Goal: Task Accomplishment & Management: Manage account settings

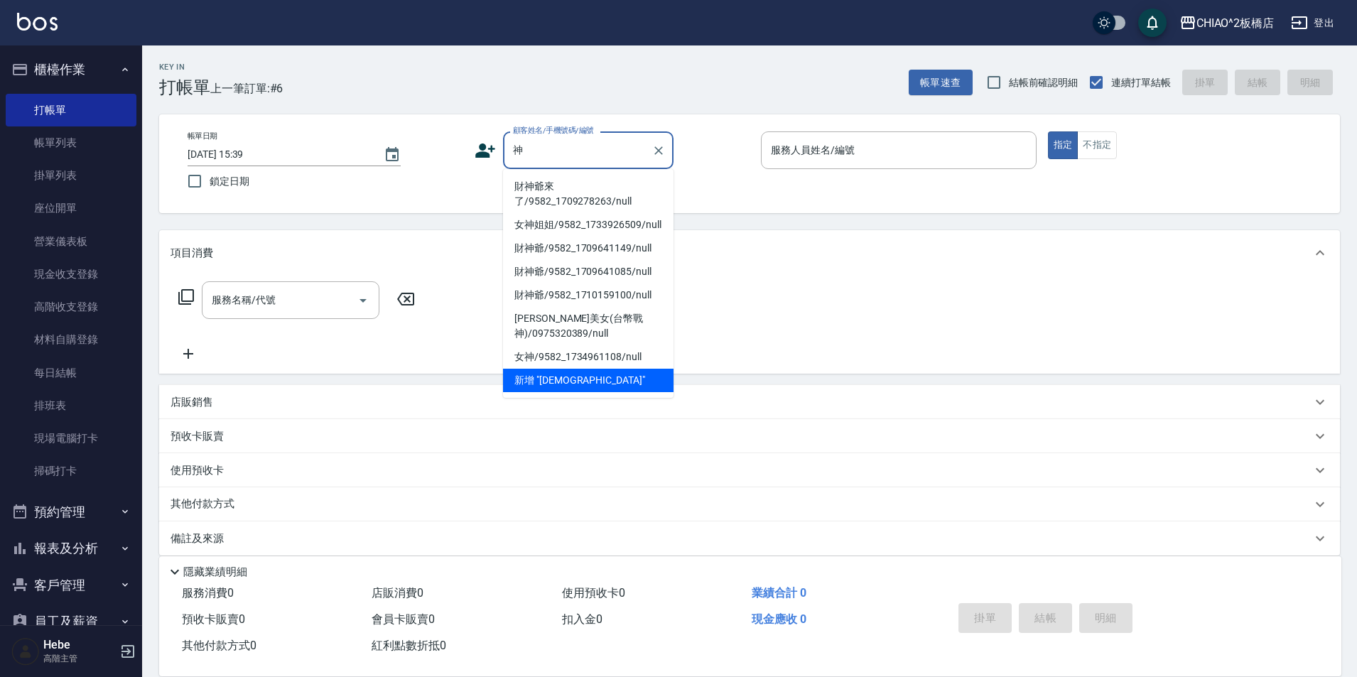
click at [577, 188] on li "財神爺來了/9582_1709278263/null" at bounding box center [588, 194] width 171 height 38
type input "財神爺來了/9582_1709278263/null"
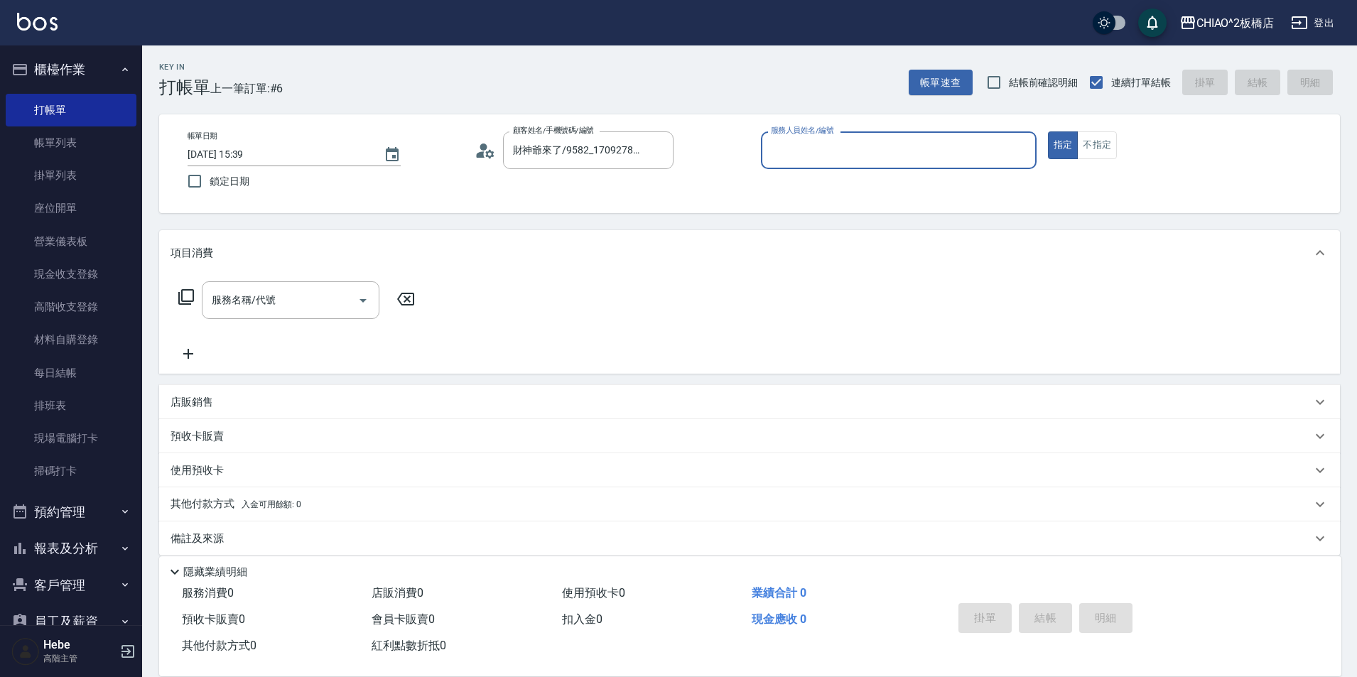
click at [863, 153] on input "服務人員姓名/編號" at bounding box center [898, 150] width 263 height 25
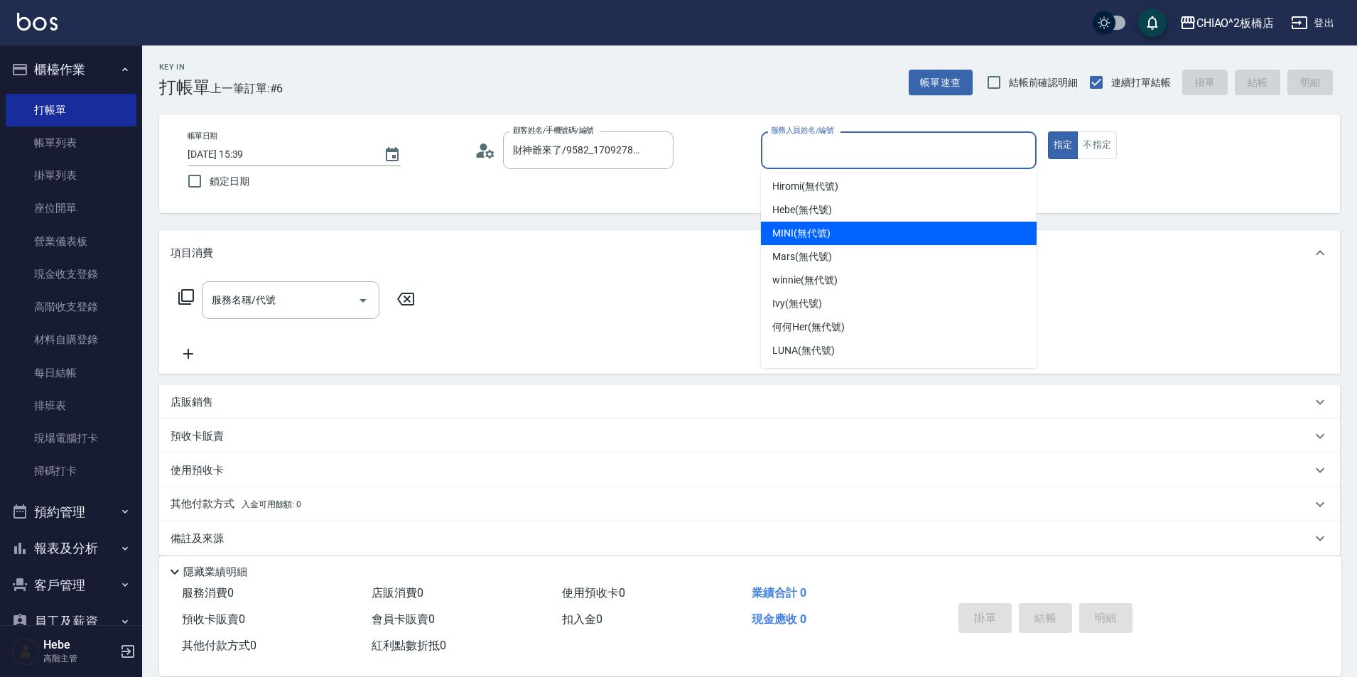
drag, startPoint x: 848, startPoint y: 234, endPoint x: 931, endPoint y: 206, distance: 88.3
click at [849, 234] on div "MINI (無代號)" at bounding box center [899, 233] width 276 height 23
type input "MINI(無代號)"
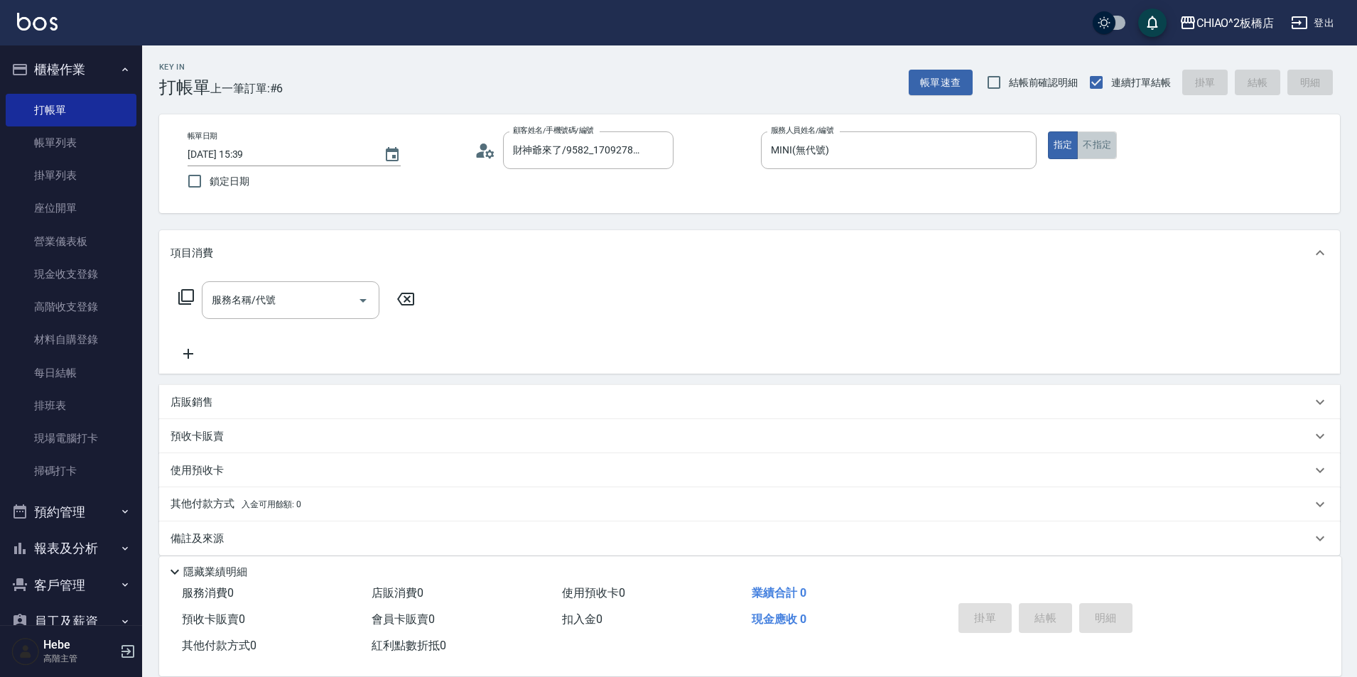
click at [1096, 145] on button "不指定" at bounding box center [1097, 145] width 40 height 28
click at [326, 302] on input "服務名稱/代號" at bounding box center [280, 300] width 144 height 25
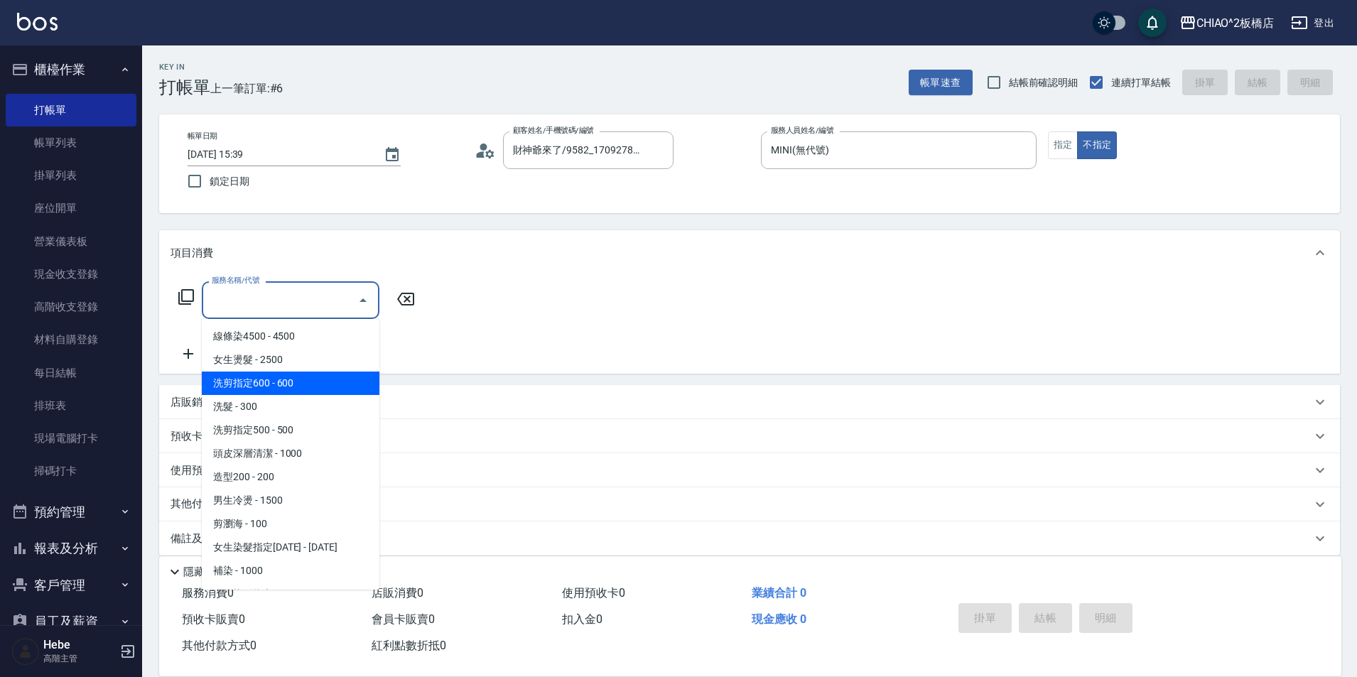
click at [315, 377] on span "洗剪指定600 - 600" at bounding box center [291, 383] width 178 height 23
type input "洗剪指定600(96678)"
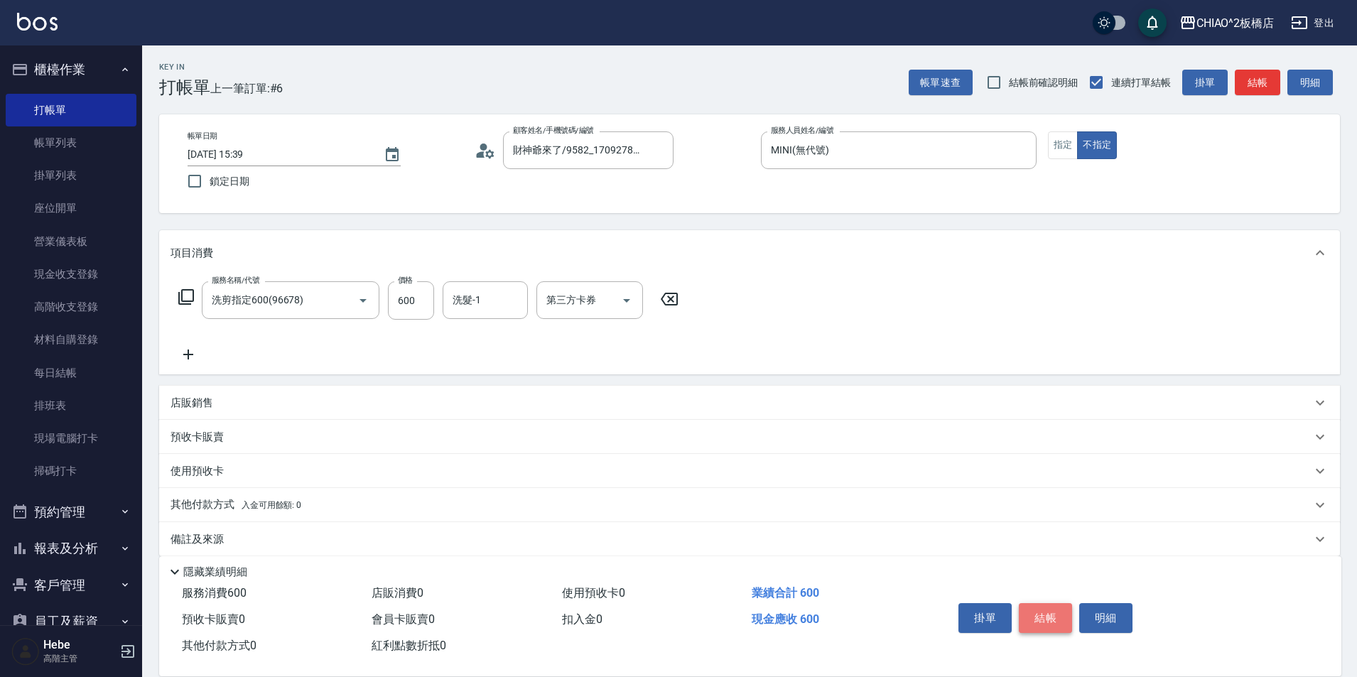
click at [1032, 610] on button "結帳" at bounding box center [1045, 618] width 53 height 30
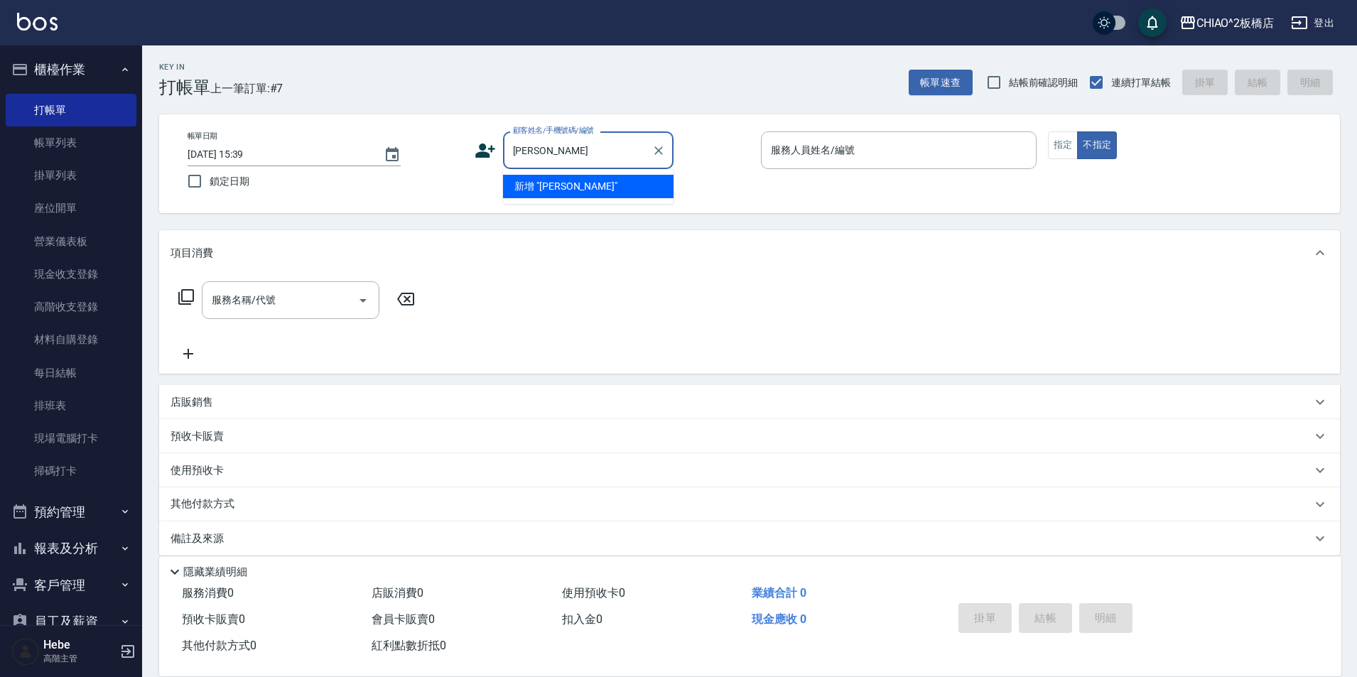
type input "林哲玄"
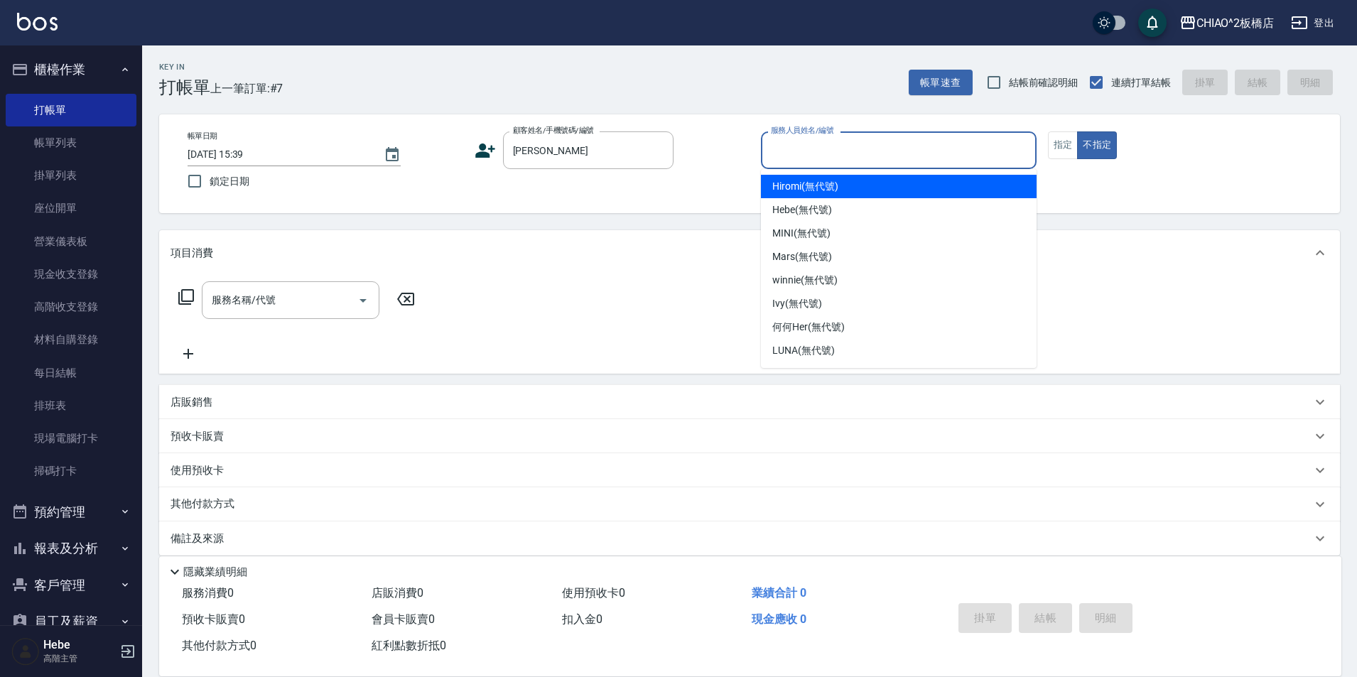
click at [860, 144] on input "服務人員姓名/編號" at bounding box center [898, 150] width 263 height 25
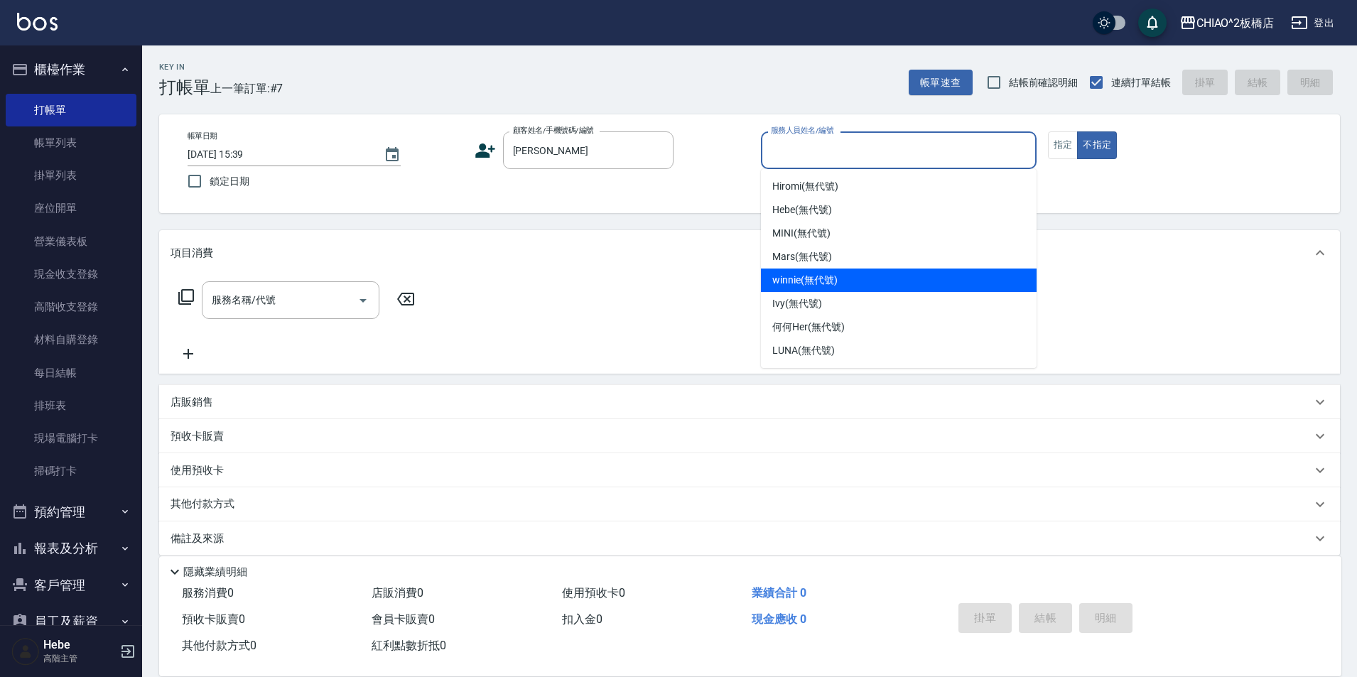
click at [867, 272] on div "winnie (無代號)" at bounding box center [899, 280] width 276 height 23
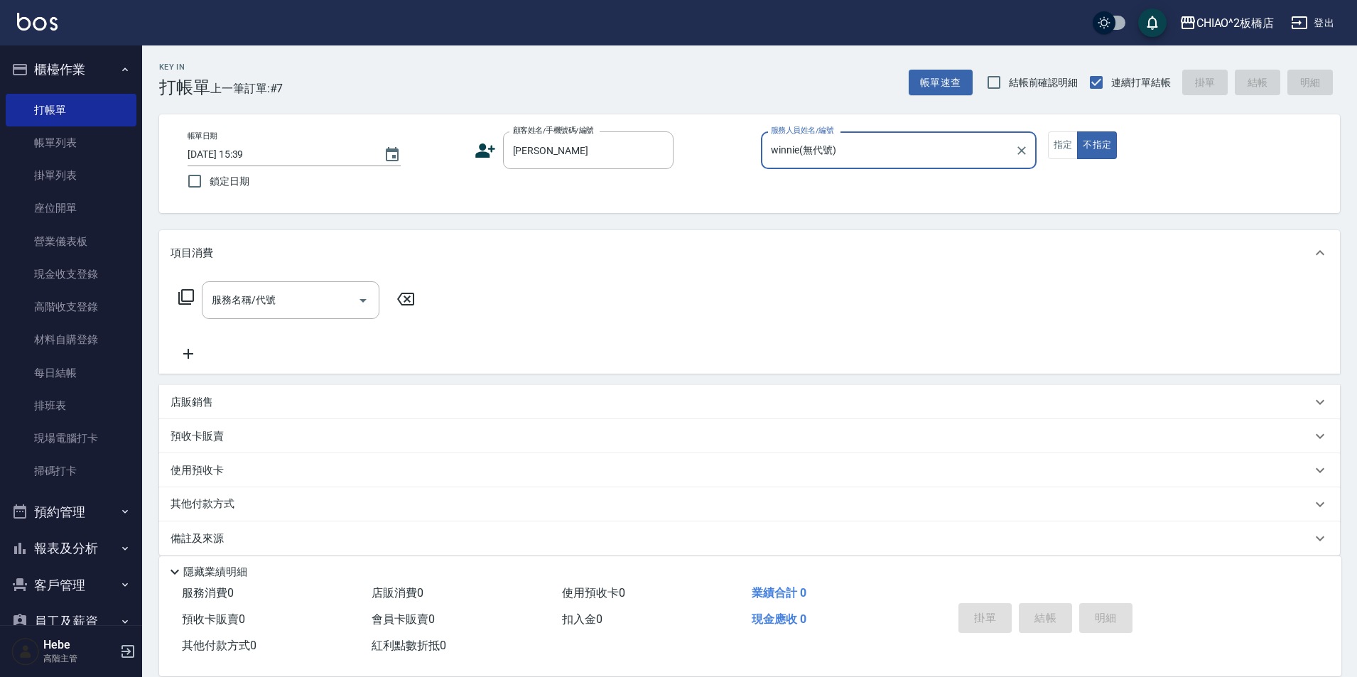
click at [865, 153] on input "winnie(無代號)" at bounding box center [888, 150] width 242 height 25
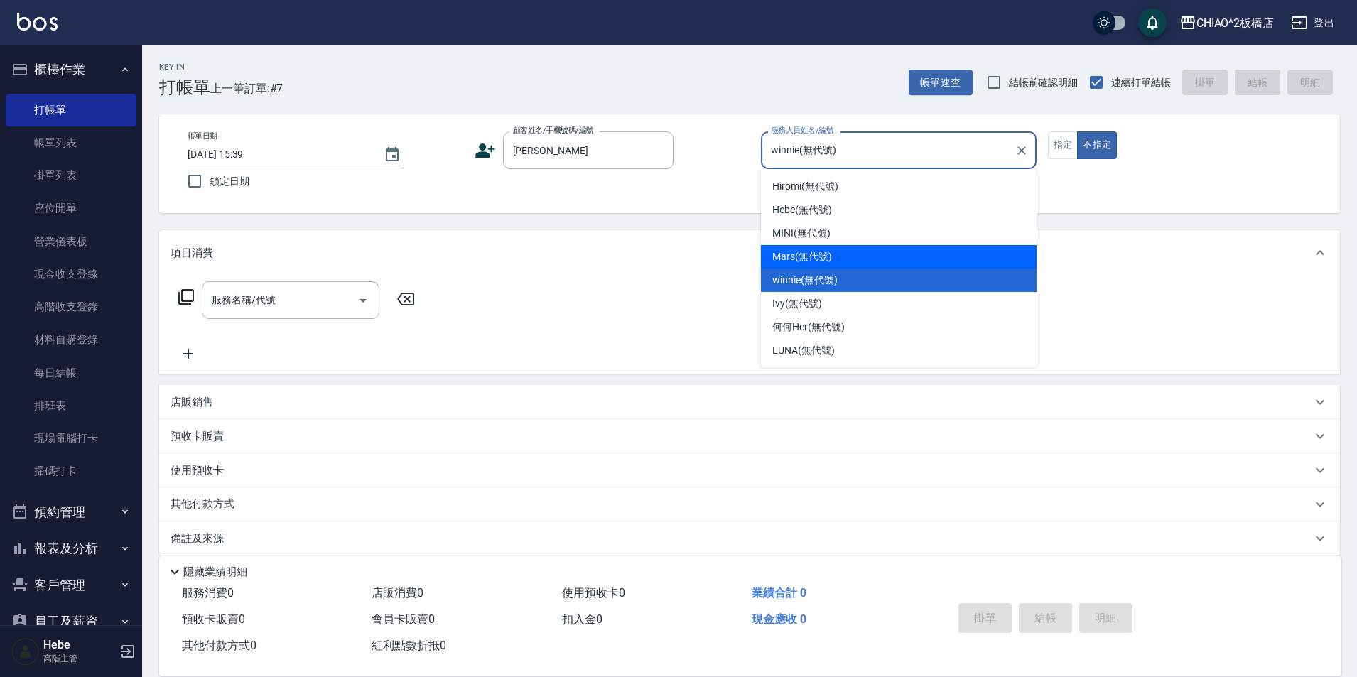
drag, startPoint x: 858, startPoint y: 250, endPoint x: 1003, endPoint y: 178, distance: 162.4
click at [858, 250] on div "Mars (無代號)" at bounding box center [899, 256] width 276 height 23
type input "Mars(無代號)"
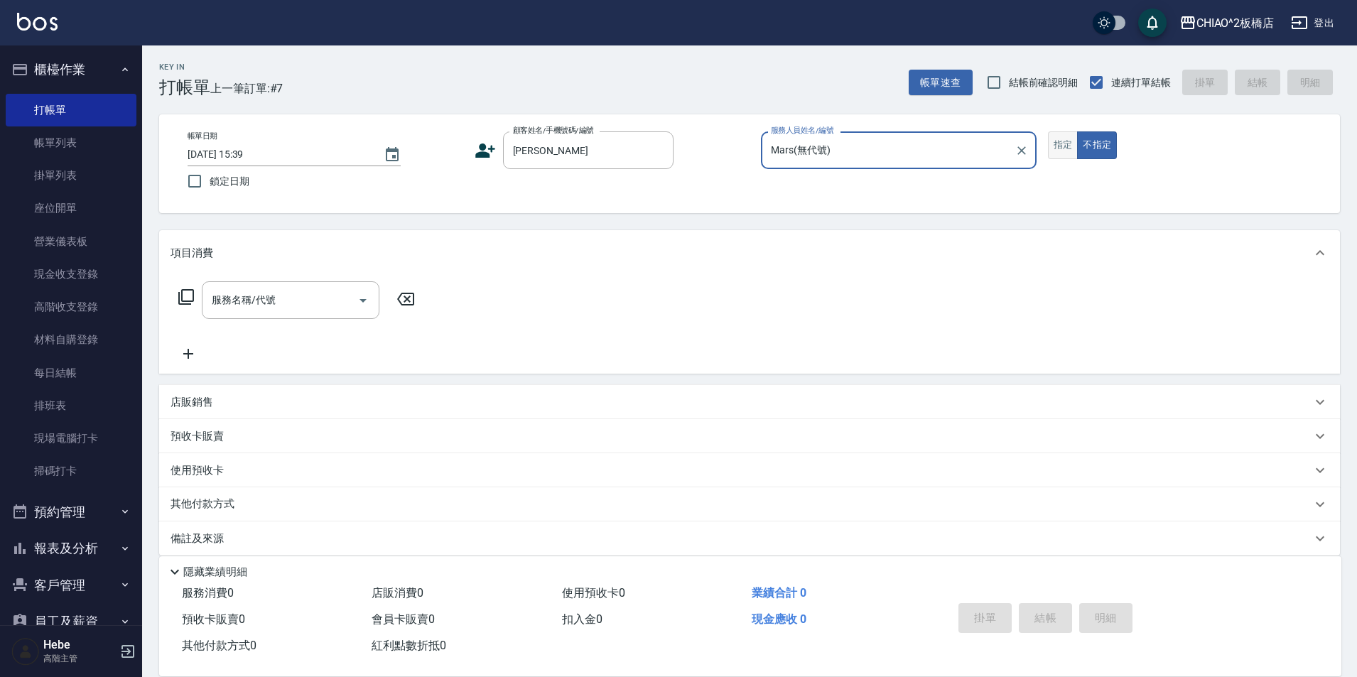
click at [1061, 151] on button "指定" at bounding box center [1063, 145] width 31 height 28
click at [259, 296] on div "服務名稱/代號 服務名稱/代號" at bounding box center [291, 300] width 178 height 38
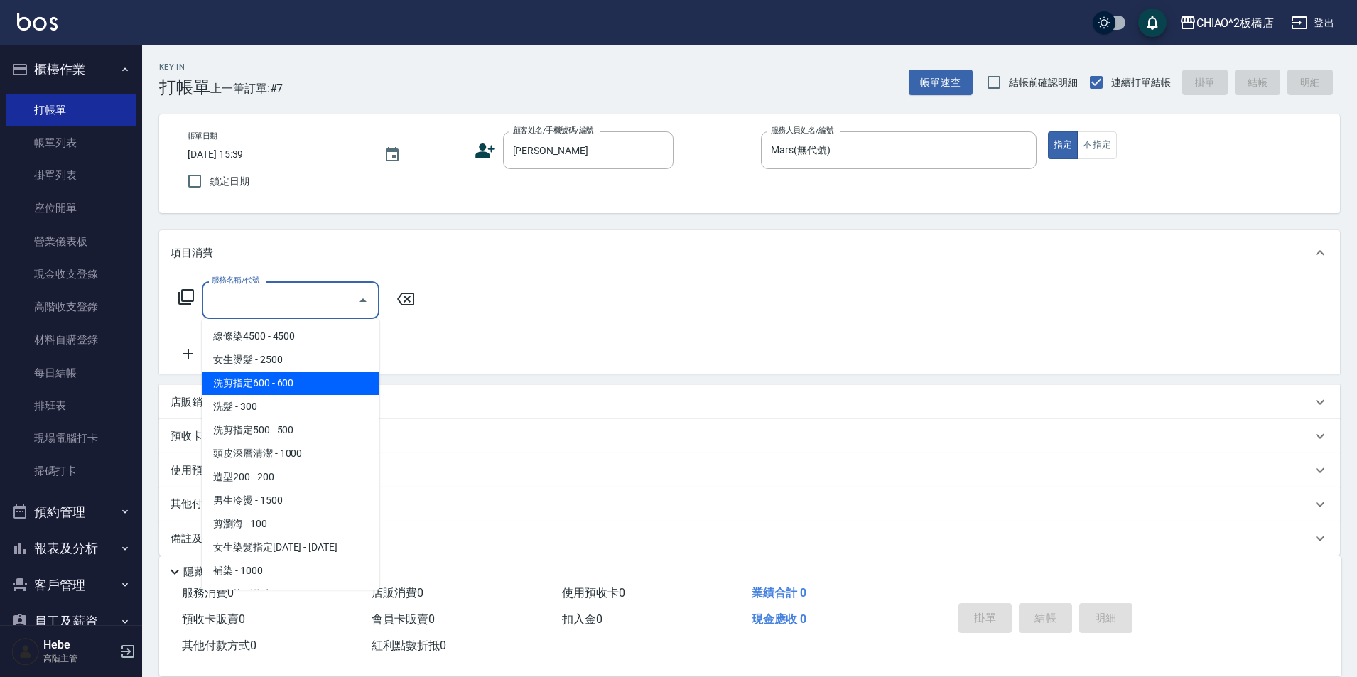
drag, startPoint x: 281, startPoint y: 384, endPoint x: 387, endPoint y: 320, distance: 123.1
click at [282, 384] on span "洗剪指定600 - 600" at bounding box center [291, 383] width 178 height 23
type input "洗剪指定600(96678)"
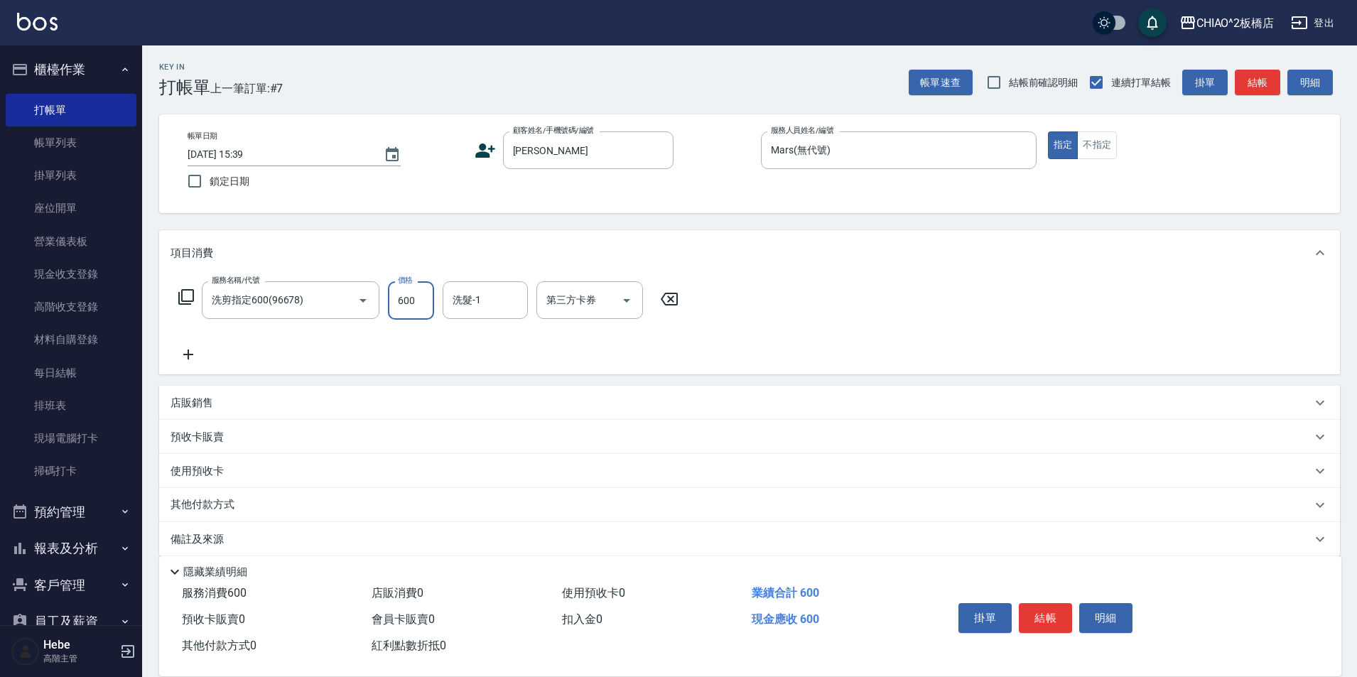
click at [414, 301] on input "600" at bounding box center [411, 300] width 46 height 38
type input "700"
click at [1047, 611] on button "結帳" at bounding box center [1045, 618] width 53 height 30
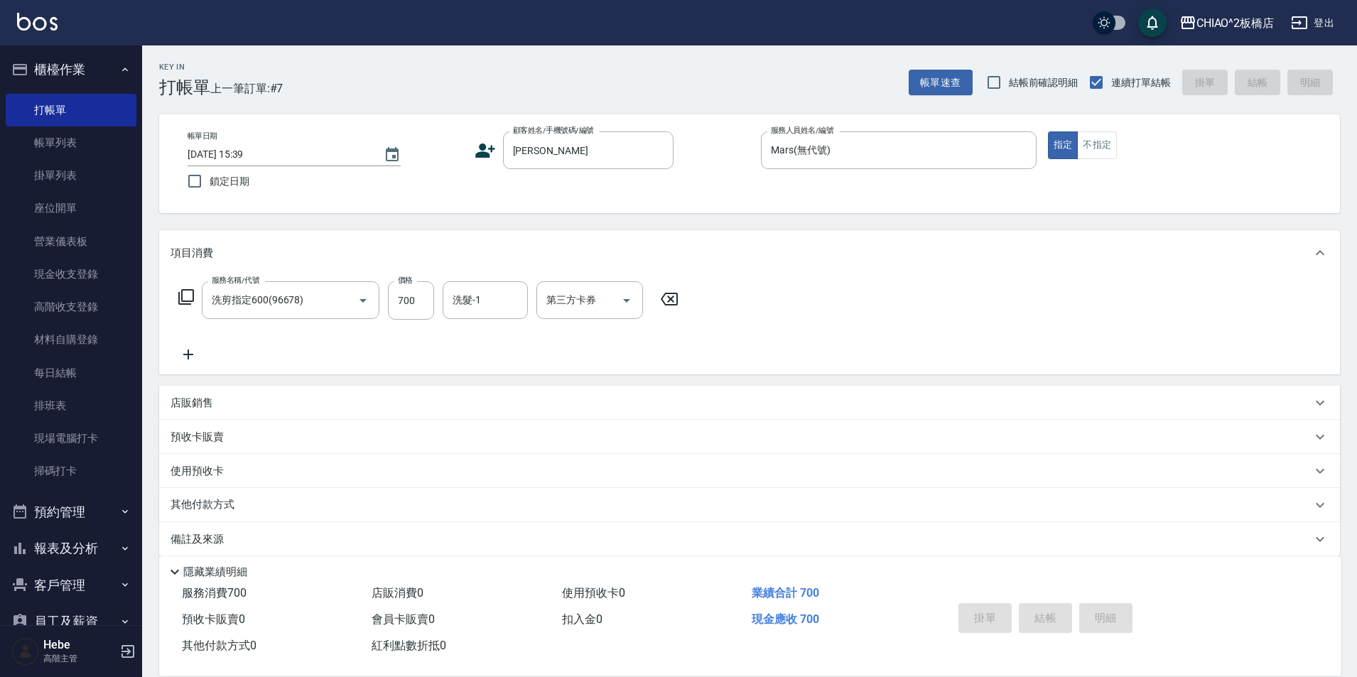
type input "2025/10/13 15:40"
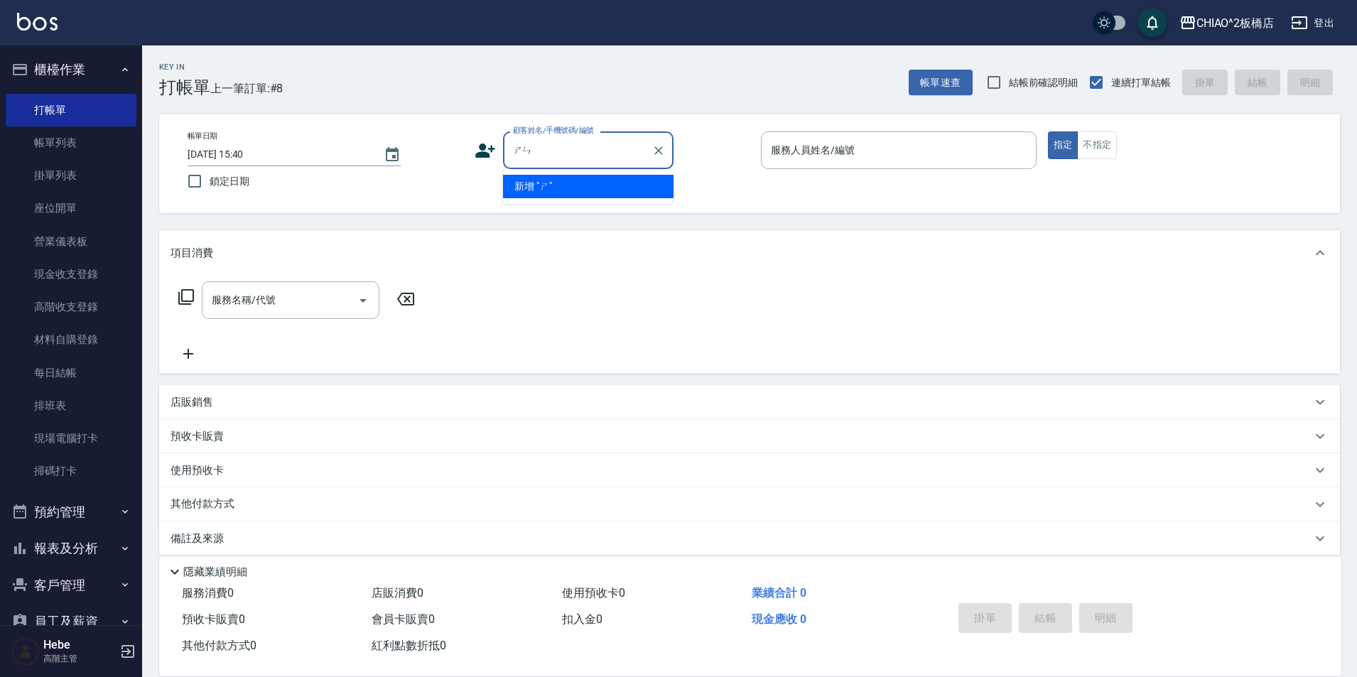
type input "神"
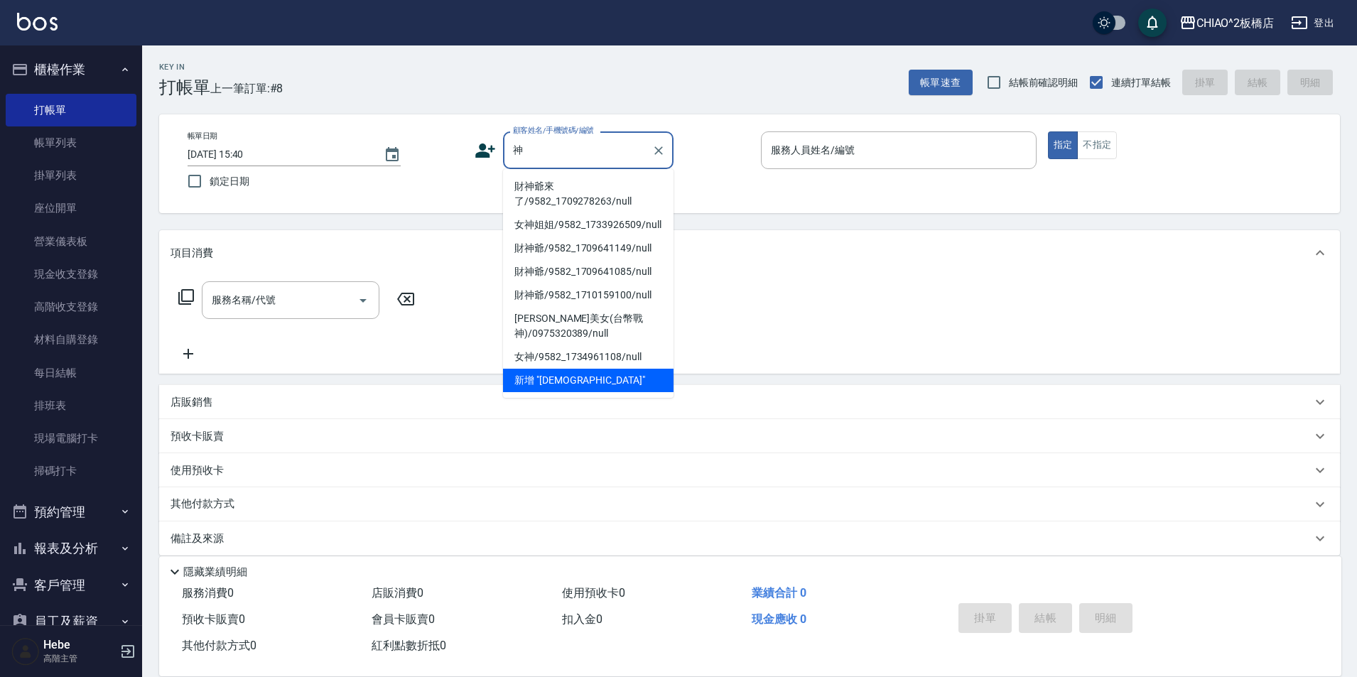
click at [602, 188] on li "財神爺來了/9582_1709278263/null" at bounding box center [588, 194] width 171 height 38
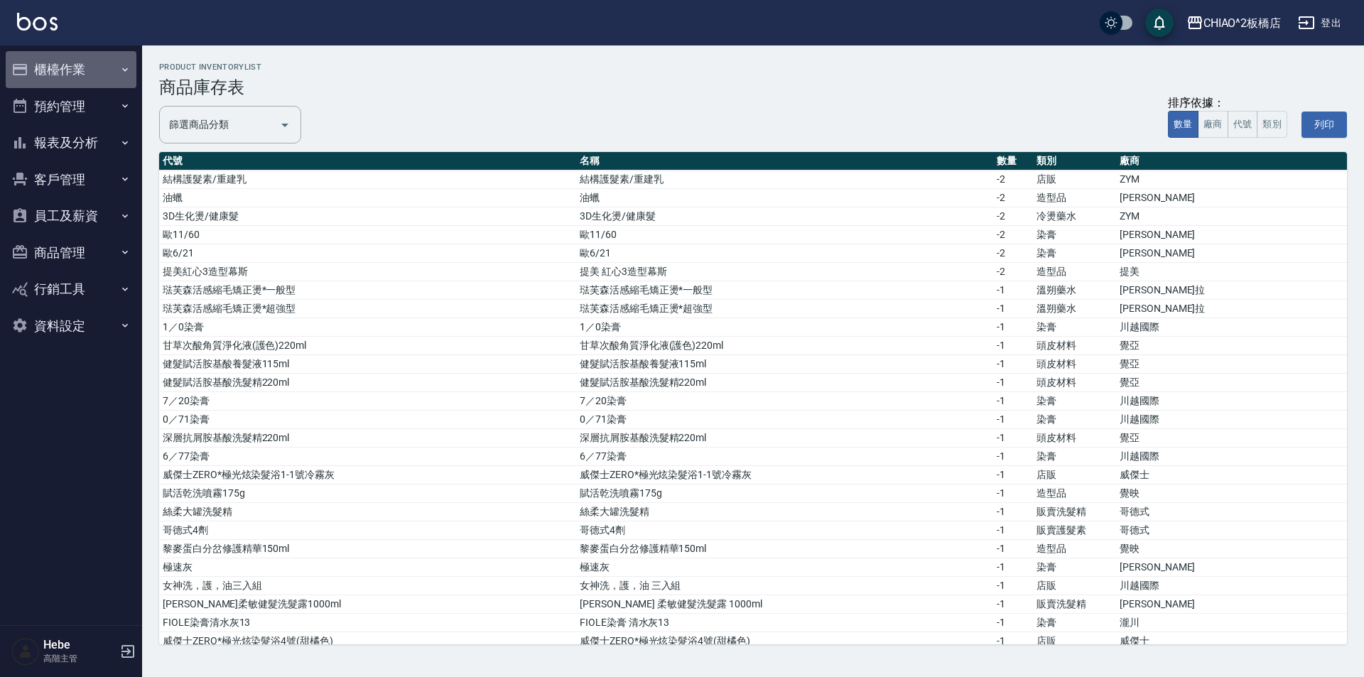
click at [73, 70] on button "櫃檯作業" at bounding box center [71, 69] width 131 height 37
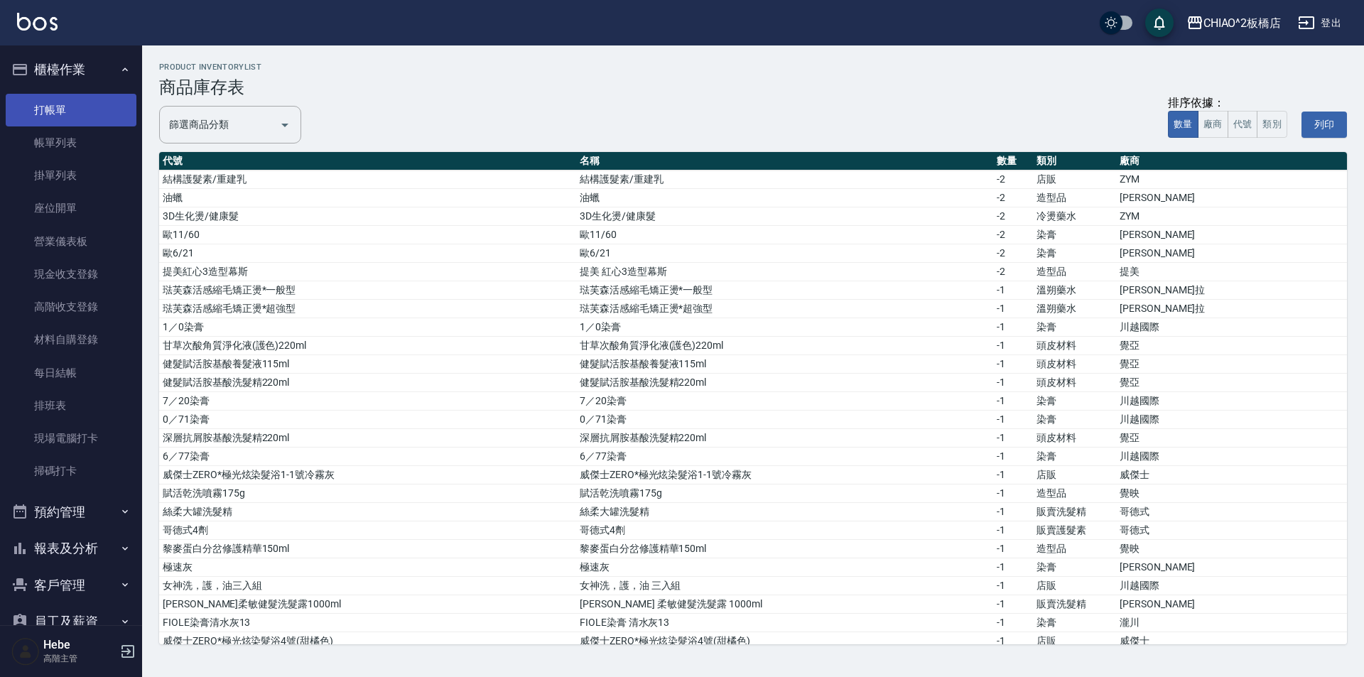
click at [87, 121] on link "打帳單" at bounding box center [71, 110] width 131 height 33
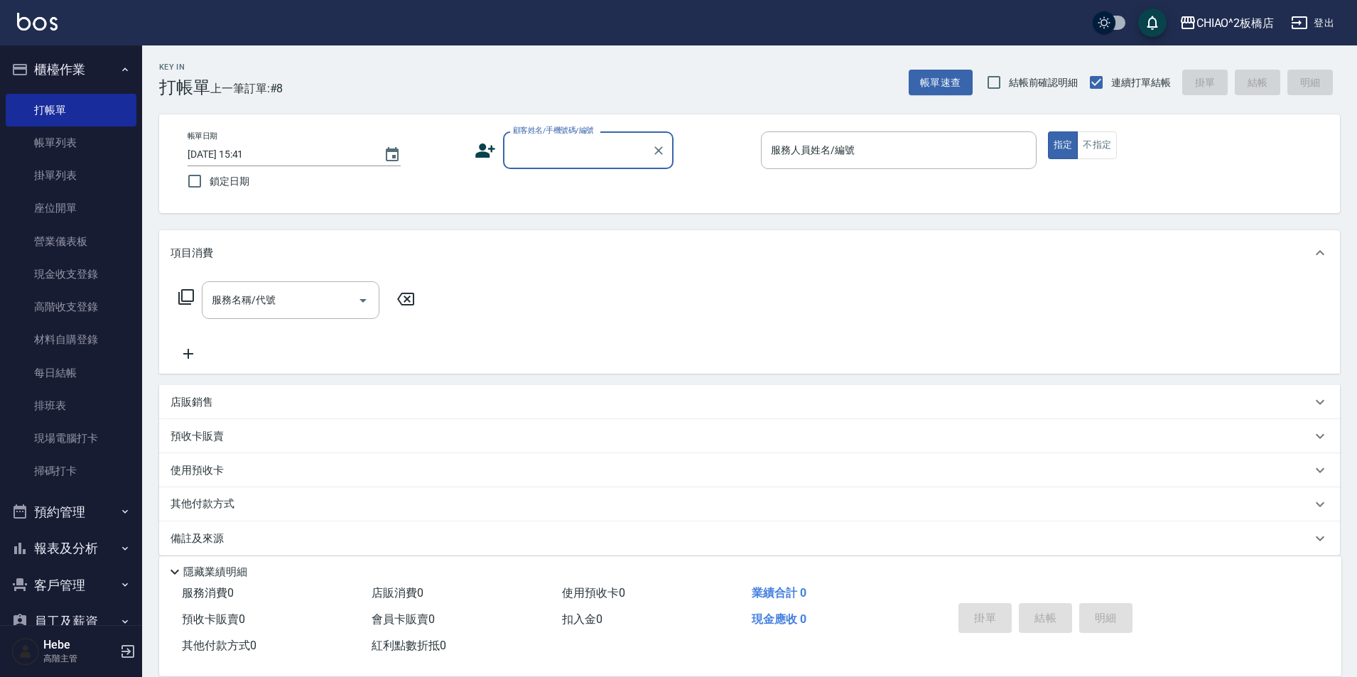
click at [571, 153] on input "顧客姓名/手機號碼/編號" at bounding box center [577, 150] width 136 height 25
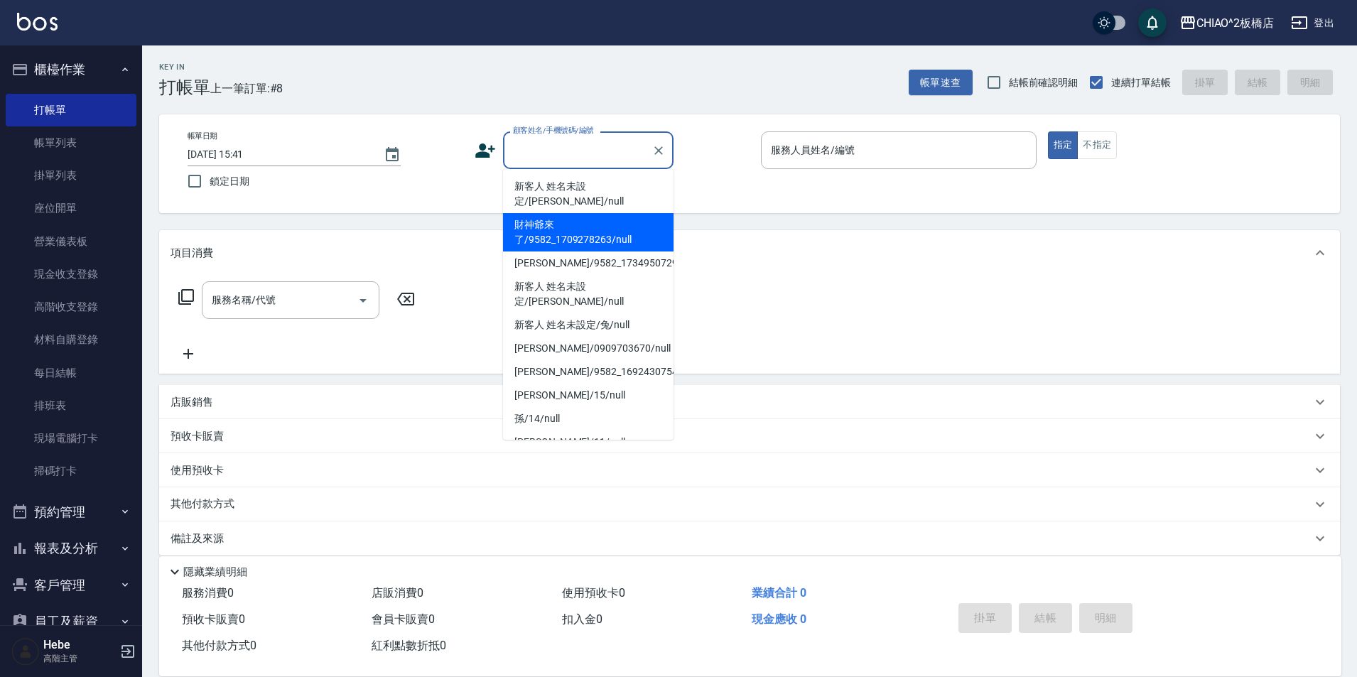
click at [570, 213] on li "財神爺來了/9582_1709278263/null" at bounding box center [588, 232] width 171 height 38
type input "財神爺來了/9582_1709278263/null"
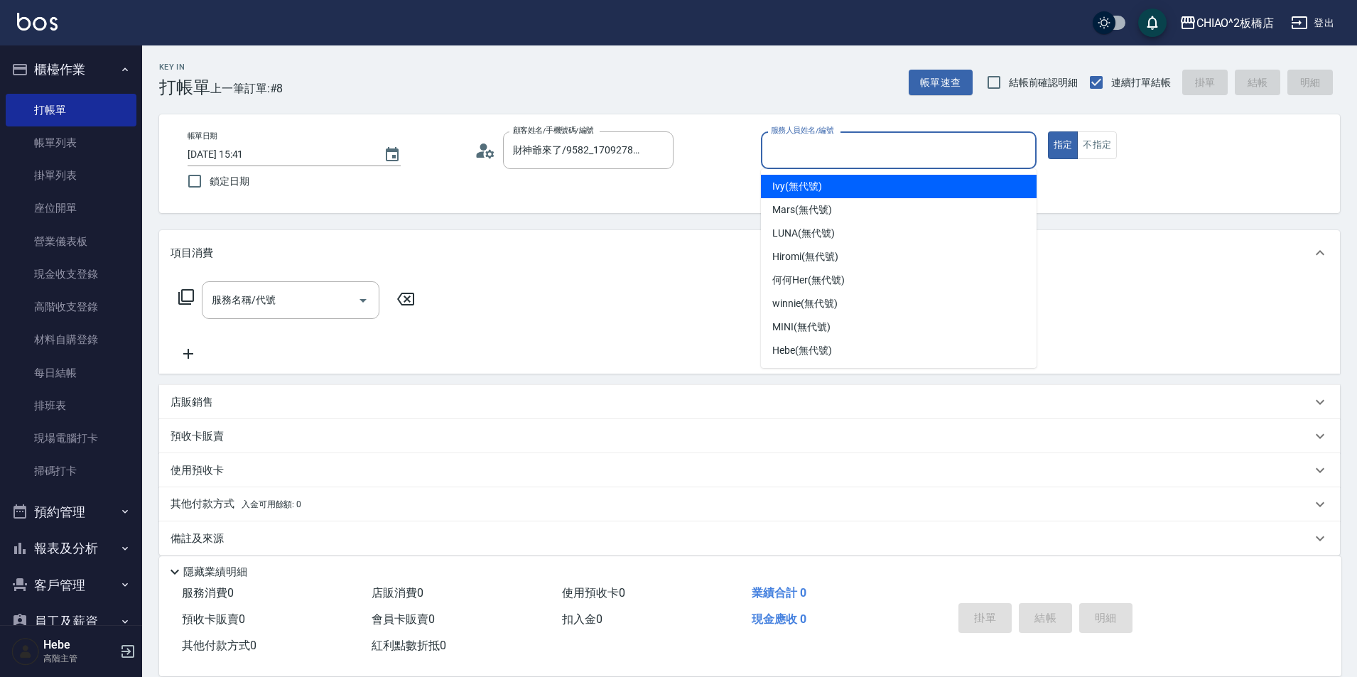
click at [680, 150] on input "服務人員姓名/編號" at bounding box center [898, 150] width 263 height 25
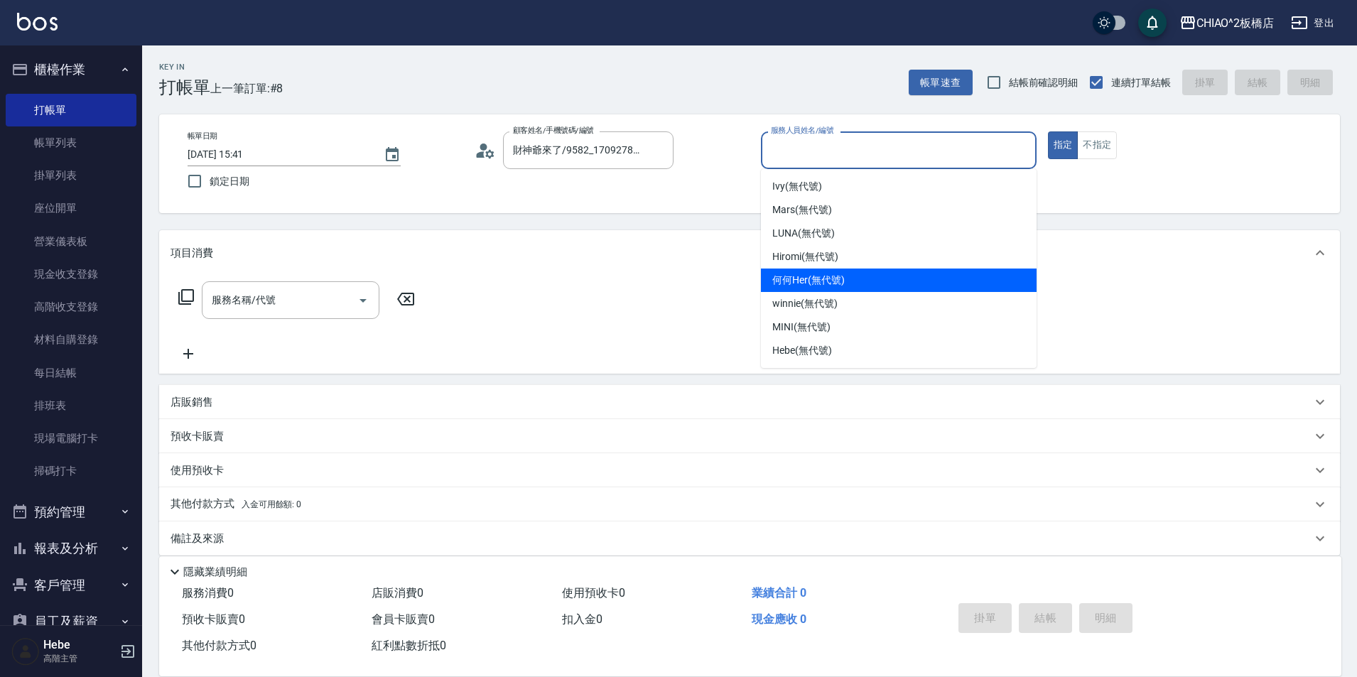
click at [680, 278] on span "何何Her (無代號)" at bounding box center [808, 280] width 72 height 15
type input "何何Her (無代號)"
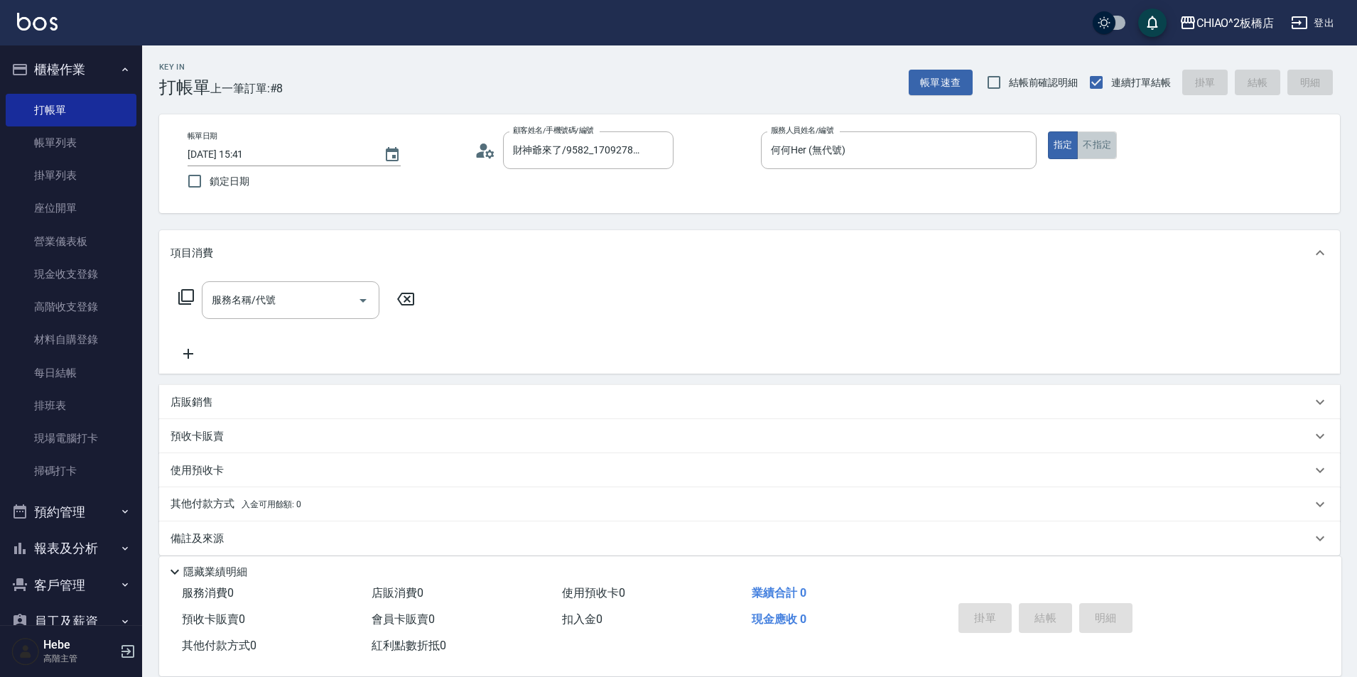
click at [680, 153] on button "不指定" at bounding box center [1097, 145] width 40 height 28
click at [306, 298] on input "服務名稱/代號" at bounding box center [280, 300] width 144 height 25
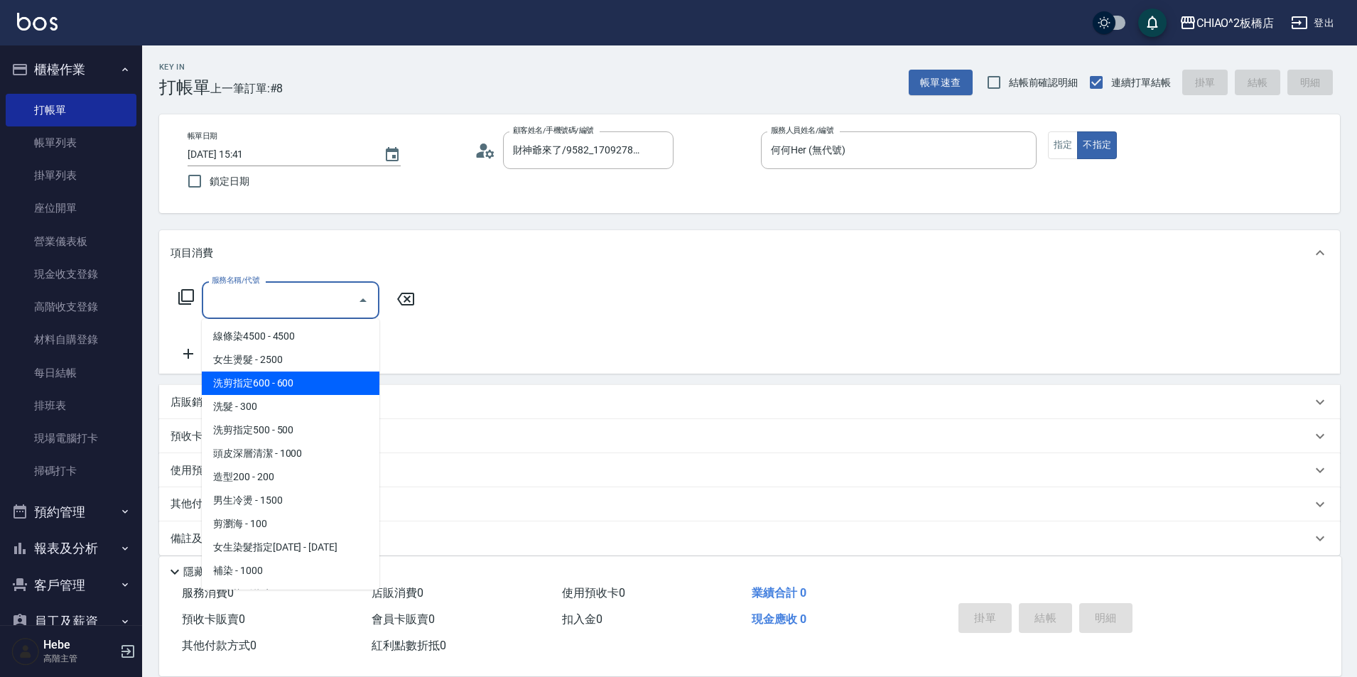
click at [315, 380] on span "洗剪指定600 - 600" at bounding box center [291, 383] width 178 height 23
type input "洗剪指定600(96678)"
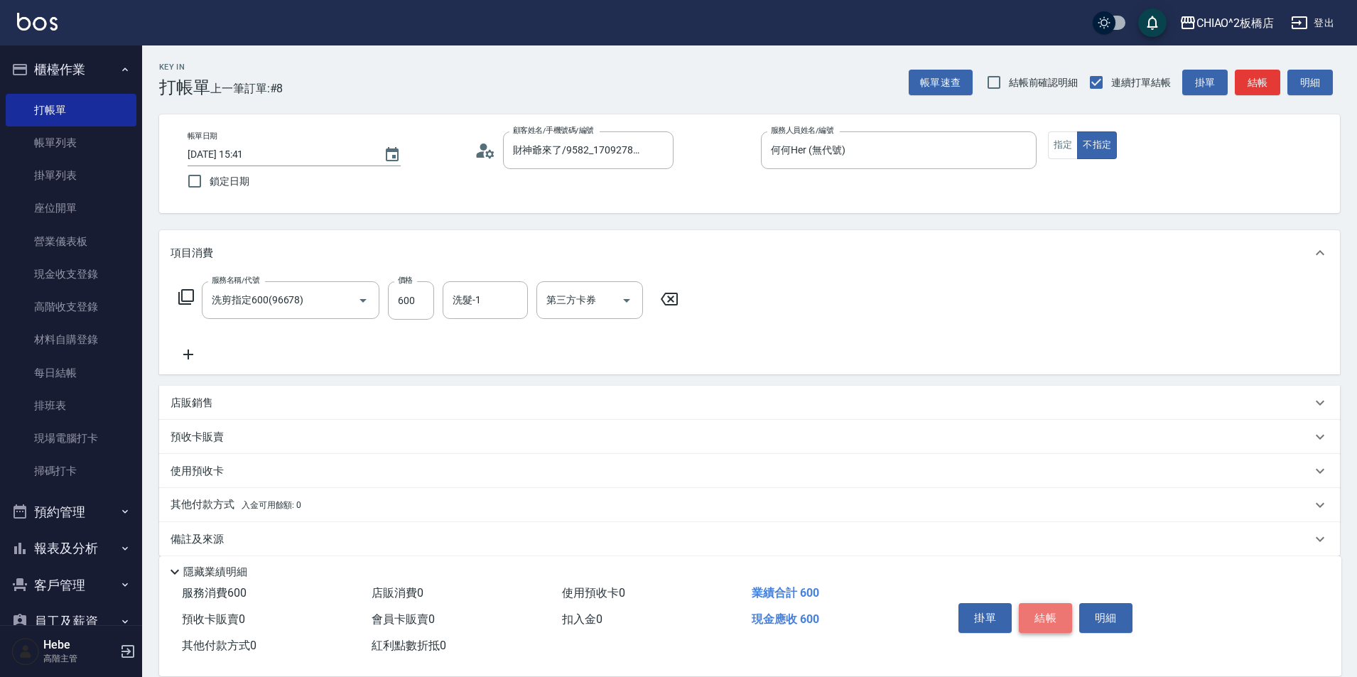
click at [680, 614] on button "結帳" at bounding box center [1045, 618] width 53 height 30
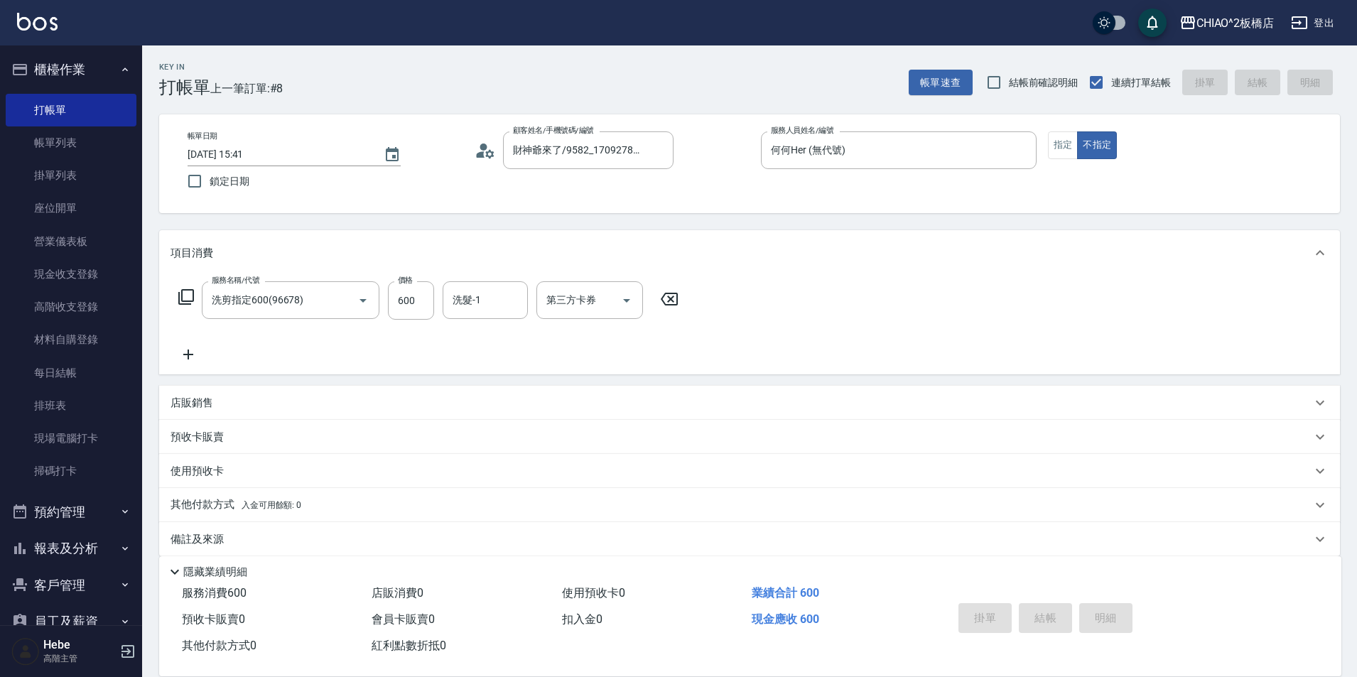
type input "[DATE] 15:42"
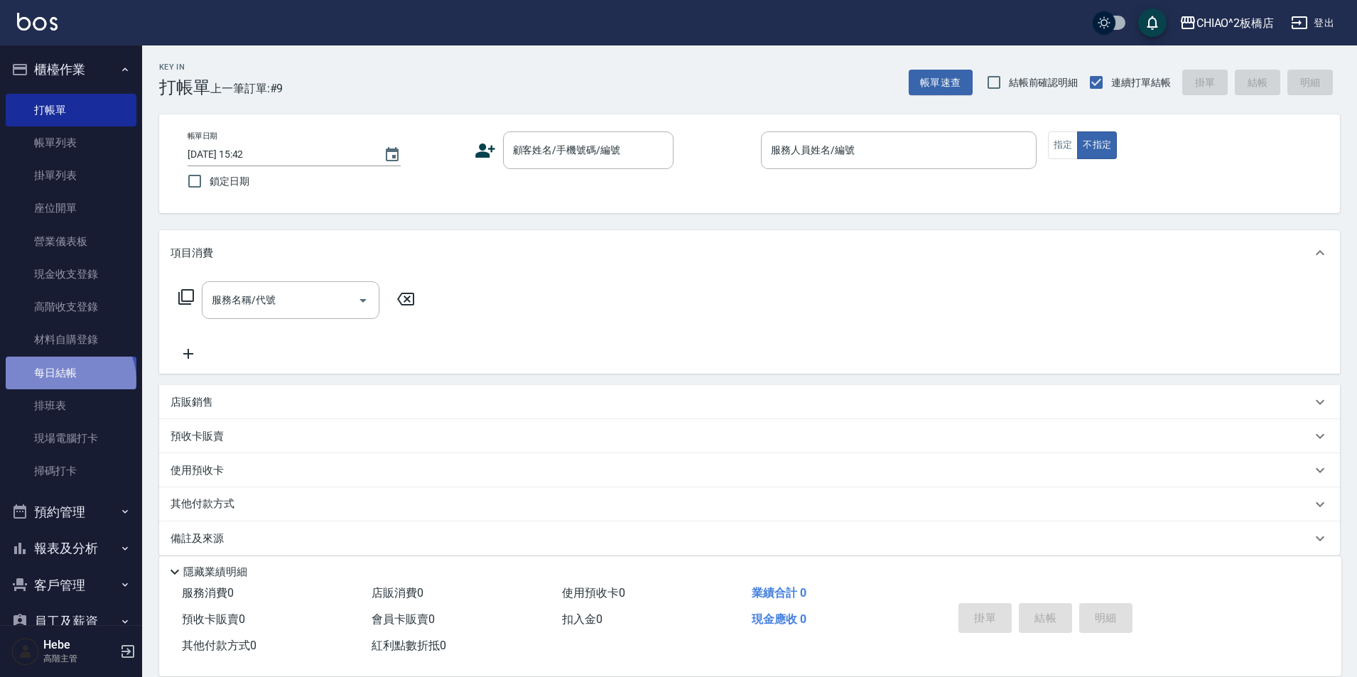
click at [68, 380] on link "每日結帳" at bounding box center [71, 373] width 131 height 33
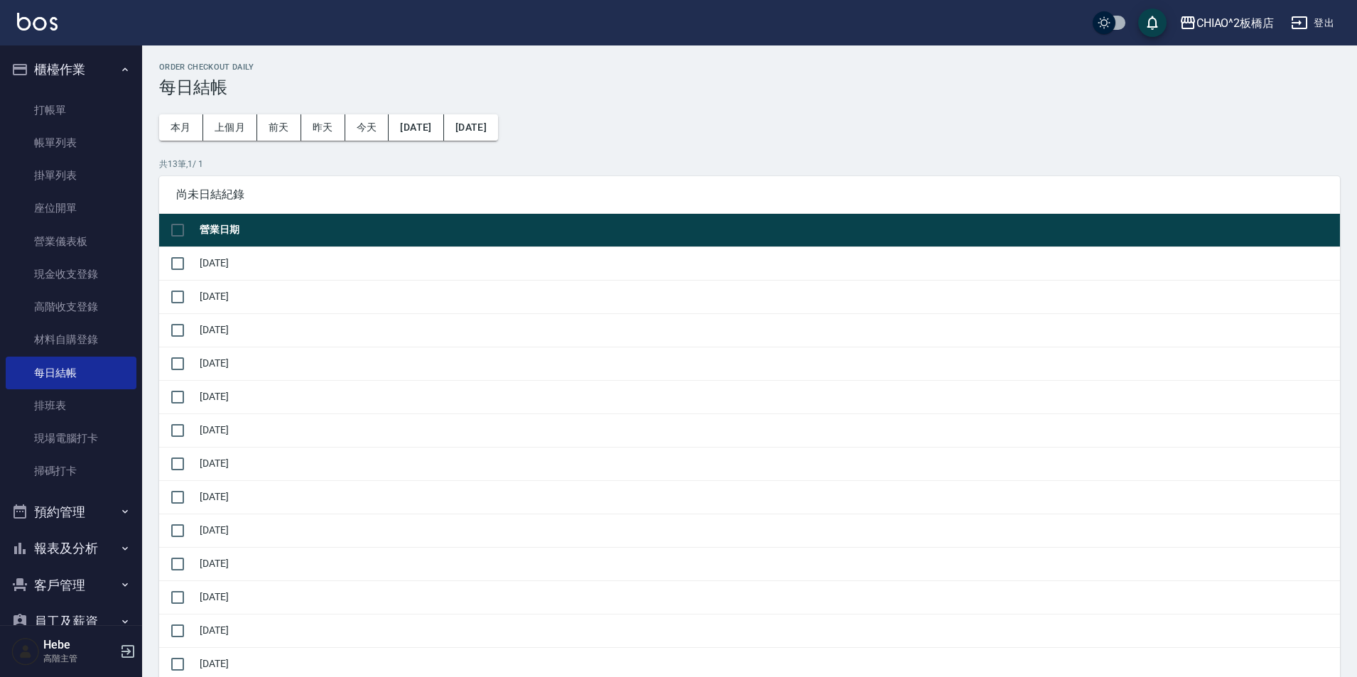
click at [92, 553] on button "報表及分析" at bounding box center [71, 548] width 131 height 37
click at [90, 589] on link "報表目錄" at bounding box center [71, 589] width 131 height 33
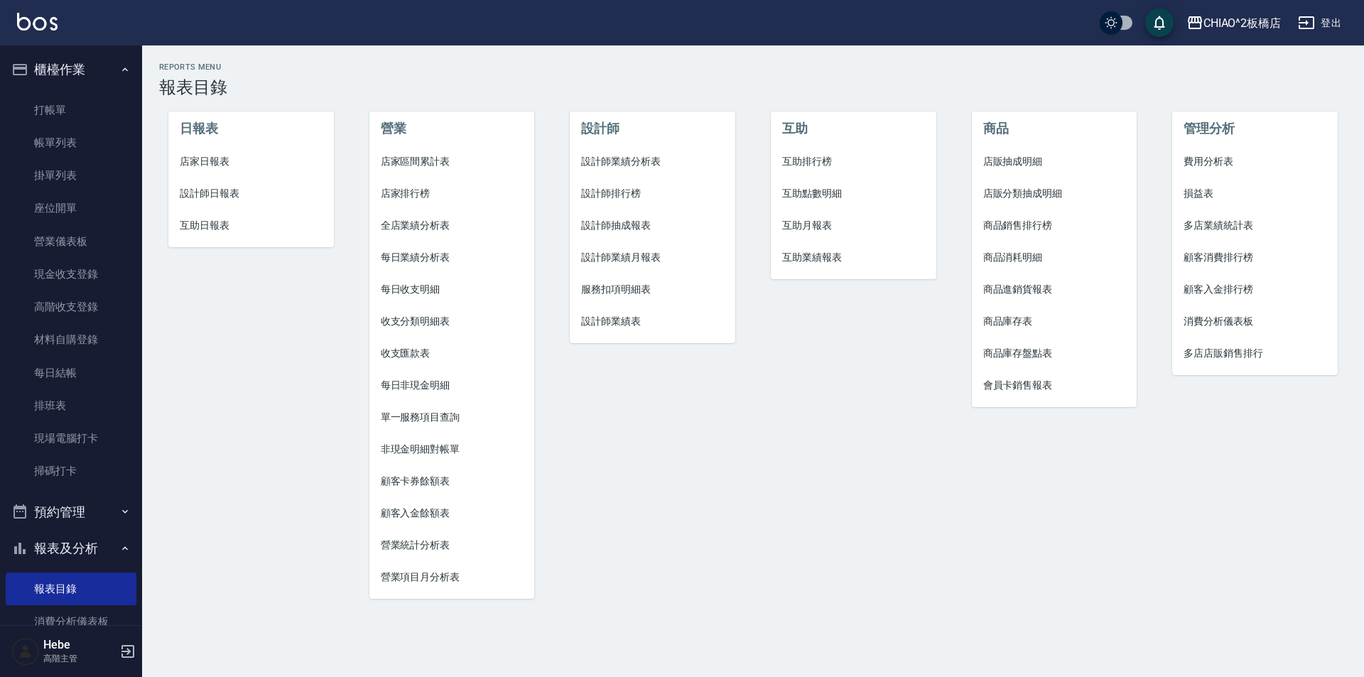
click at [220, 164] on span "店家日報表" at bounding box center [251, 161] width 143 height 15
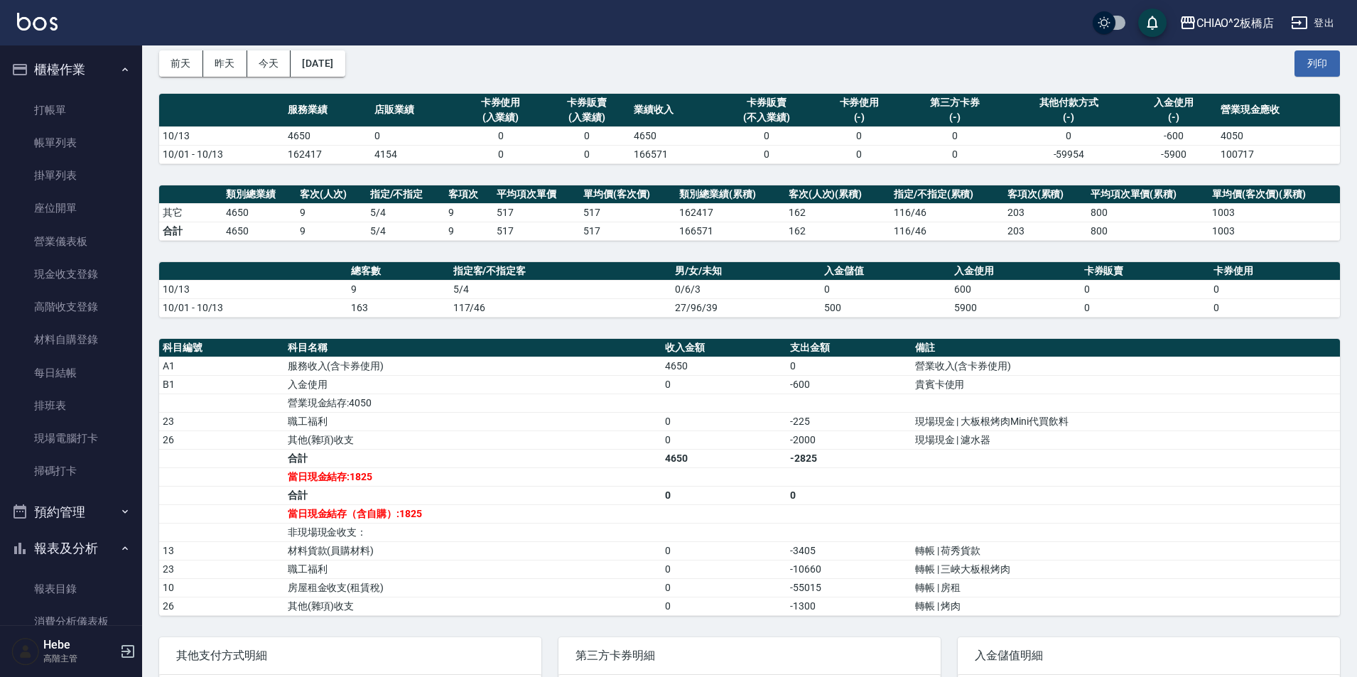
scroll to position [142, 0]
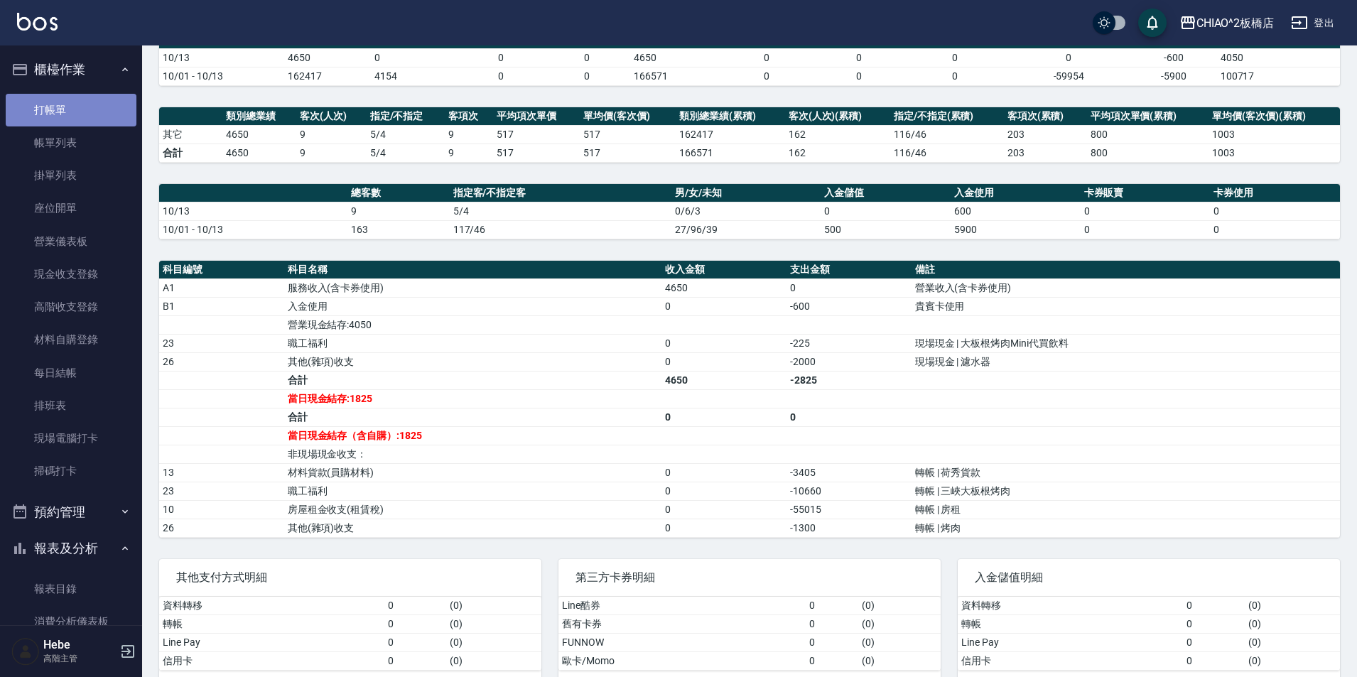
click at [70, 119] on link "打帳單" at bounding box center [71, 110] width 131 height 33
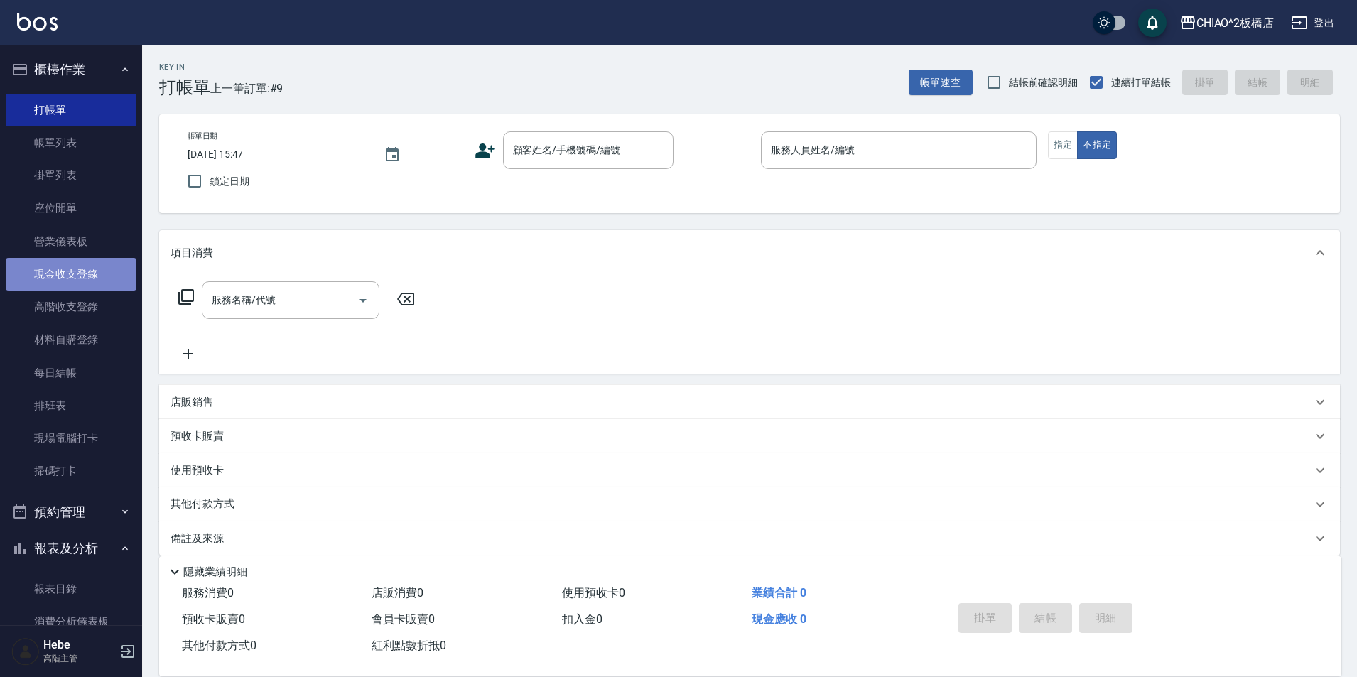
click at [72, 274] on link "現金收支登錄" at bounding box center [71, 274] width 131 height 33
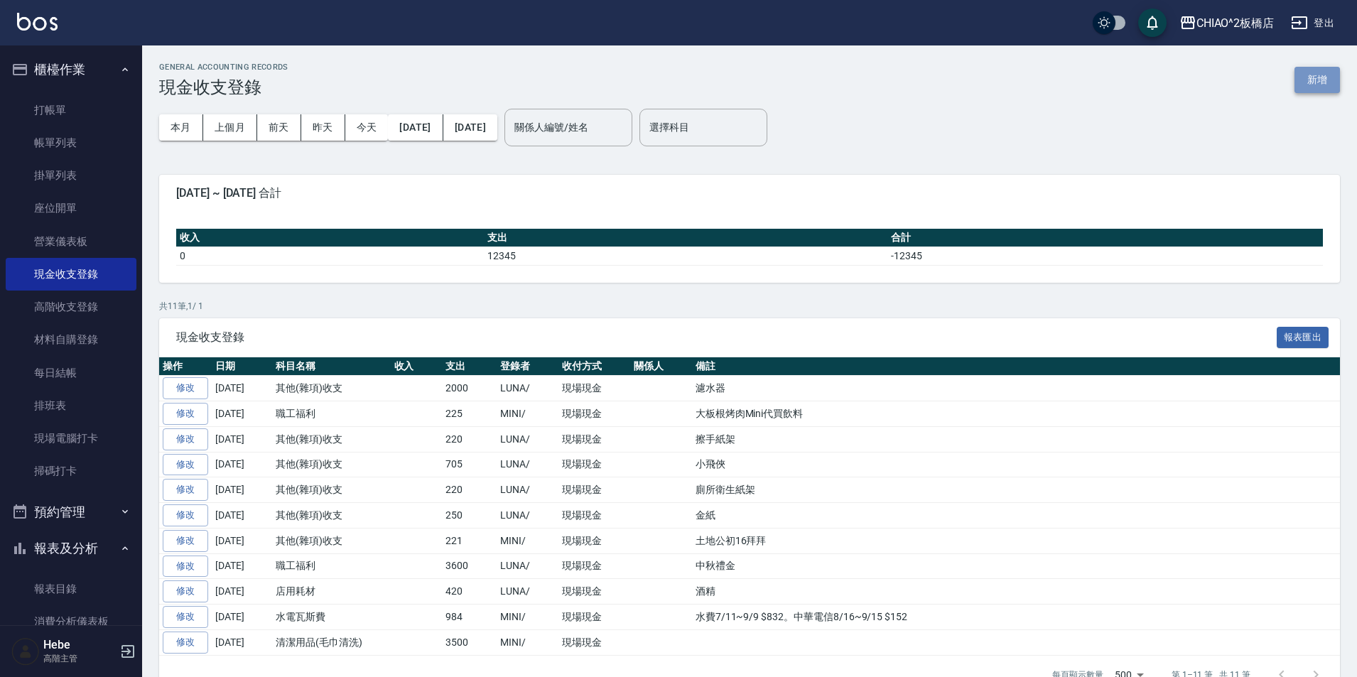
click at [680, 76] on button "新增" at bounding box center [1317, 80] width 45 height 26
click at [680, 133] on input "選擇科目" at bounding box center [703, 127] width 115 height 25
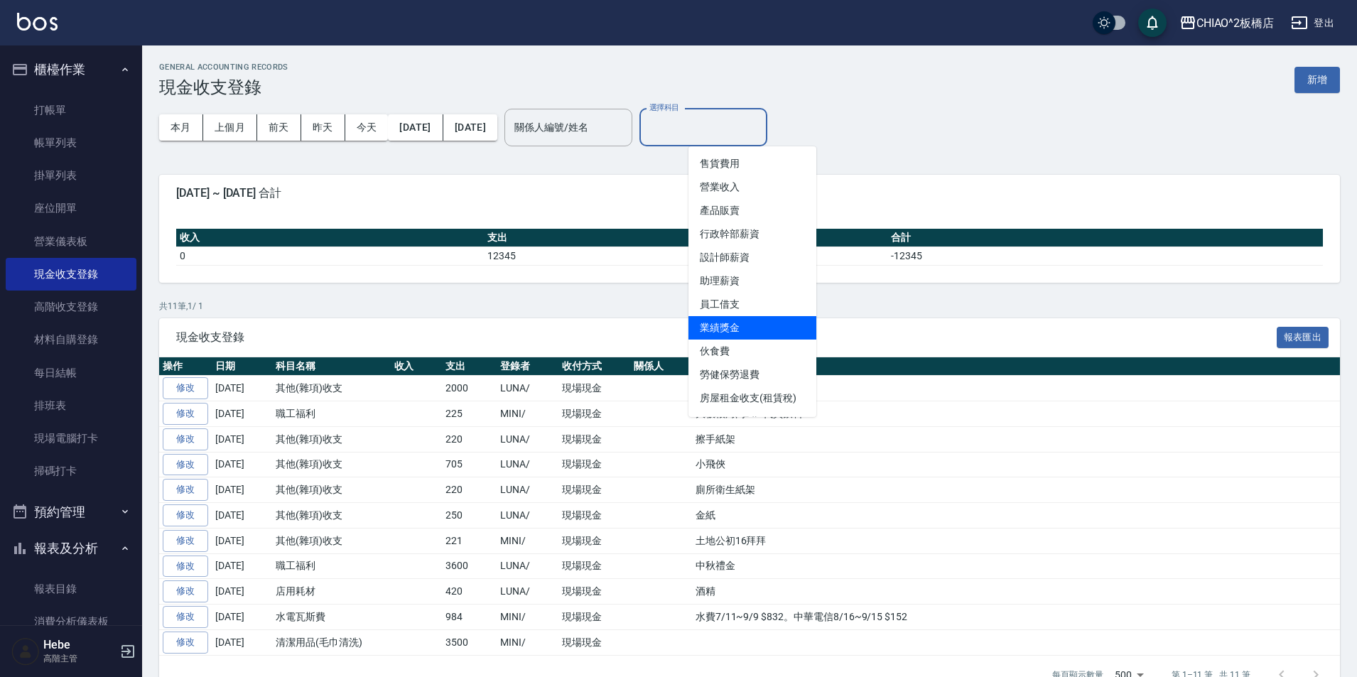
click at [680, 325] on li "業績獎金" at bounding box center [752, 327] width 128 height 23
type input "業績獎金"
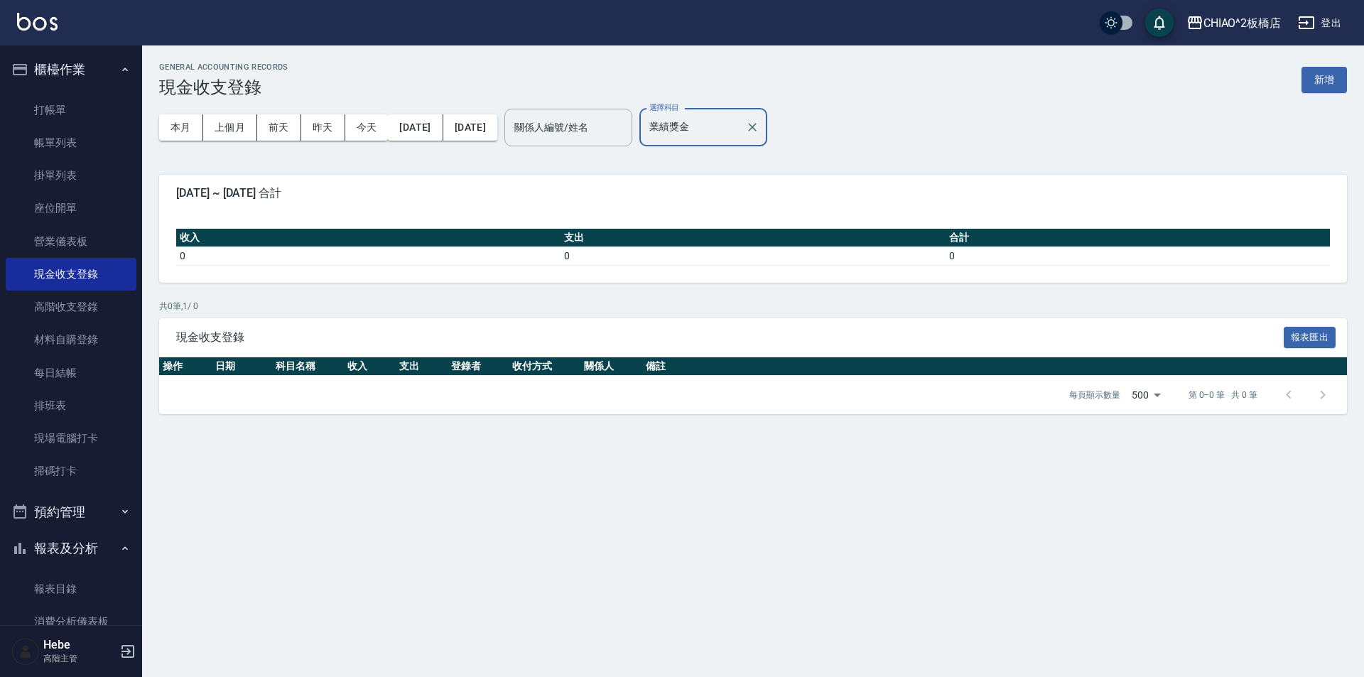
click at [680, 115] on input "業績獎金" at bounding box center [693, 127] width 94 height 25
drag, startPoint x: 345, startPoint y: 219, endPoint x: 708, endPoint y: 215, distance: 363.8
click at [350, 217] on div "收入 支出 合計 0 0 0" at bounding box center [753, 247] width 1188 height 71
click at [228, 130] on button "上個月" at bounding box center [230, 127] width 54 height 26
click at [78, 306] on link "高階收支登錄" at bounding box center [71, 307] width 131 height 33
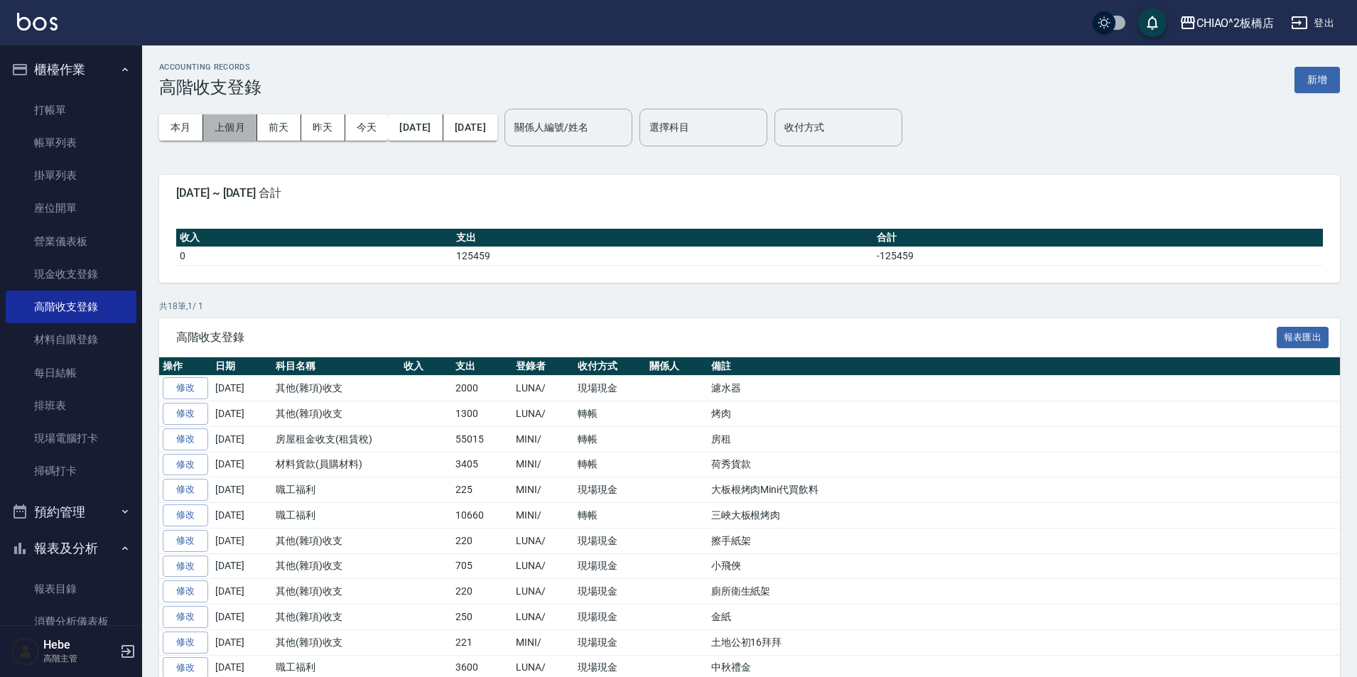
click at [232, 130] on button "上個月" at bounding box center [230, 127] width 54 height 26
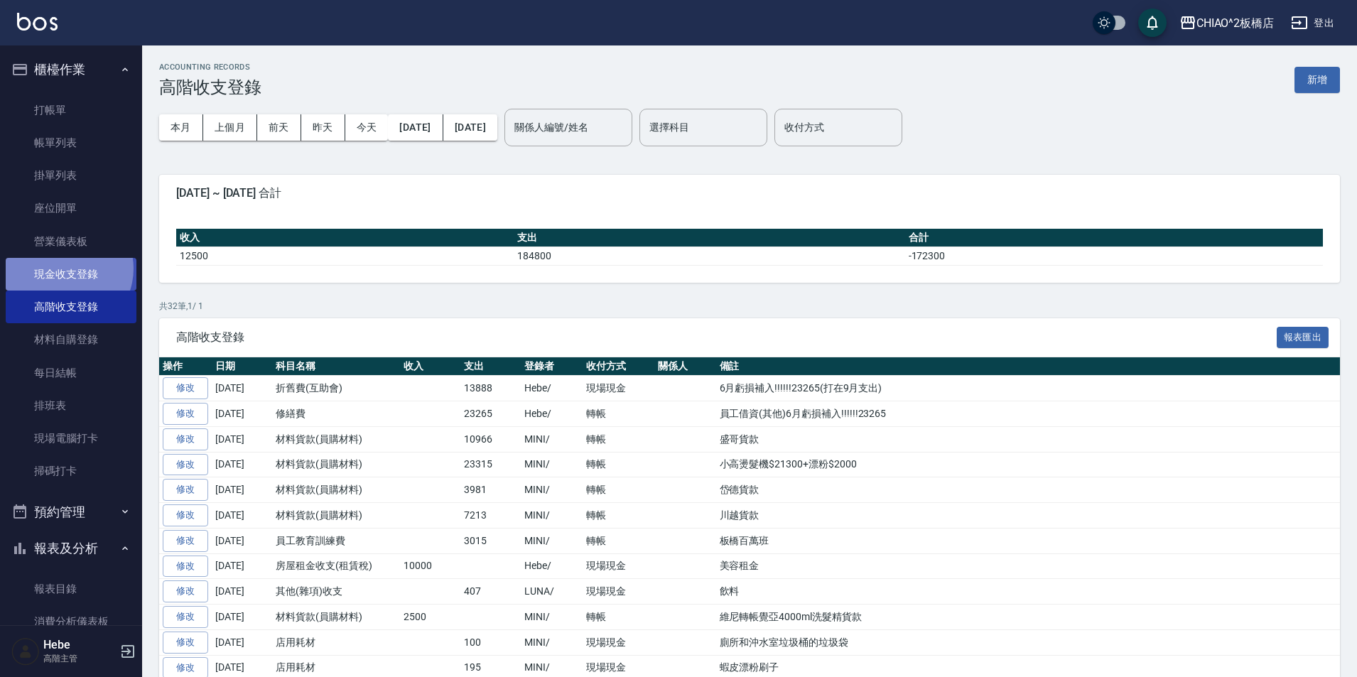
click at [63, 269] on link "現金收支登錄" at bounding box center [71, 274] width 131 height 33
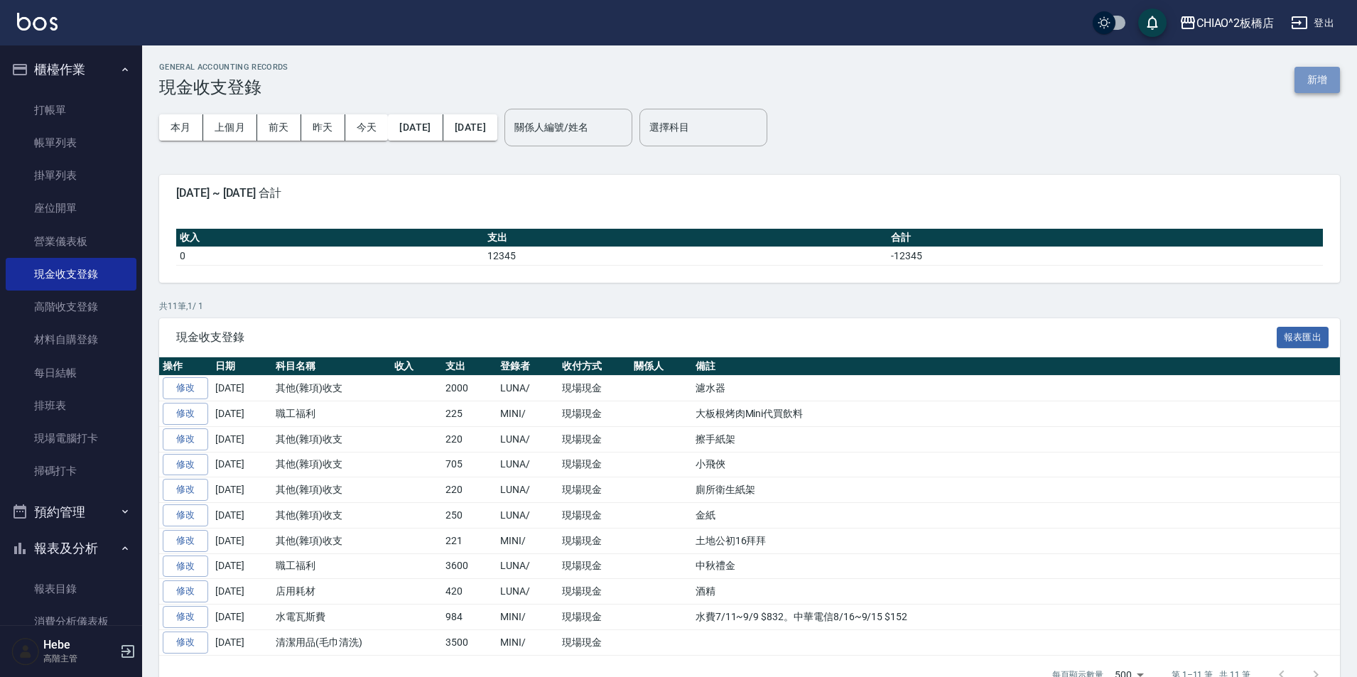
click at [680, 77] on button "新增" at bounding box center [1317, 80] width 45 height 26
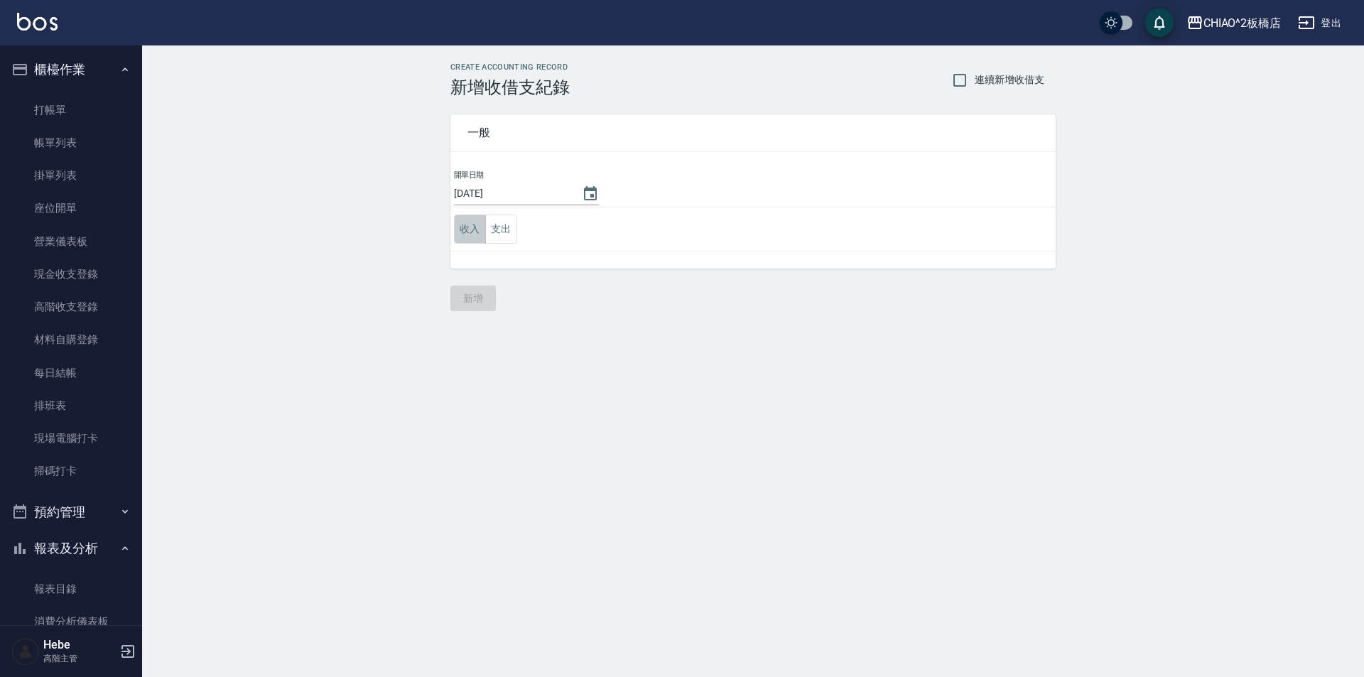
click at [474, 235] on button "收入" at bounding box center [470, 229] width 32 height 29
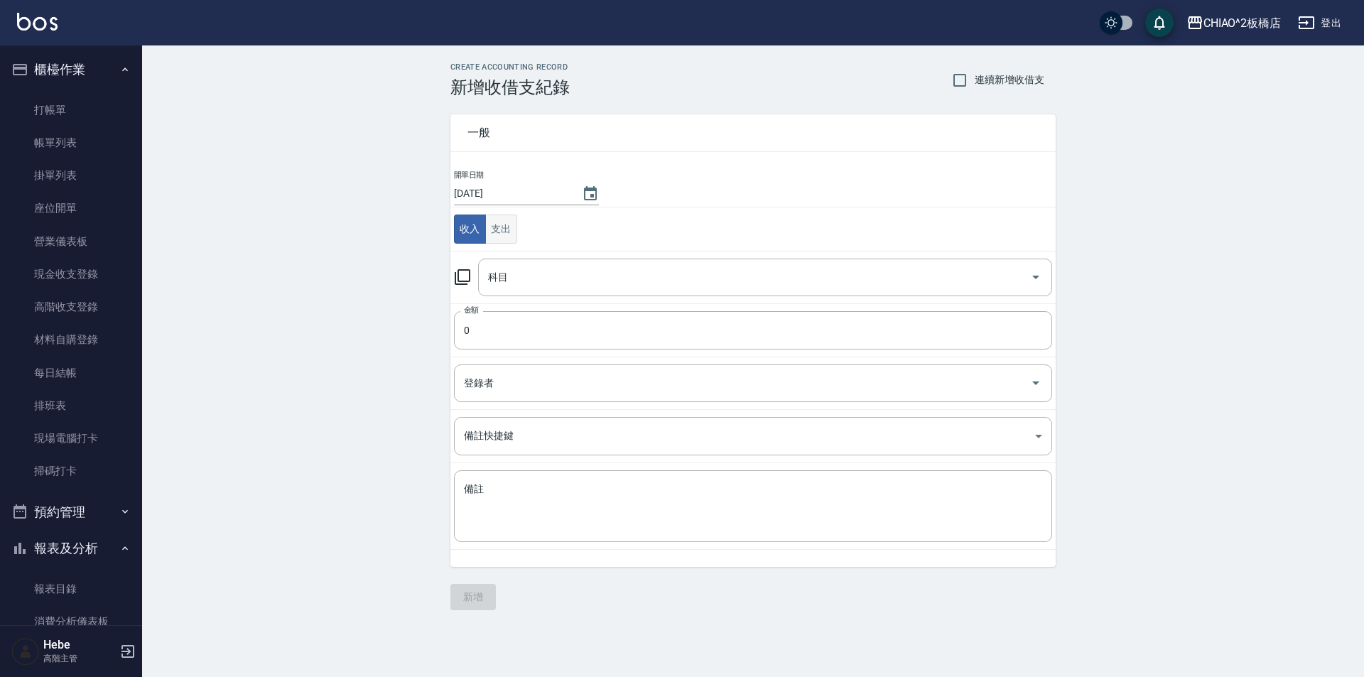
click at [504, 231] on button "支出" at bounding box center [501, 229] width 32 height 29
click at [514, 276] on input "科目" at bounding box center [755, 277] width 540 height 25
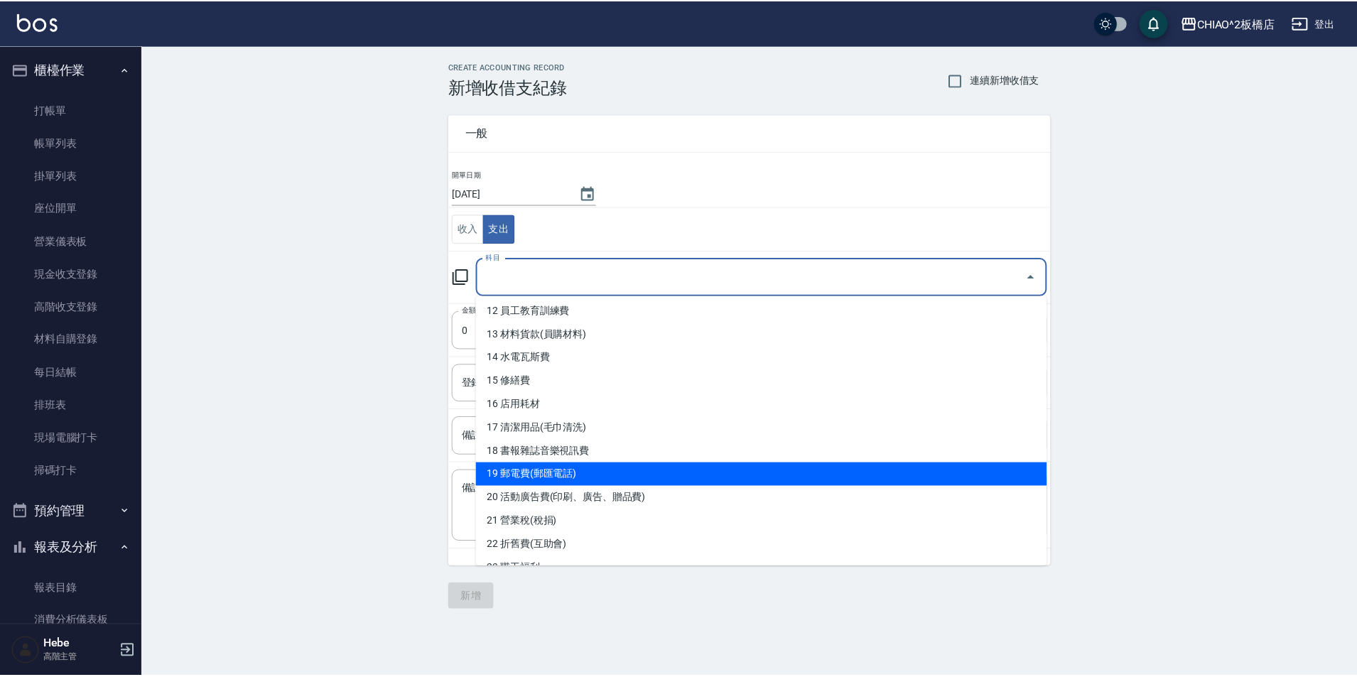
scroll to position [355, 0]
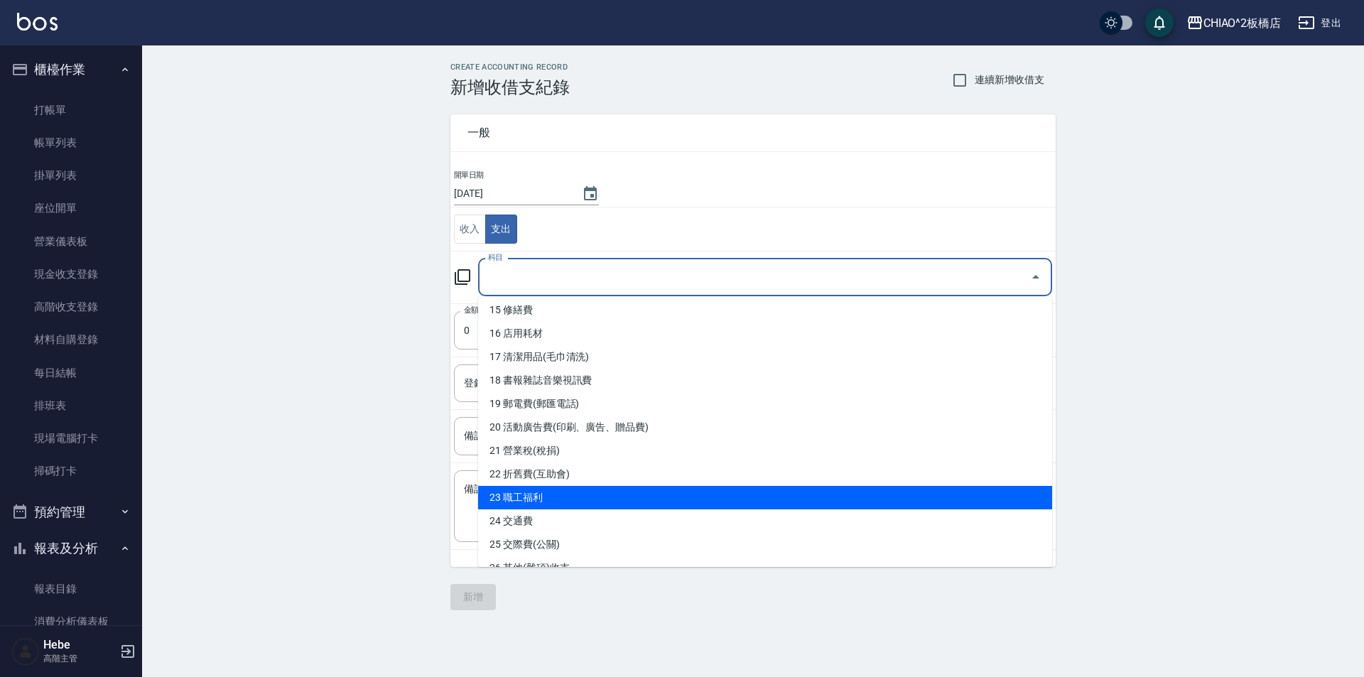
click at [546, 492] on li "23 職工福利" at bounding box center [765, 497] width 574 height 23
type input "23 職工福利"
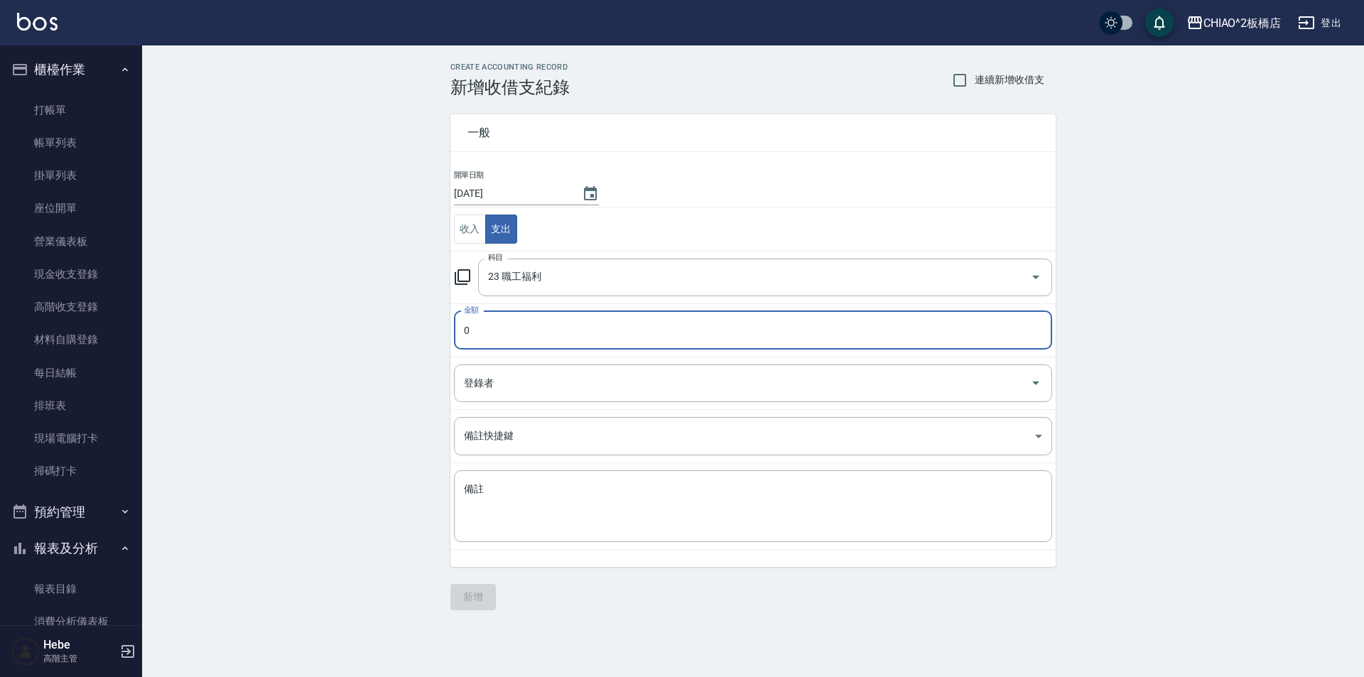
drag, startPoint x: 481, startPoint y: 331, endPoint x: 453, endPoint y: 326, distance: 28.9
click at [453, 326] on td "金額 0 金額" at bounding box center [752, 329] width 605 height 53
type input "395"
click at [512, 387] on input "登錄者" at bounding box center [742, 383] width 564 height 25
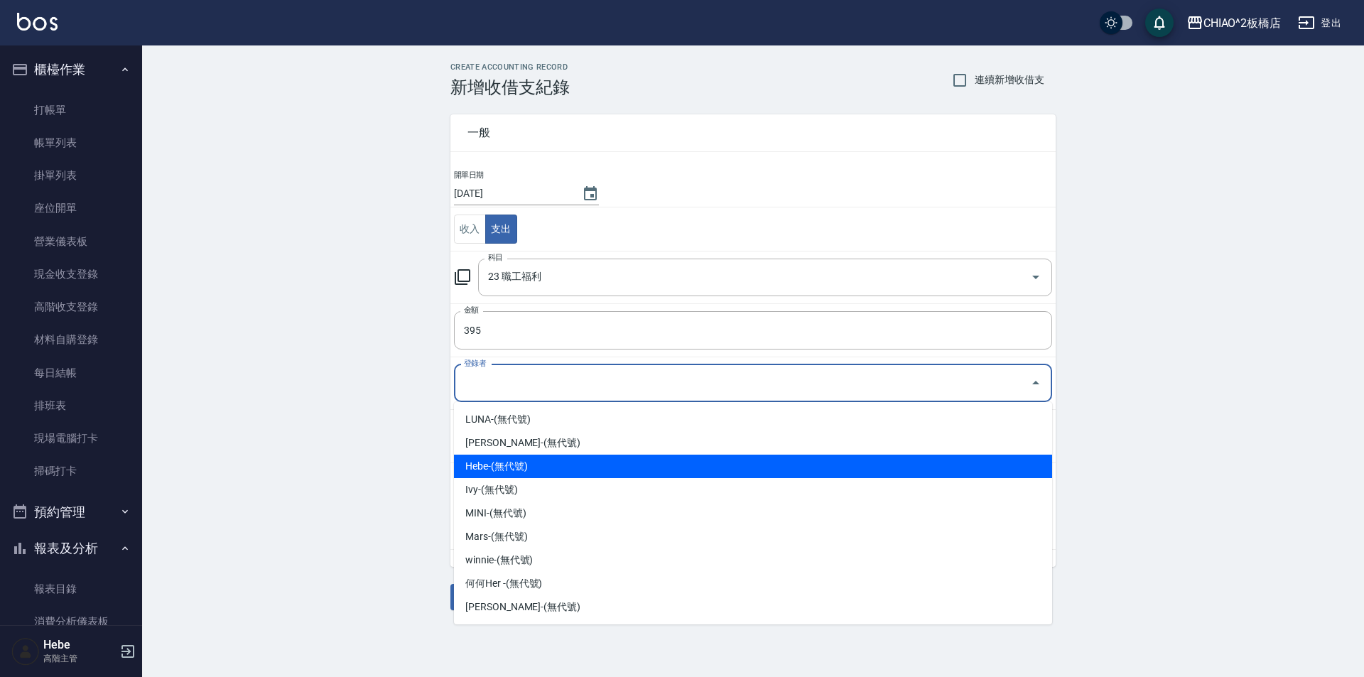
click at [541, 469] on li "Hebe-(無代號)" at bounding box center [753, 466] width 598 height 23
type input "Hebe-(無代號)"
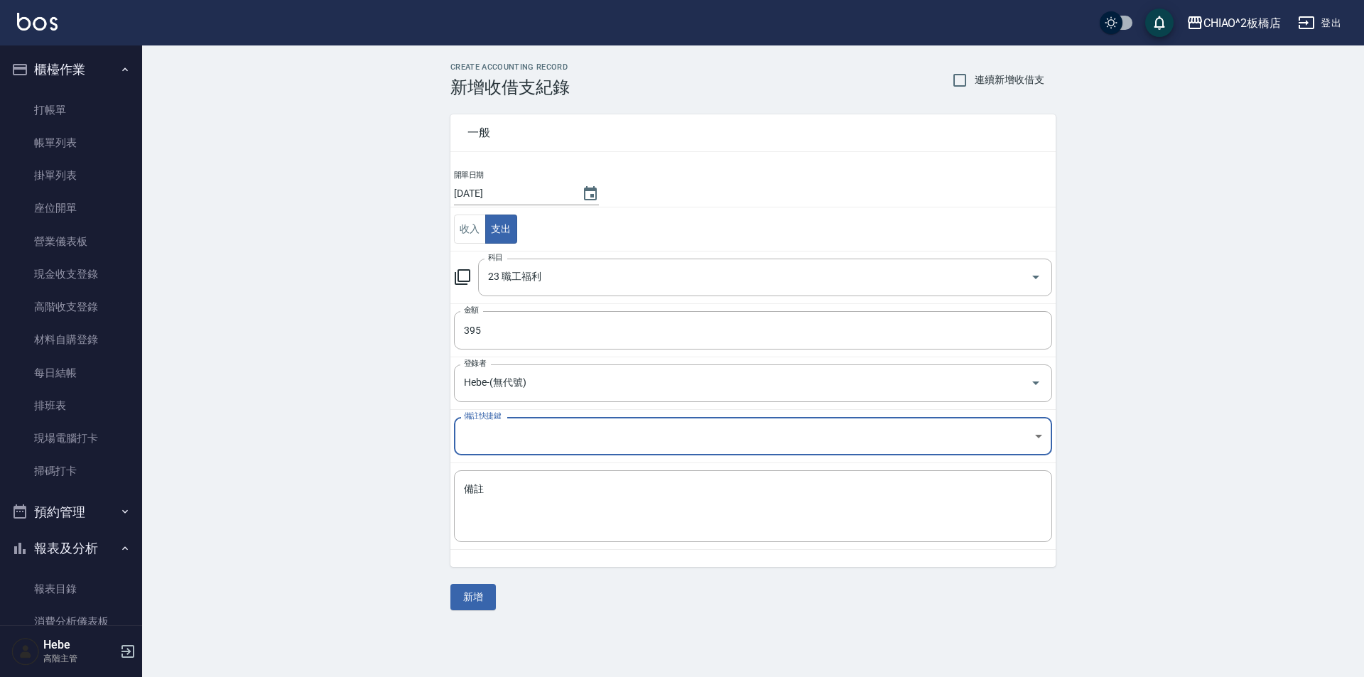
click at [525, 435] on body "CHIAO^2板橋店 登出 櫃檯作業 打帳單 帳單列表 掛單列表 座位開單 營業儀表板 現金收支登錄 高階收支登錄 材料自購登錄 每日結帳 排班表 現場電腦打…" at bounding box center [682, 338] width 1364 height 677
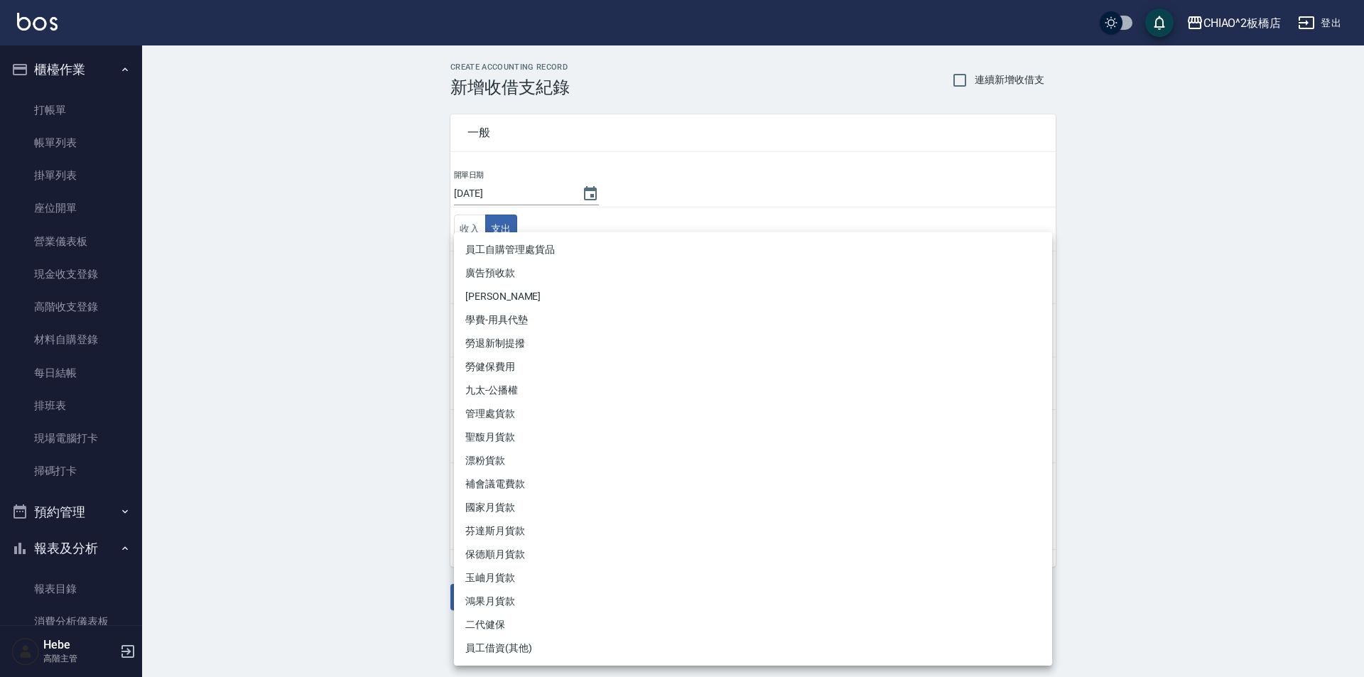
click at [519, 644] on li "員工借資(其他)" at bounding box center [753, 648] width 598 height 23
type input "員工借資(其他)"
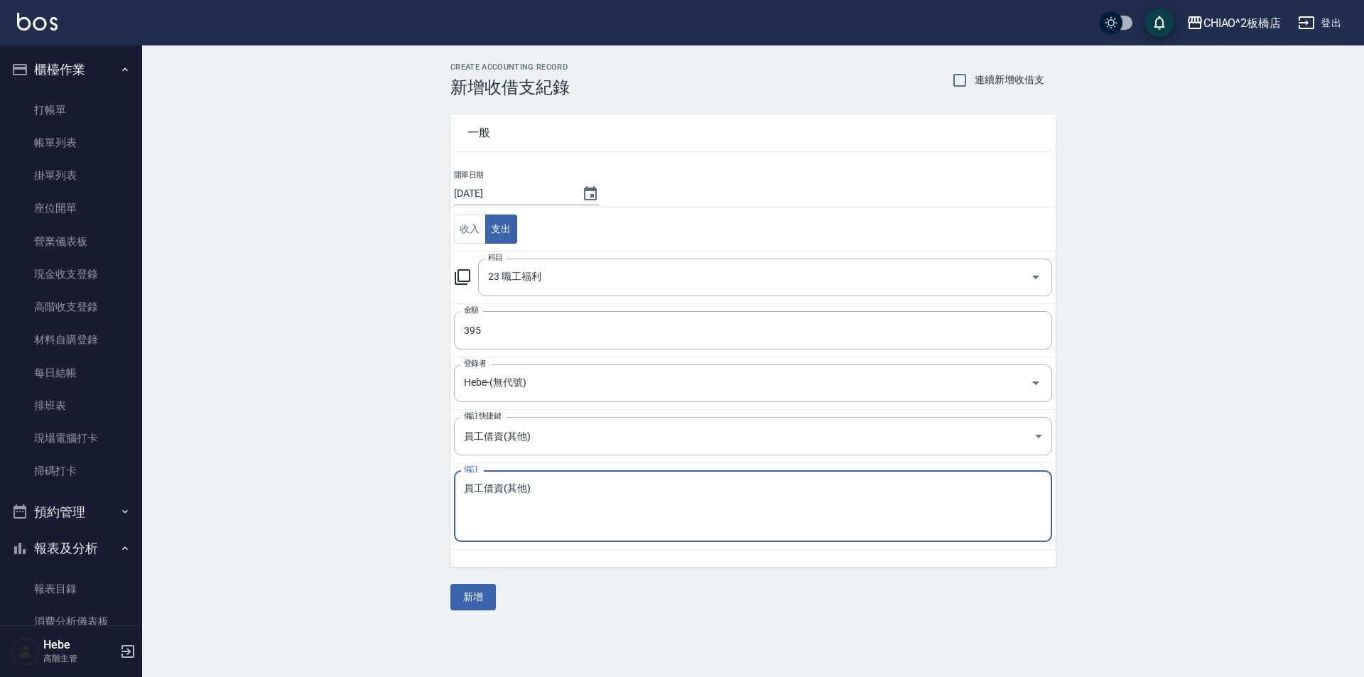
click at [507, 498] on textarea "員工借資(其他)" at bounding box center [753, 506] width 578 height 48
drag, startPoint x: 550, startPoint y: 492, endPoint x: 483, endPoint y: 483, distance: 67.4
click at [483, 483] on textarea "員工借資(其他)" at bounding box center [753, 506] width 578 height 48
type textarea "員工生日禮金+蛋糕395"
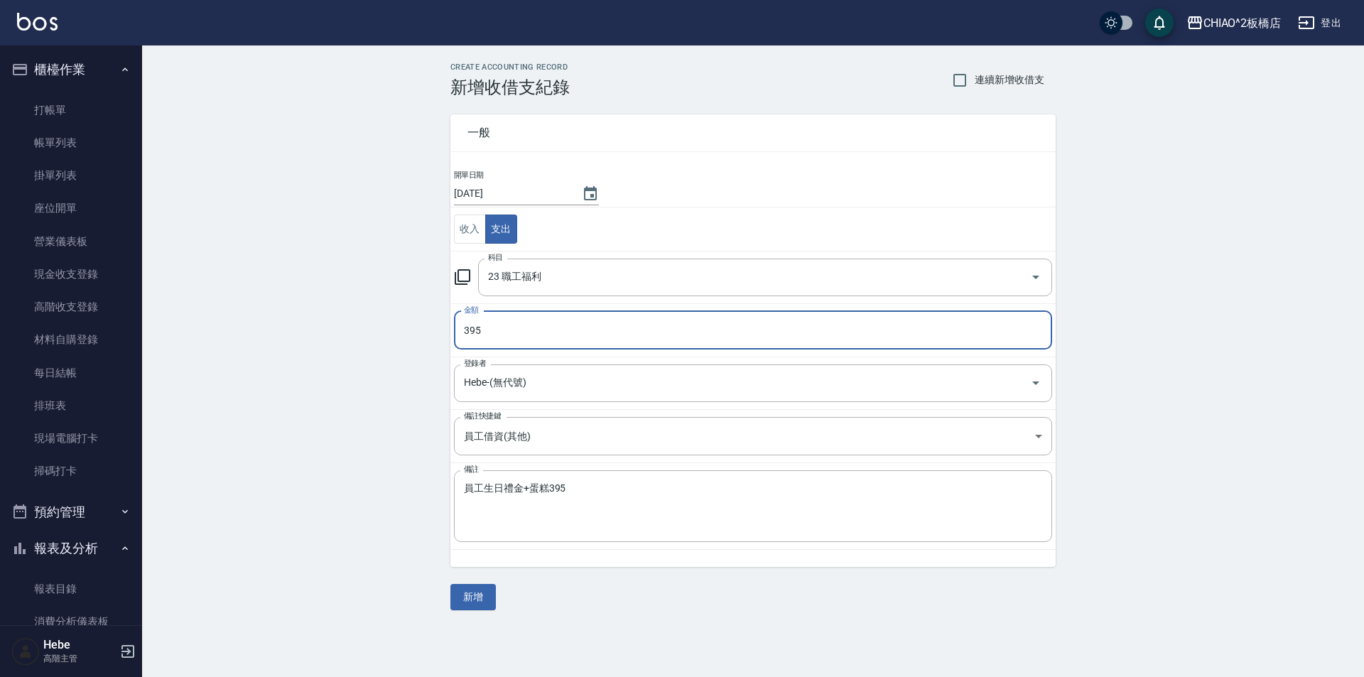
click at [465, 331] on input "395" at bounding box center [753, 330] width 598 height 38
click at [507, 328] on input "395" at bounding box center [753, 330] width 598 height 38
click at [465, 325] on input "395" at bounding box center [753, 330] width 598 height 38
type input "1395"
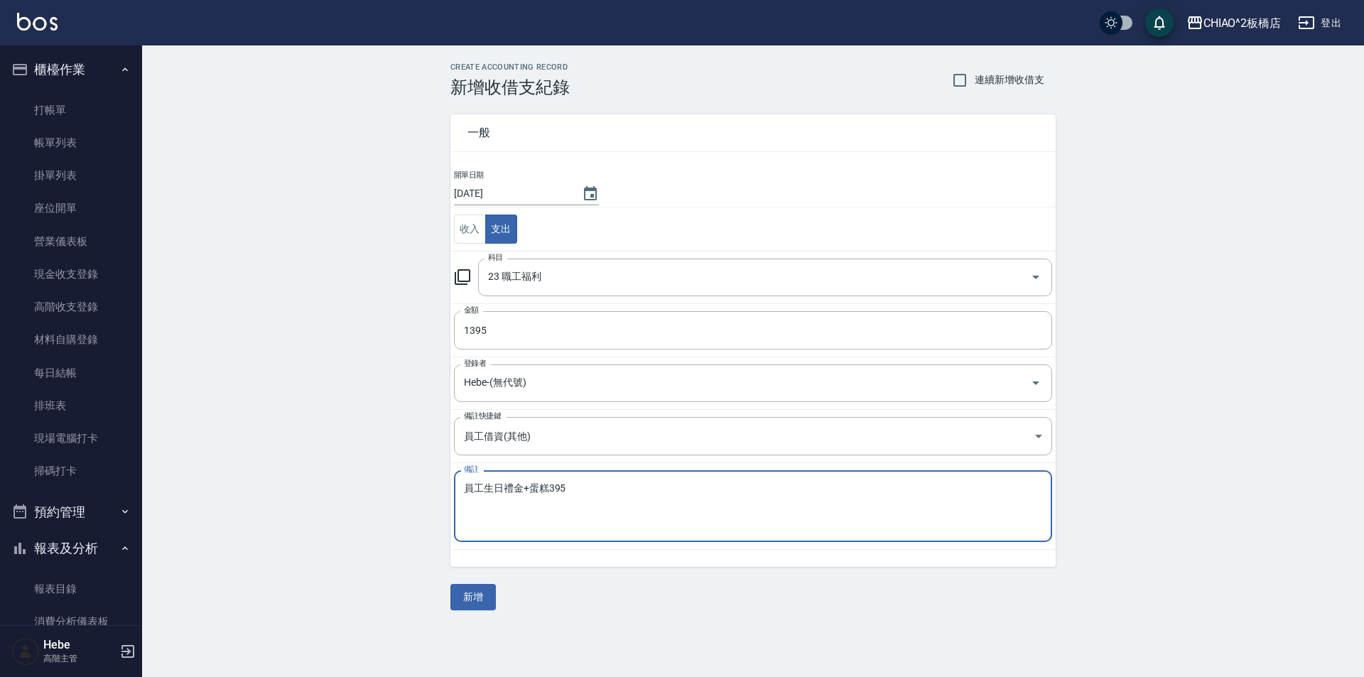
click at [521, 488] on textarea "員工生日禮金+蛋糕395" at bounding box center [753, 506] width 578 height 48
type textarea "員工生日禮金[DEMOGRAPHIC_DATA]+蛋糕395"
click at [484, 595] on button "新增" at bounding box center [472, 597] width 45 height 26
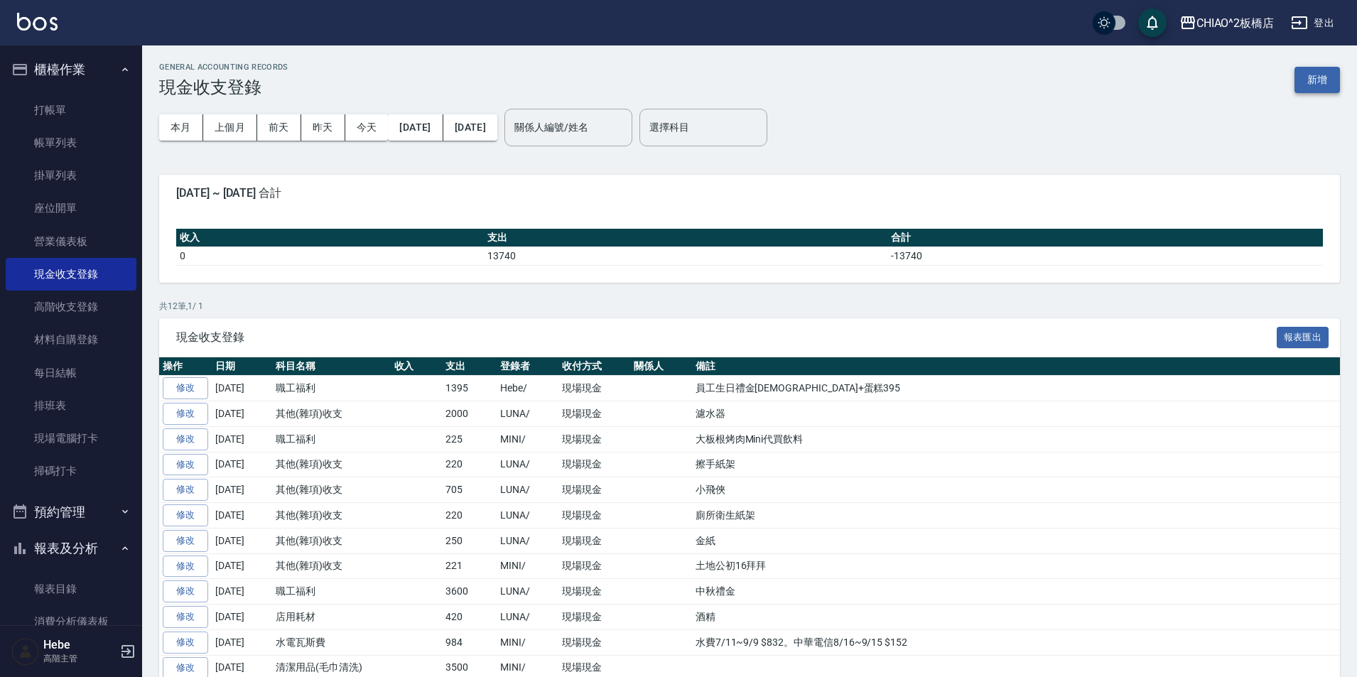
click at [680, 80] on button "新增" at bounding box center [1317, 80] width 45 height 26
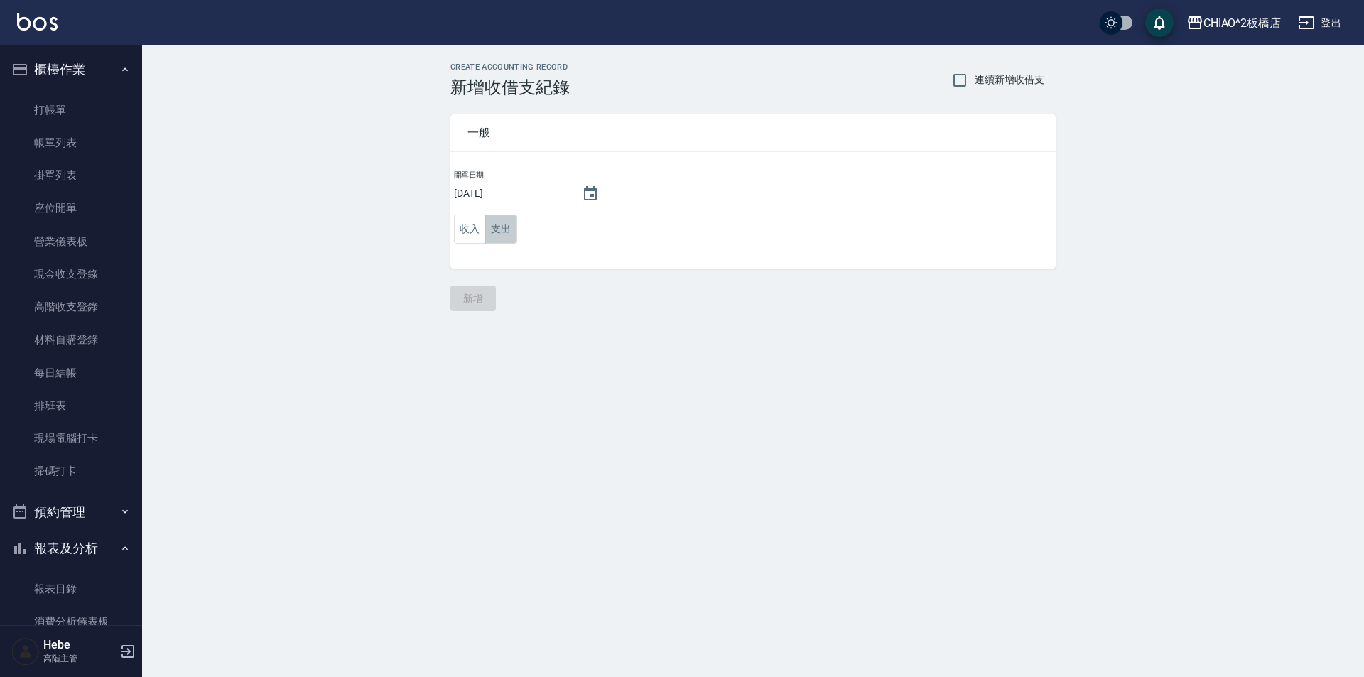
click at [498, 226] on button "支出" at bounding box center [501, 229] width 32 height 29
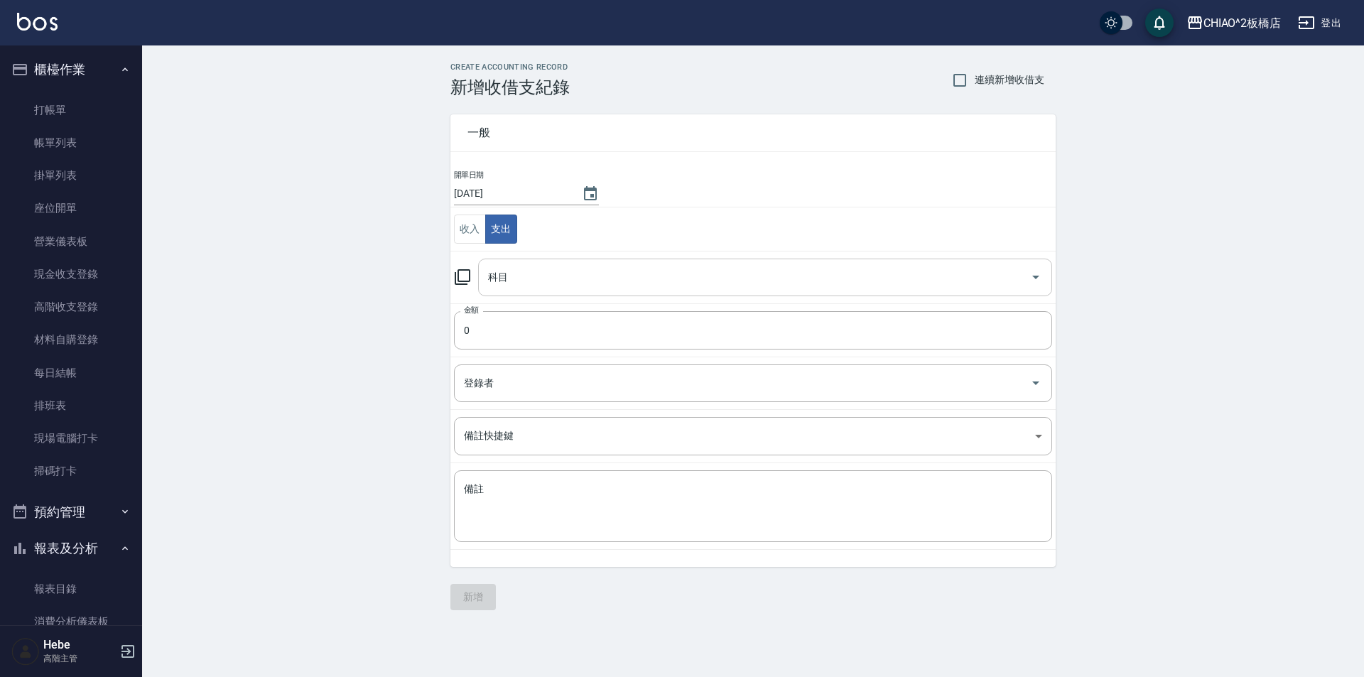
click at [533, 269] on input "科目" at bounding box center [755, 277] width 540 height 25
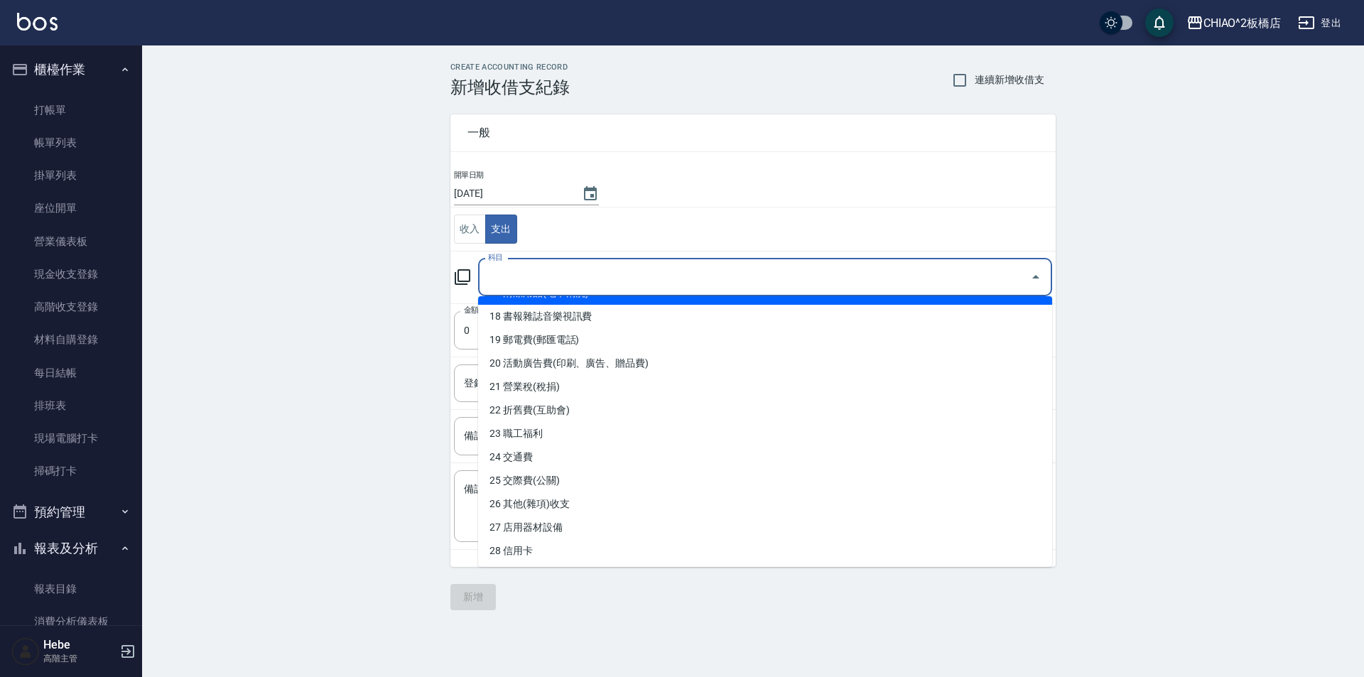
scroll to position [497, 0]
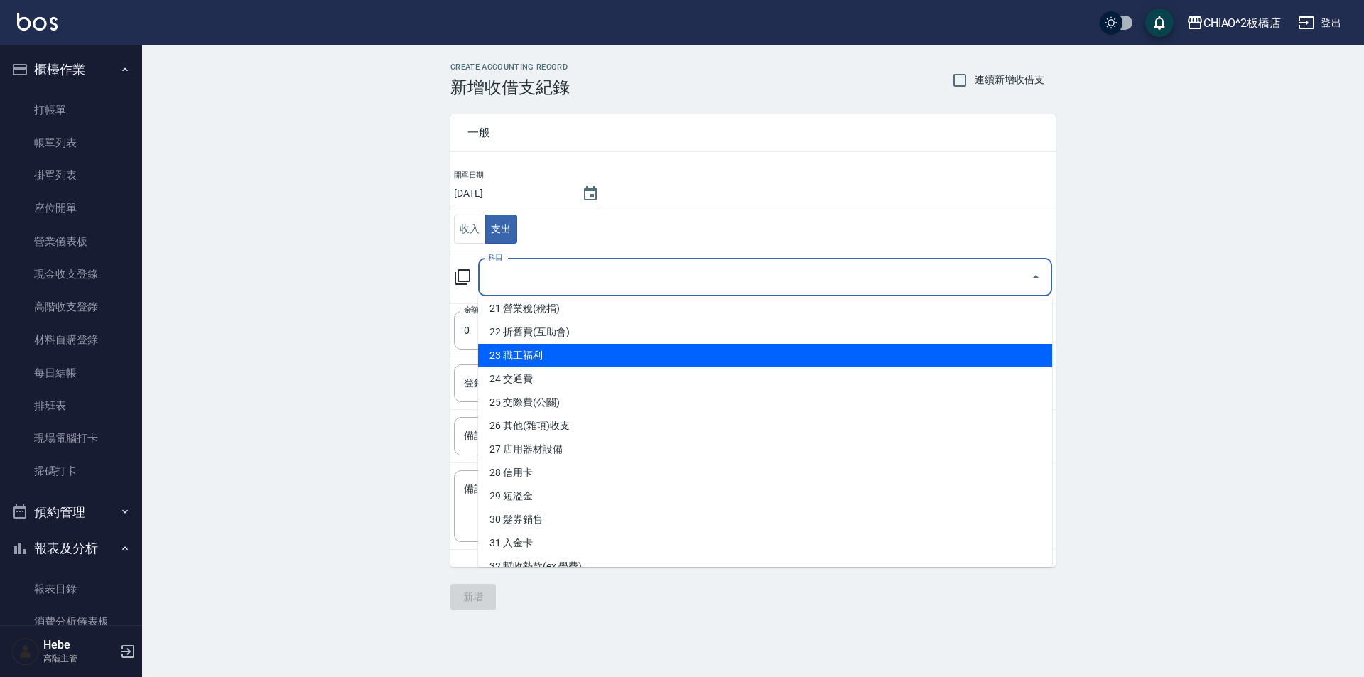
click at [542, 348] on li "23 職工福利" at bounding box center [765, 355] width 574 height 23
type input "23 職工福利"
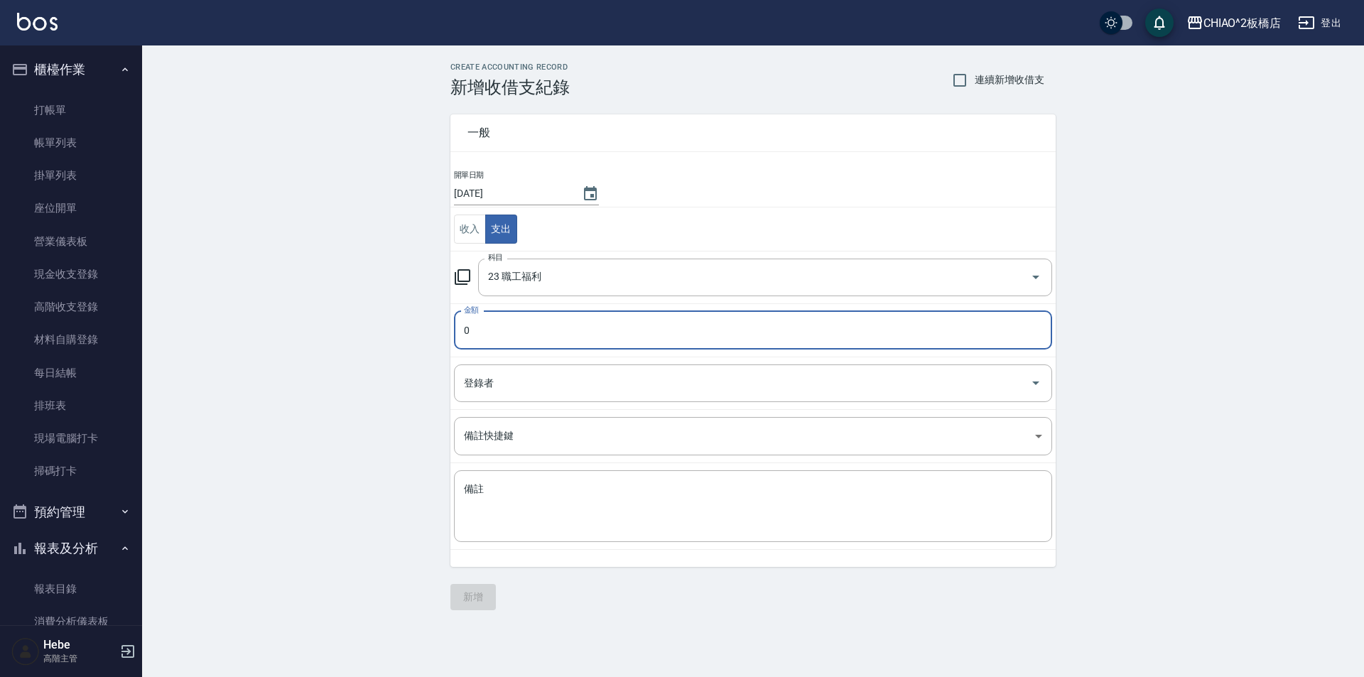
click at [498, 337] on input "0" at bounding box center [753, 330] width 598 height 38
drag, startPoint x: 473, startPoint y: 330, endPoint x: 455, endPoint y: 325, distance: 18.6
click at [455, 325] on input "0" at bounding box center [753, 330] width 598 height 38
drag, startPoint x: 476, startPoint y: 323, endPoint x: 436, endPoint y: 313, distance: 40.8
click at [436, 313] on div "一般 開單日期 [DATE] 收入 支出 科目 23 職工福利 科目 金額 0 金額 登錄者 登錄者 備註快捷鍵 ​ 備註快捷鍵 備註 x 備註" at bounding box center [744, 332] width 622 height 470
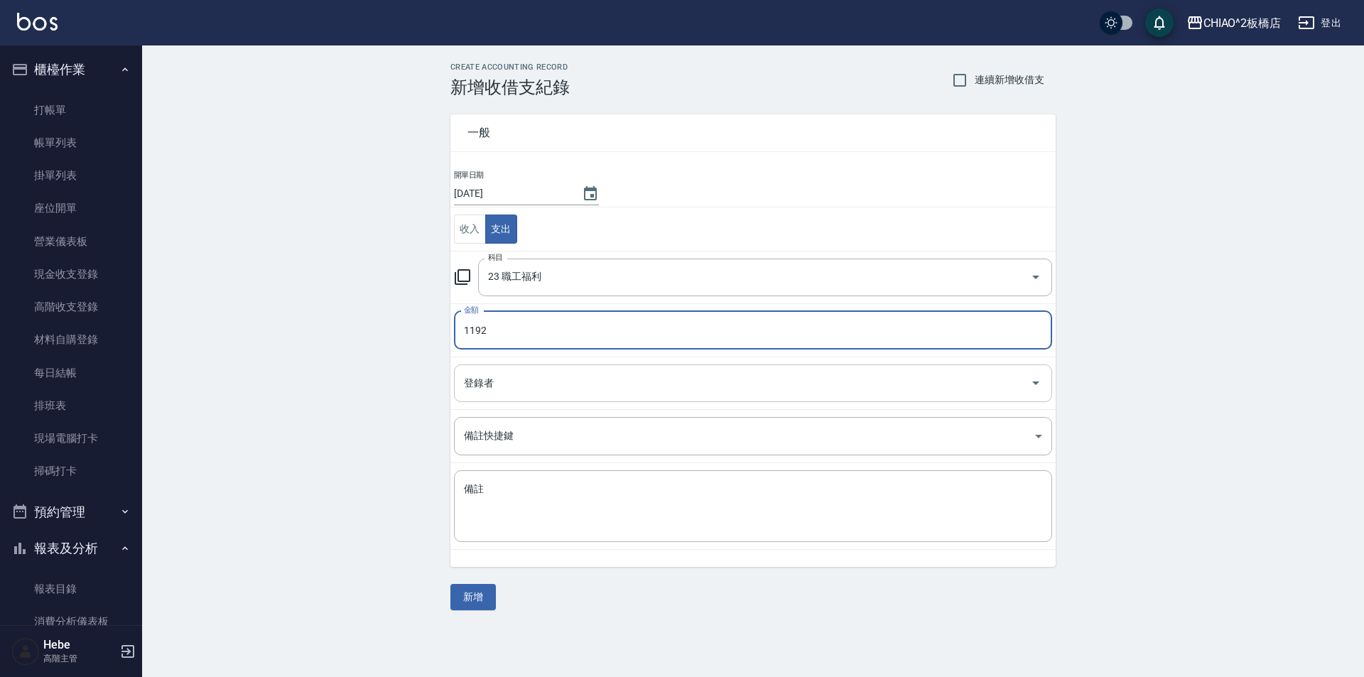
type input "1192"
click at [482, 382] on input "登錄者" at bounding box center [742, 383] width 564 height 25
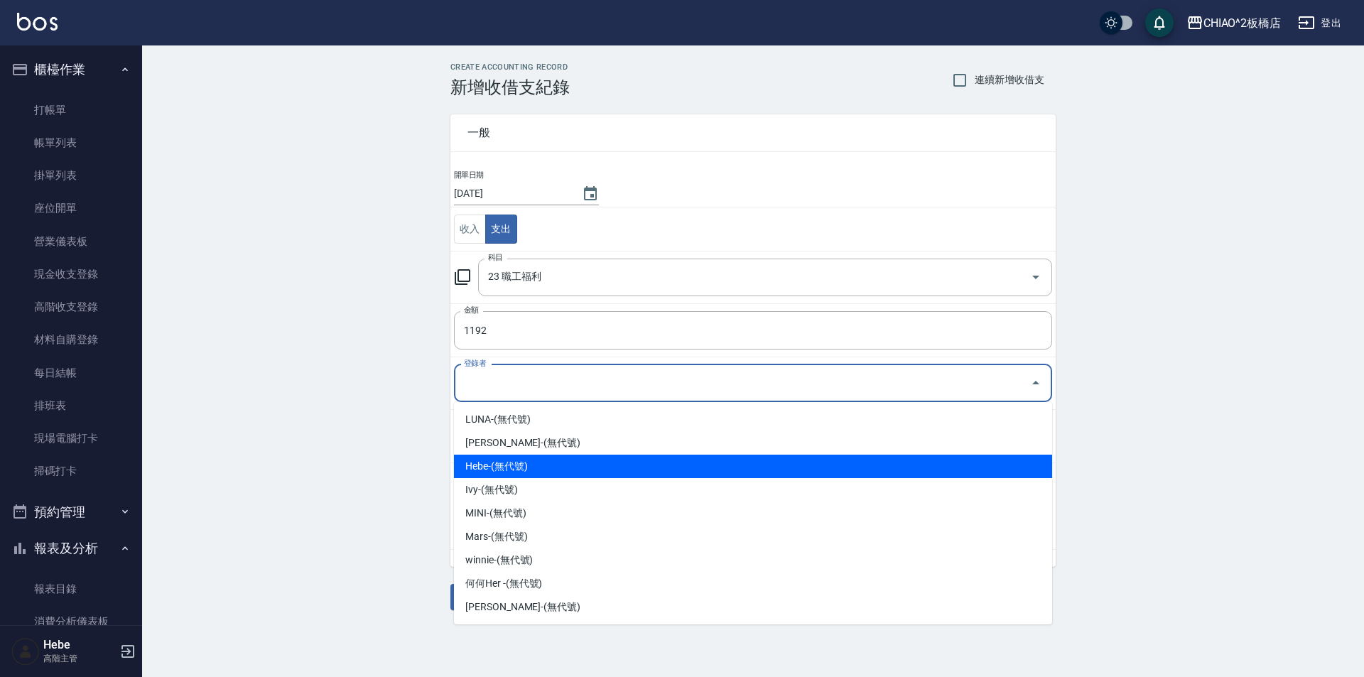
click at [521, 468] on li "Hebe-(無代號)" at bounding box center [753, 466] width 598 height 23
type input "Hebe-(無代號)"
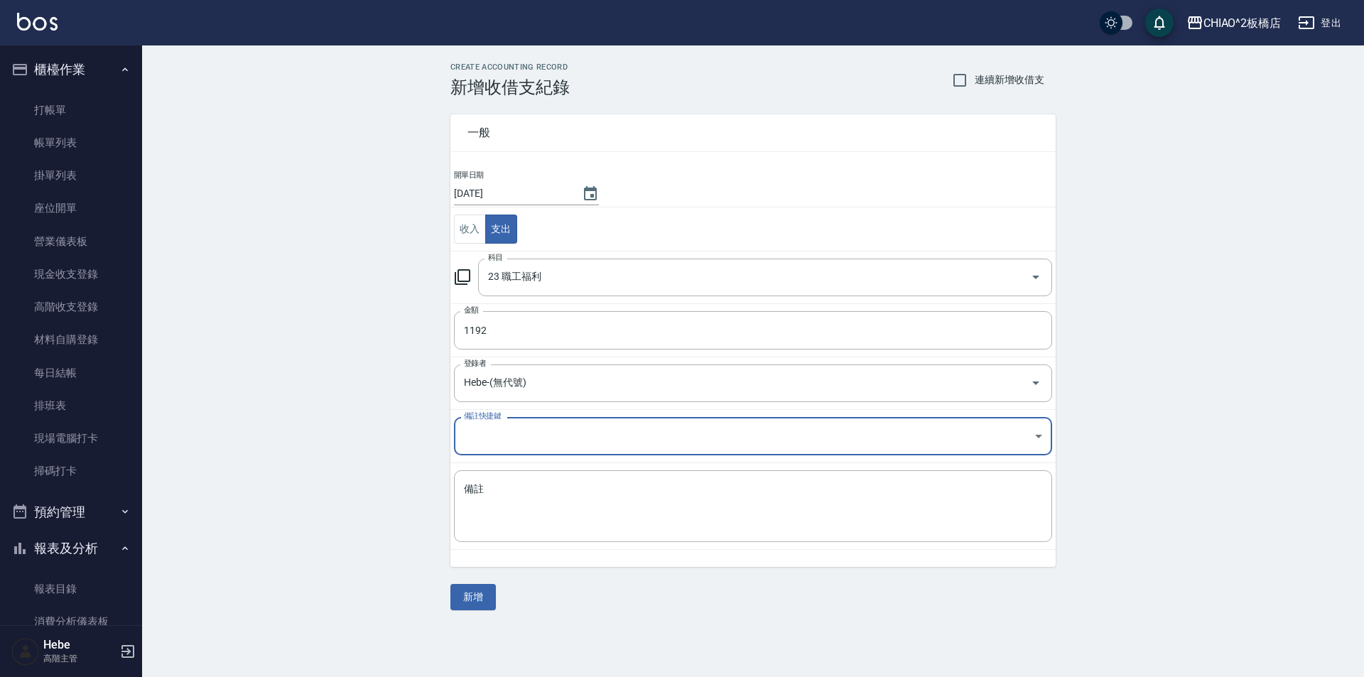
click at [502, 441] on body "CHIAO^2板橋店 登出 櫃檯作業 打帳單 帳單列表 掛單列表 座位開單 營業儀表板 現金收支登錄 高階收支登錄 材料自購登錄 每日結帳 排班表 現場電腦打…" at bounding box center [682, 338] width 1364 height 677
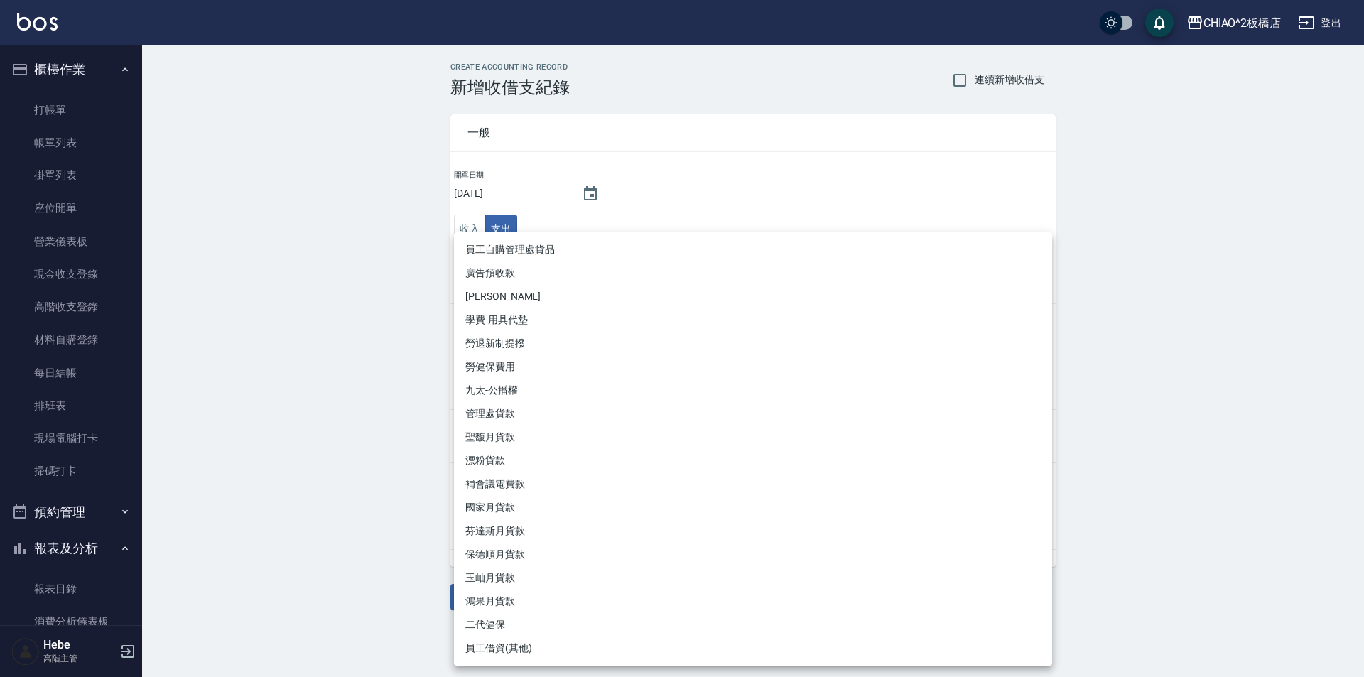
drag, startPoint x: 1248, startPoint y: 376, endPoint x: 654, endPoint y: 442, distance: 597.6
click at [680, 377] on div at bounding box center [682, 338] width 1364 height 677
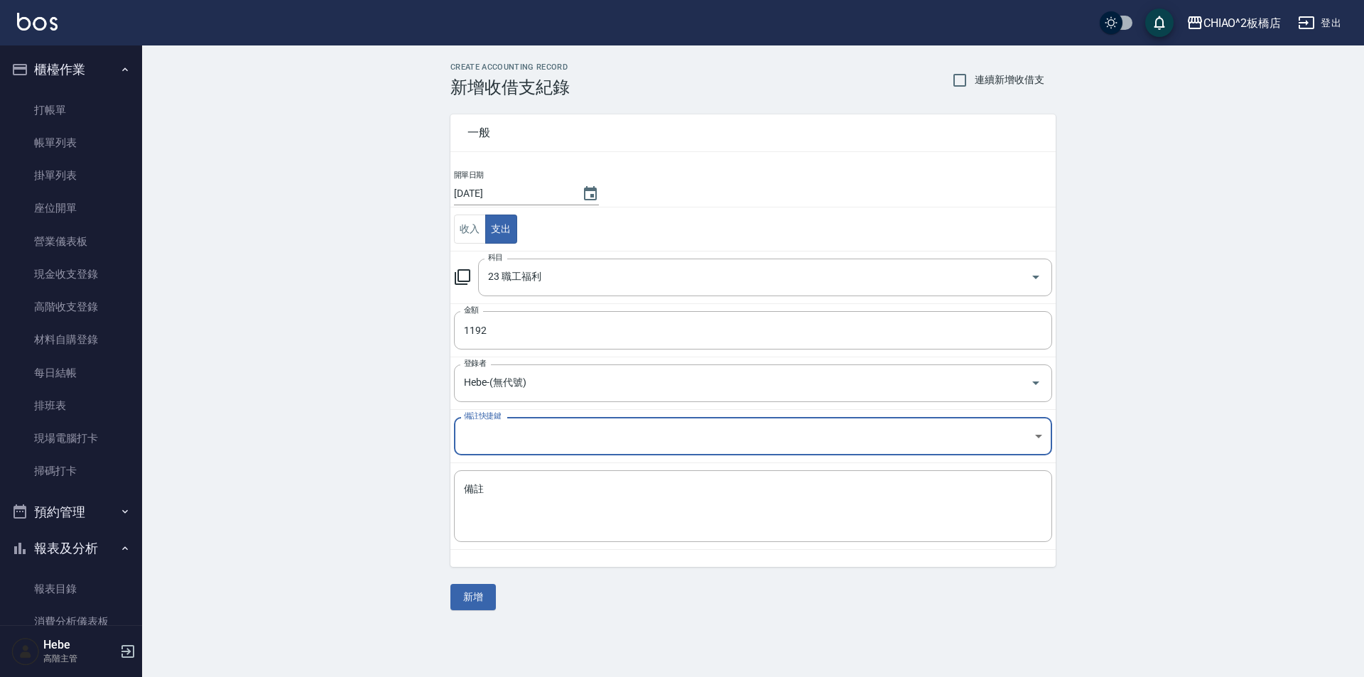
click at [485, 429] on body "CHIAO^2板橋店 登出 櫃檯作業 打帳單 帳單列表 掛單列表 座位開單 營業儀表板 現金收支登錄 高階收支登錄 材料自購登錄 每日結帳 排班表 現場電腦打…" at bounding box center [682, 338] width 1364 height 677
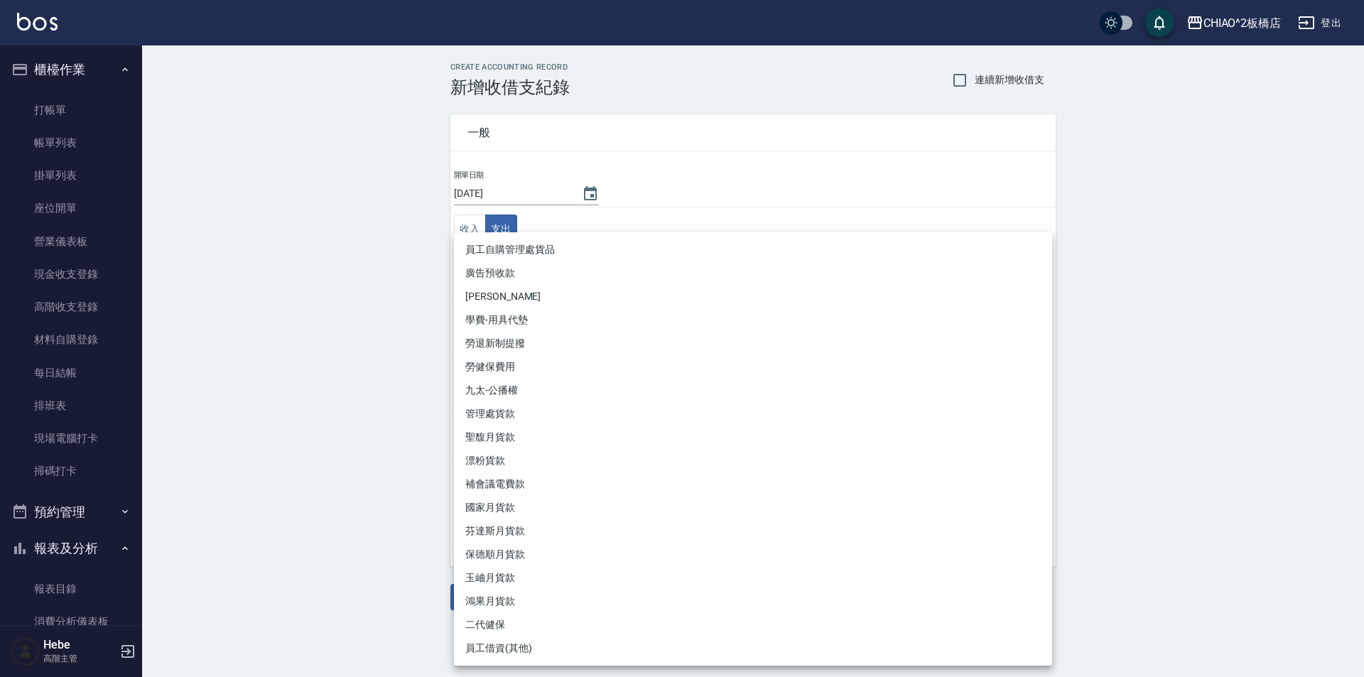
click at [507, 647] on li "員工借資(其他)" at bounding box center [753, 648] width 598 height 23
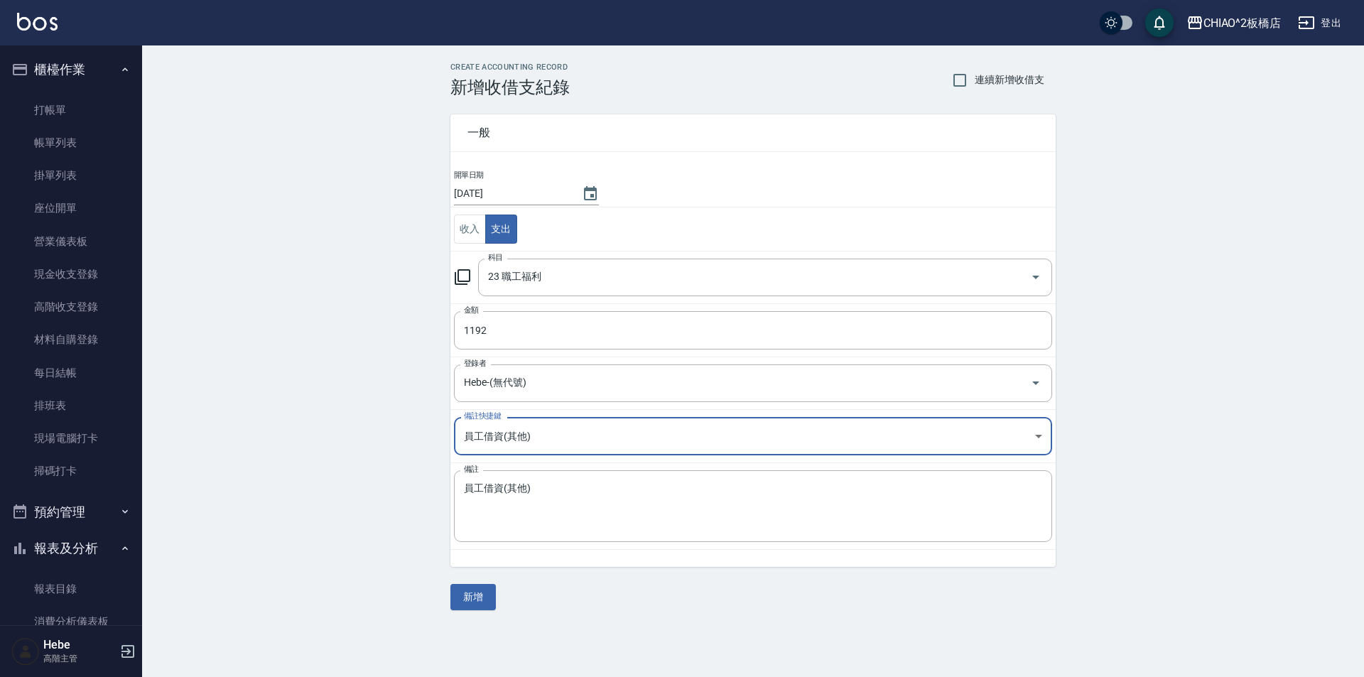
type input "員工借資(其他)"
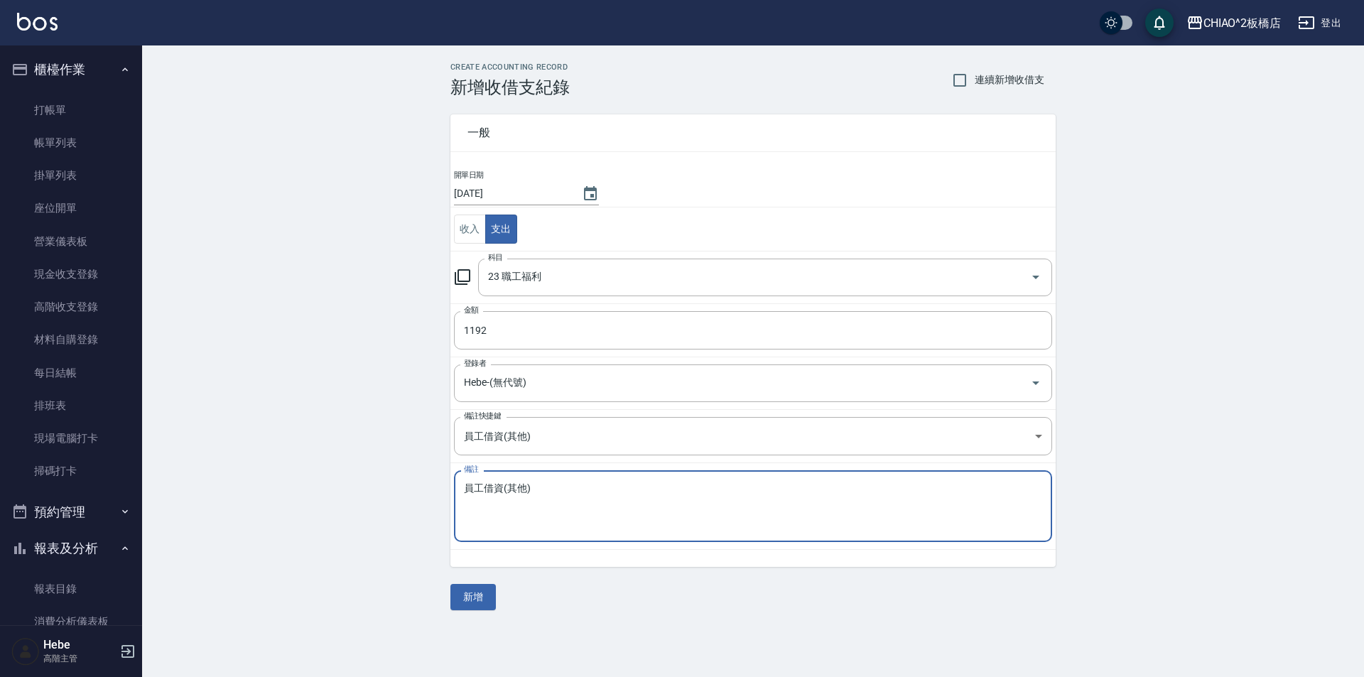
click at [500, 484] on textarea "員工借資(其他)" at bounding box center [753, 506] width 578 height 48
click at [658, 500] on textarea "員工聚餐10/12考肉當天披薩(其他)" at bounding box center [753, 506] width 578 height 48
type textarea "員工聚餐10/12考肉當天披薩"
click at [475, 595] on button "新增" at bounding box center [472, 597] width 45 height 26
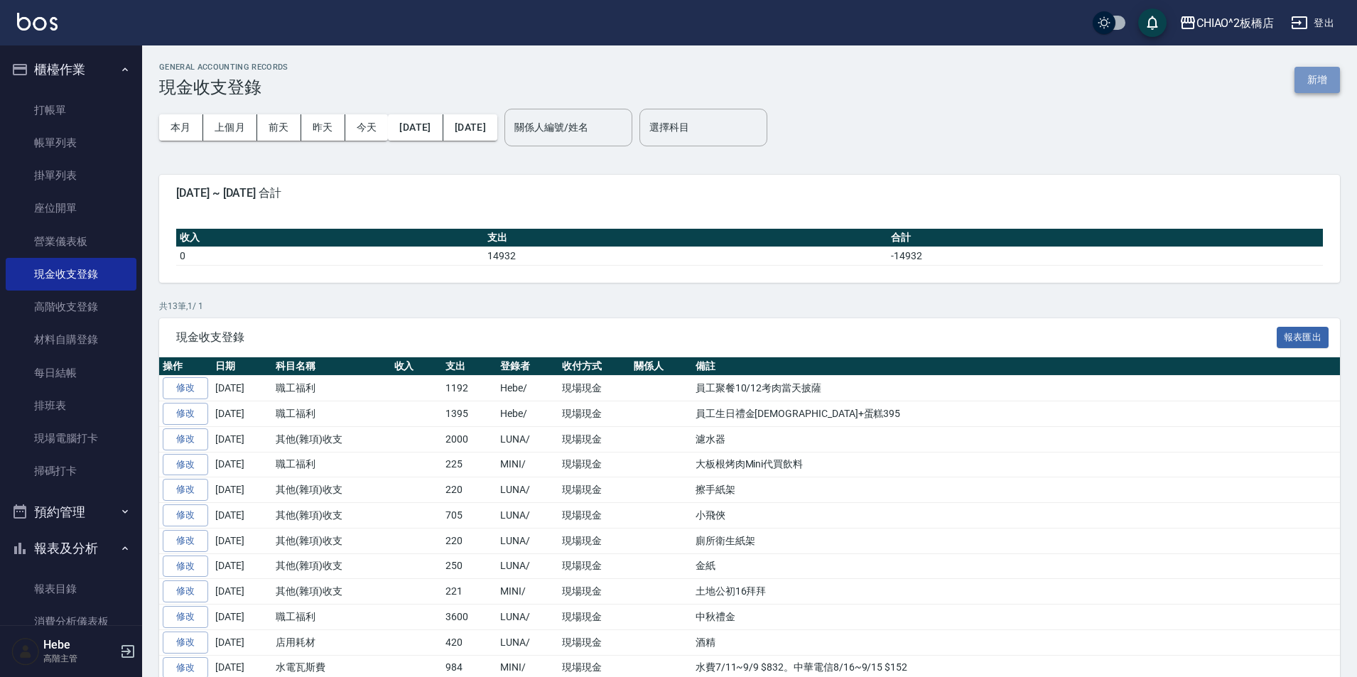
click at [680, 77] on button "新增" at bounding box center [1317, 80] width 45 height 26
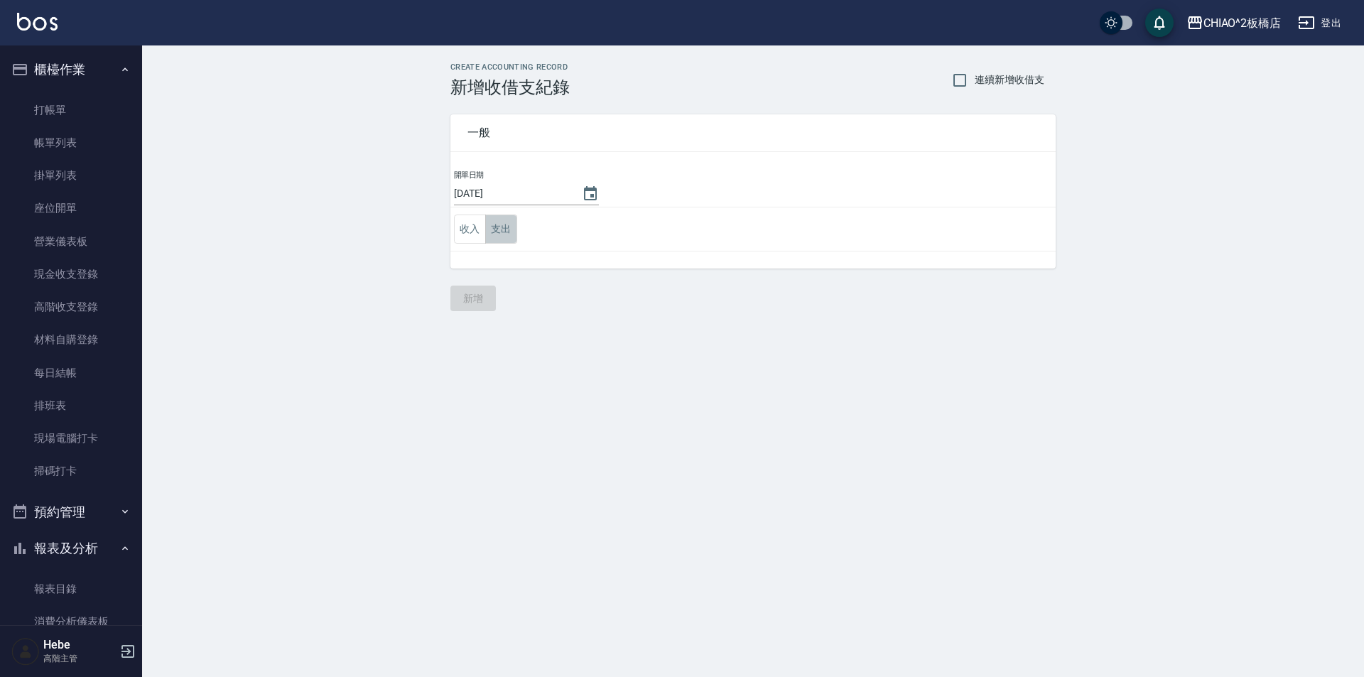
click at [511, 229] on button "支出" at bounding box center [501, 229] width 32 height 29
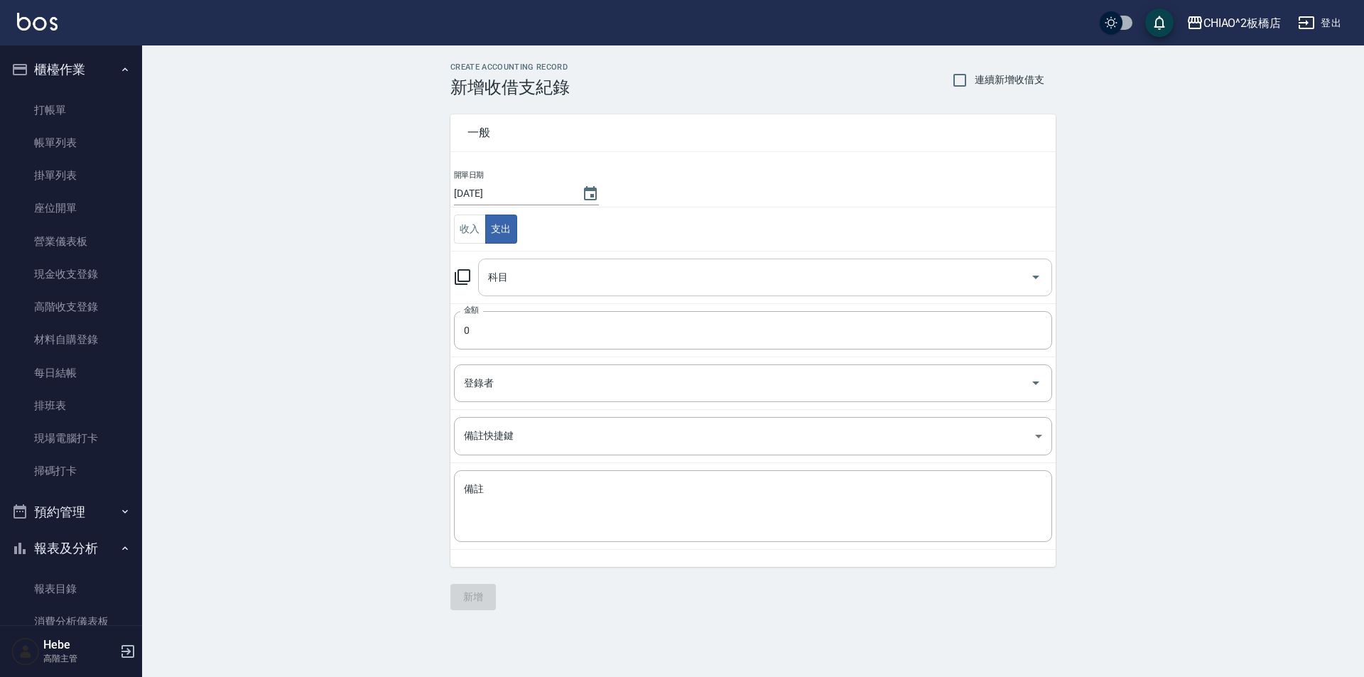
click at [507, 279] on input "科目" at bounding box center [755, 277] width 540 height 25
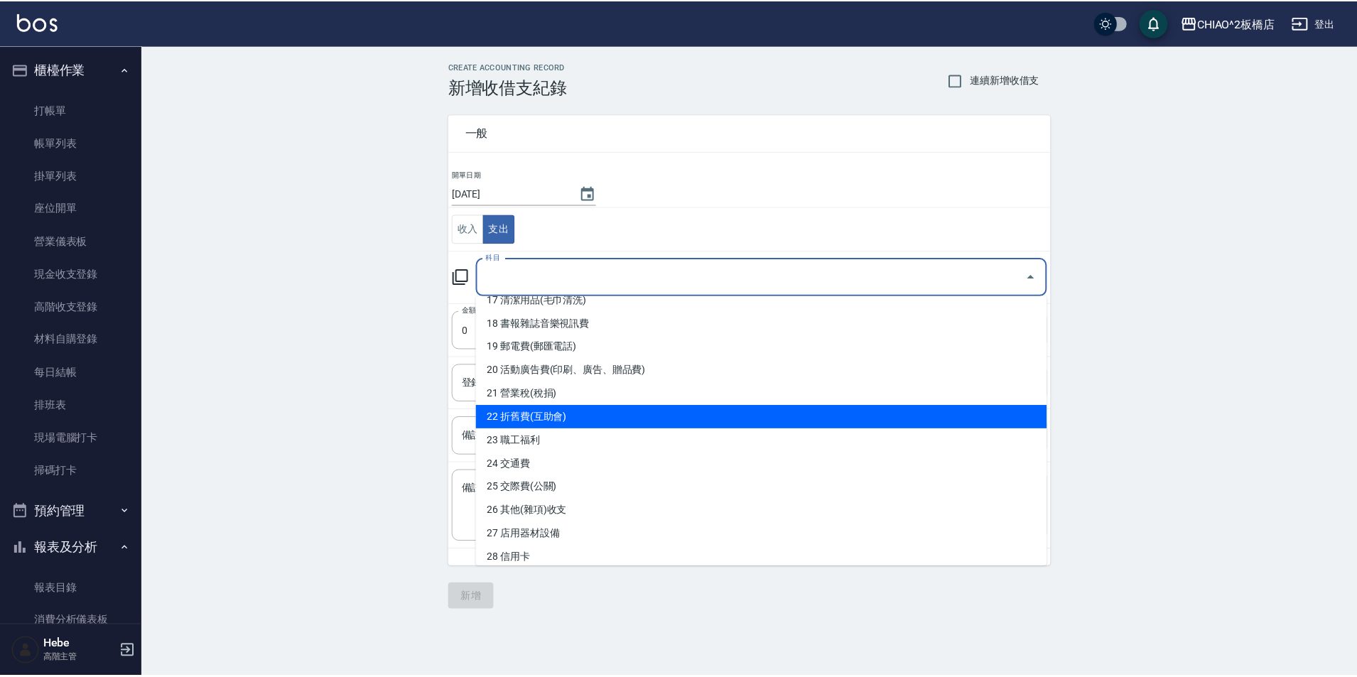
scroll to position [426, 0]
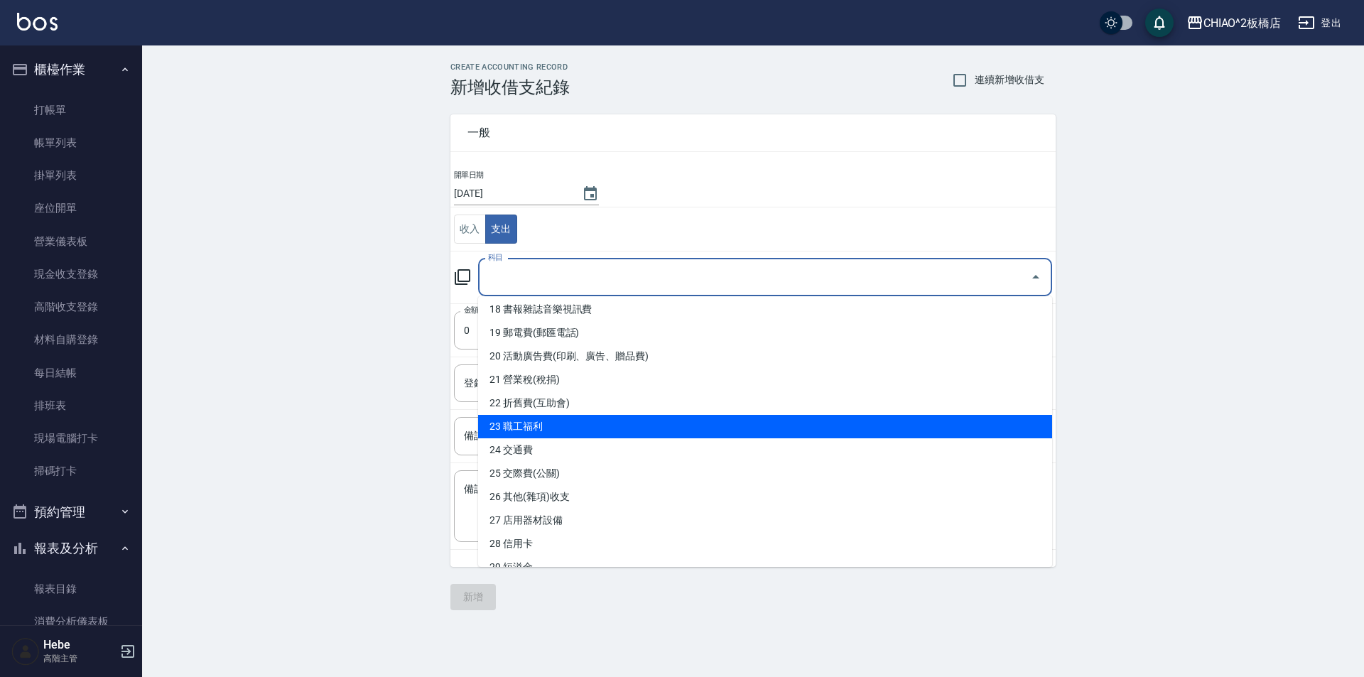
click at [567, 426] on li "23 職工福利" at bounding box center [765, 426] width 574 height 23
type input "23 職工福利"
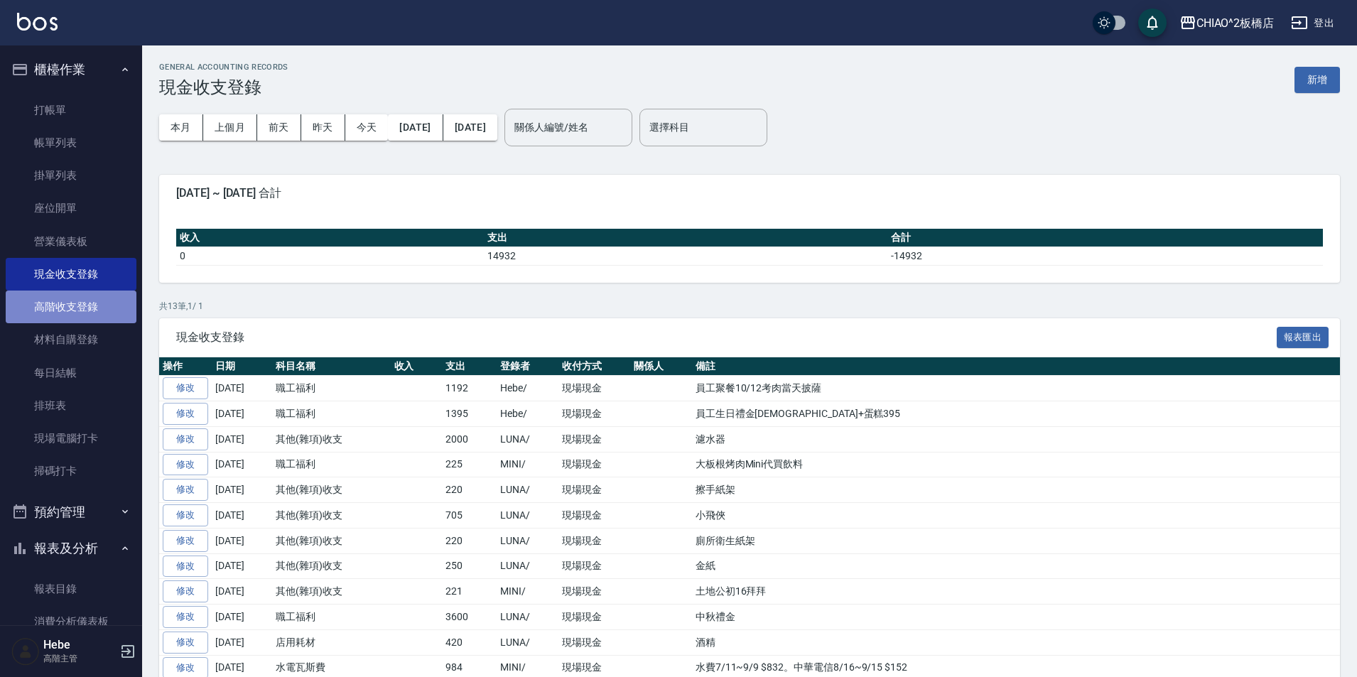
click at [72, 310] on link "高階收支登錄" at bounding box center [71, 307] width 131 height 33
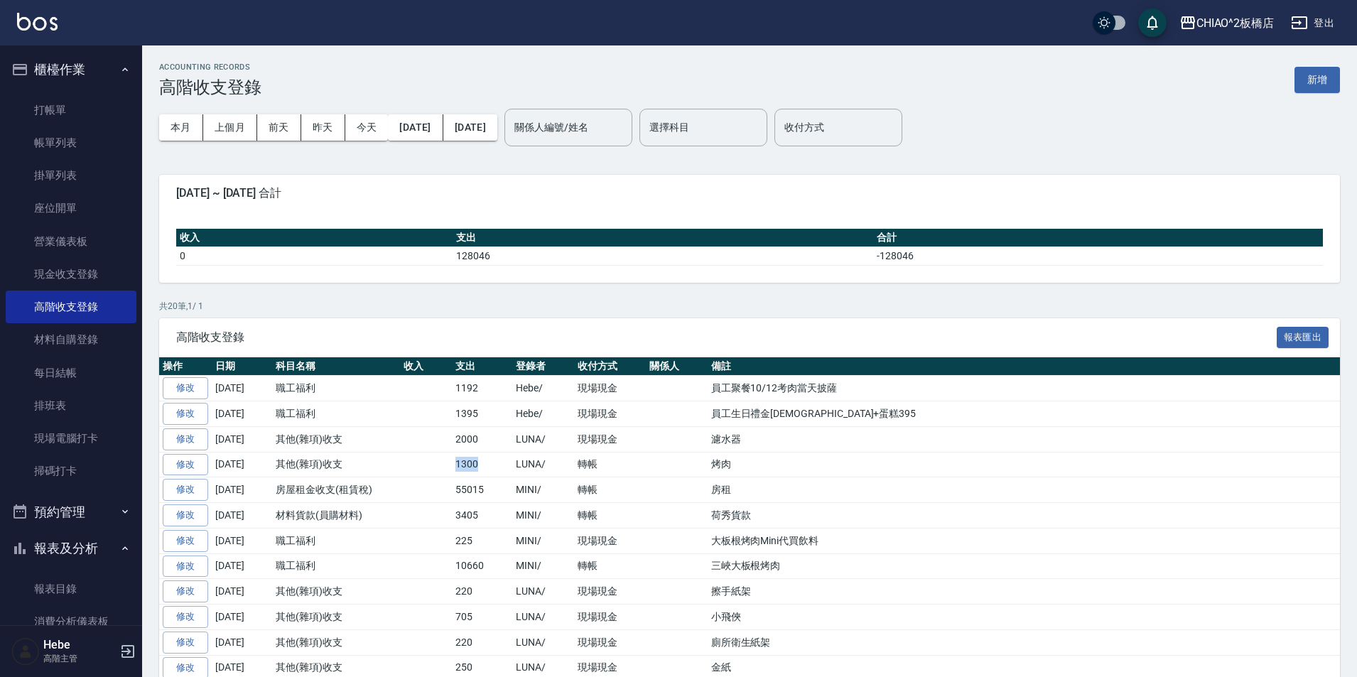
drag, startPoint x: 456, startPoint y: 463, endPoint x: 481, endPoint y: 466, distance: 25.0
click at [481, 466] on td "1300" at bounding box center [482, 465] width 60 height 26
click at [192, 411] on link "修改" at bounding box center [185, 414] width 45 height 22
click at [198, 386] on link "修改" at bounding box center [185, 388] width 45 height 22
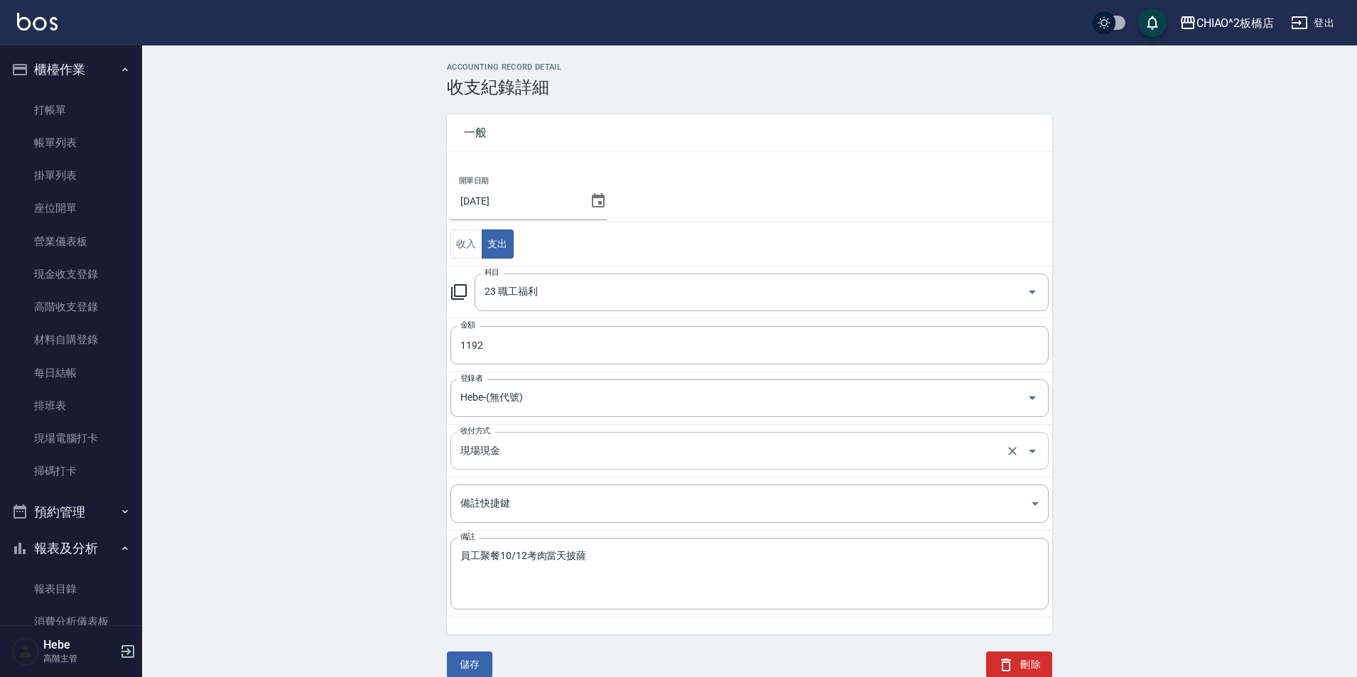
click at [534, 455] on input "現場現金" at bounding box center [730, 450] width 546 height 25
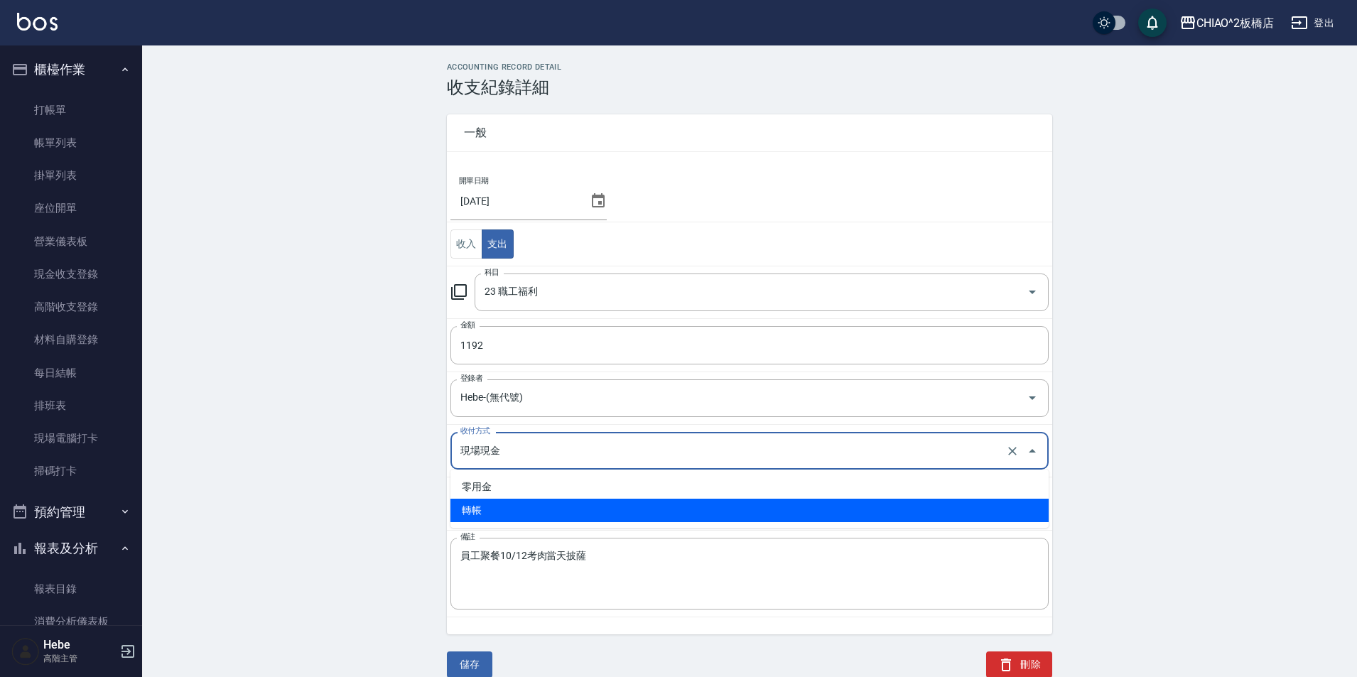
click at [481, 504] on li "轉帳" at bounding box center [749, 510] width 598 height 23
type input "轉帳"
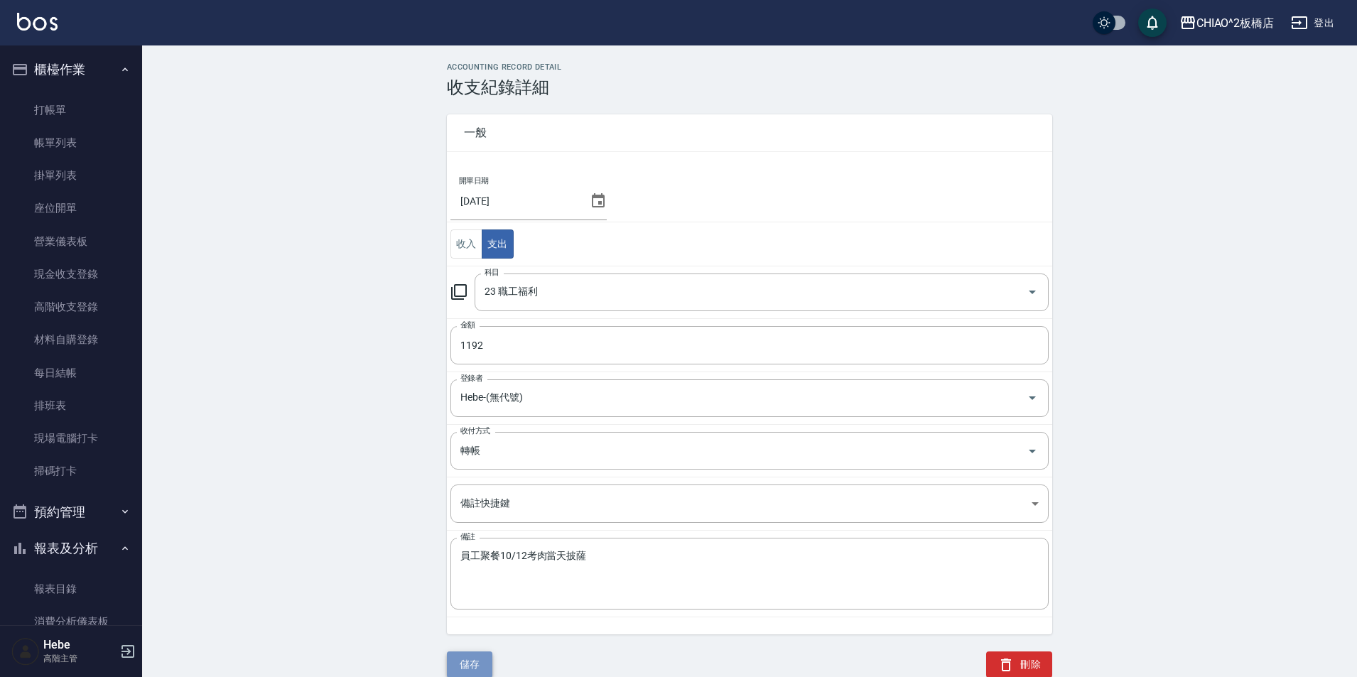
click at [470, 658] on button "儲存" at bounding box center [469, 665] width 45 height 26
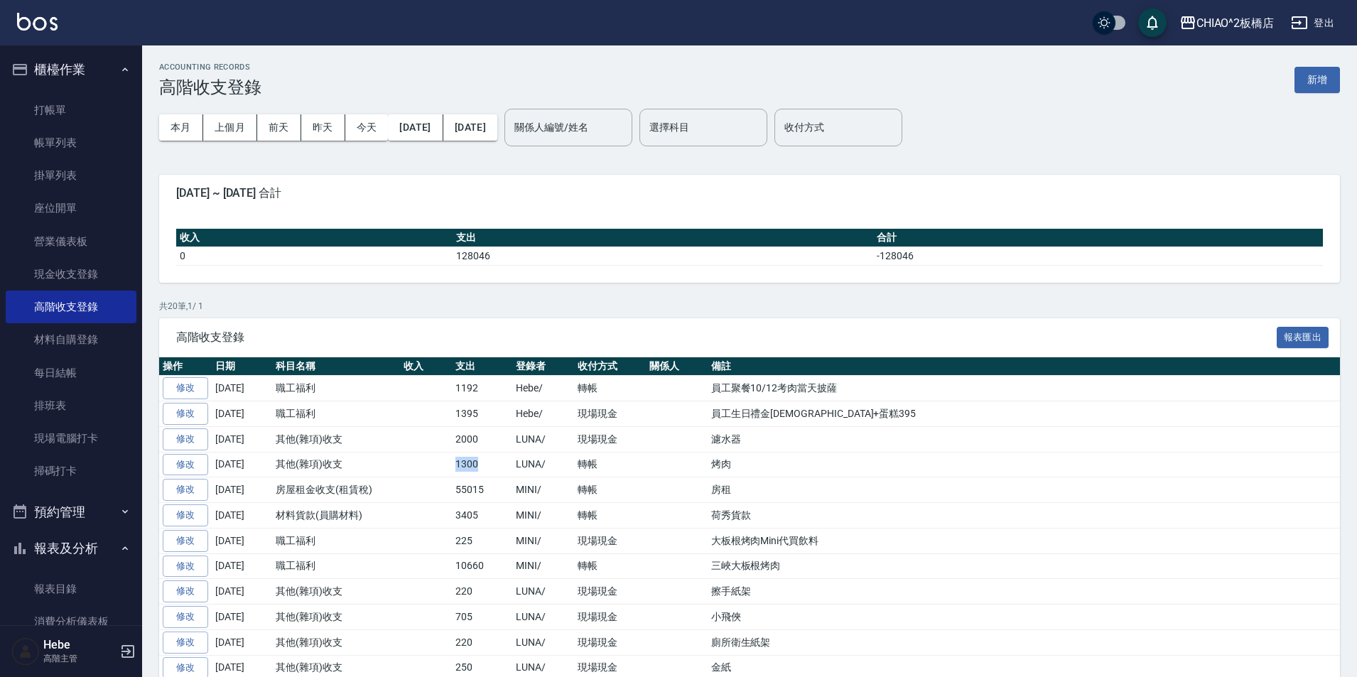
drag, startPoint x: 452, startPoint y: 465, endPoint x: 481, endPoint y: 465, distance: 29.1
click at [481, 465] on td "1300" at bounding box center [482, 465] width 60 height 26
click at [188, 412] on link "修改" at bounding box center [185, 414] width 45 height 22
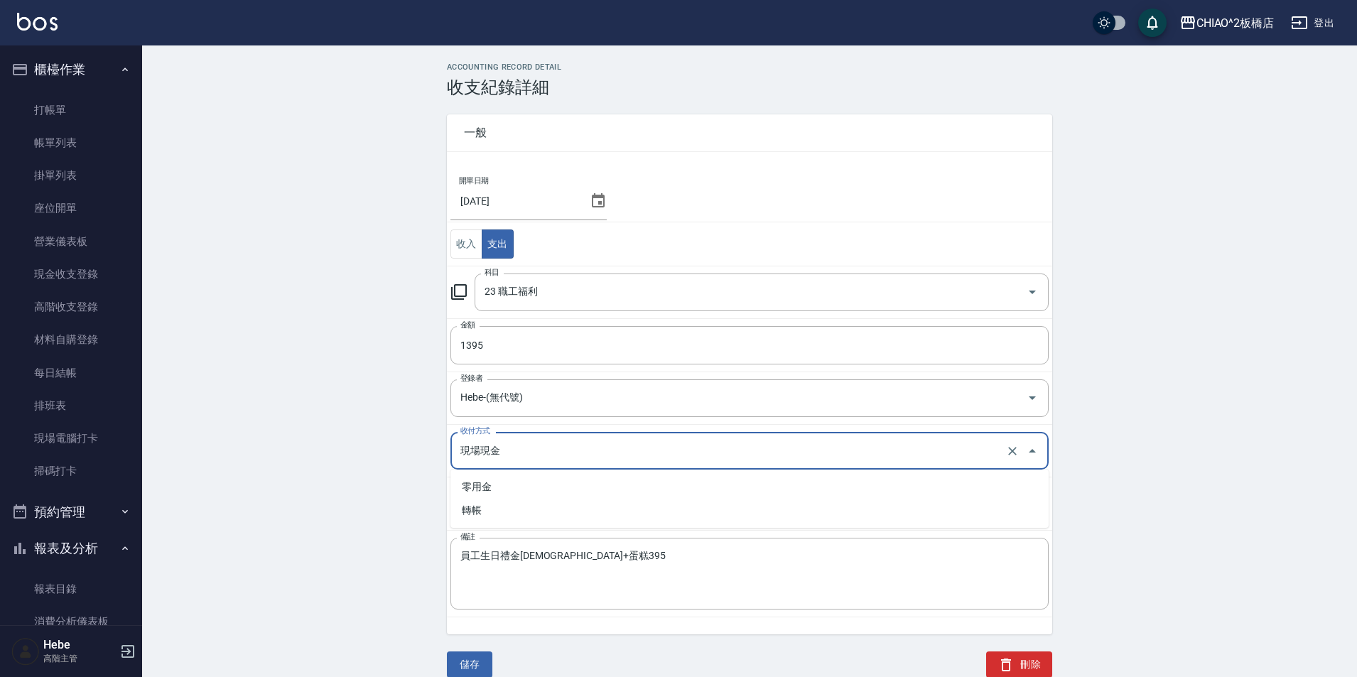
click at [496, 450] on input "現場現金" at bounding box center [730, 450] width 546 height 25
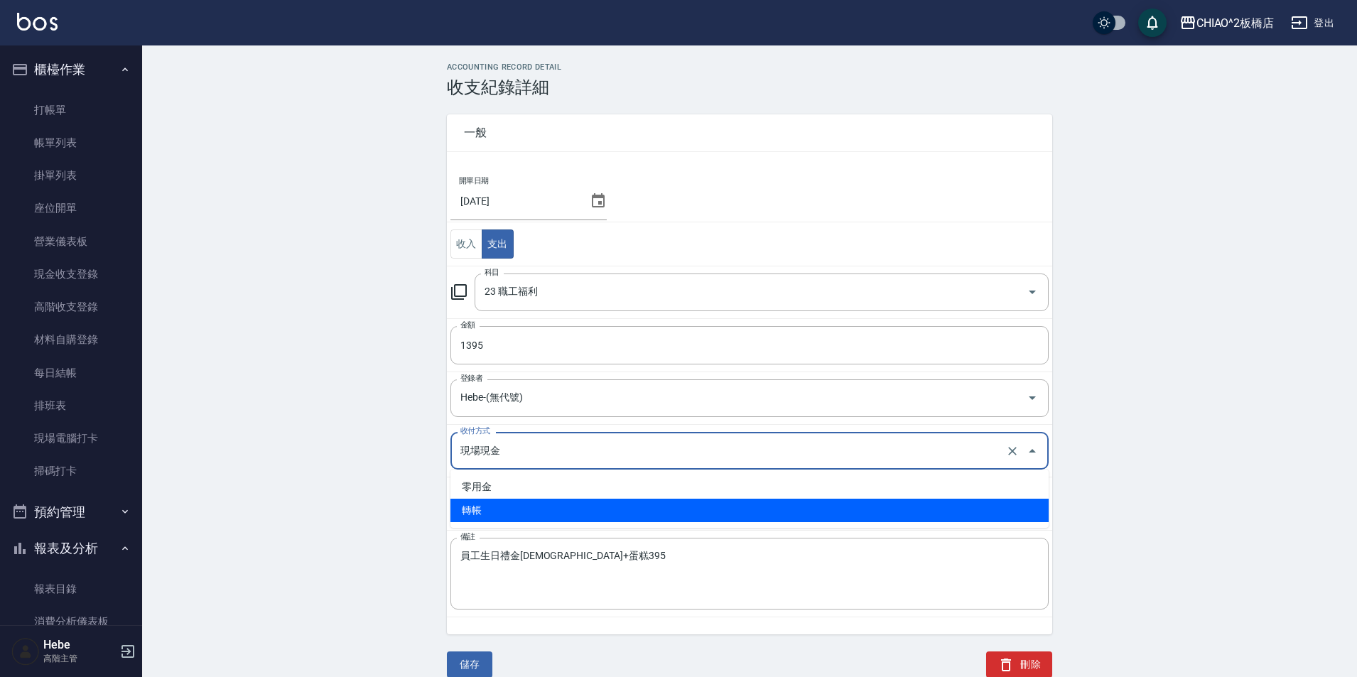
click at [487, 507] on li "轉帳" at bounding box center [749, 510] width 598 height 23
type input "轉帳"
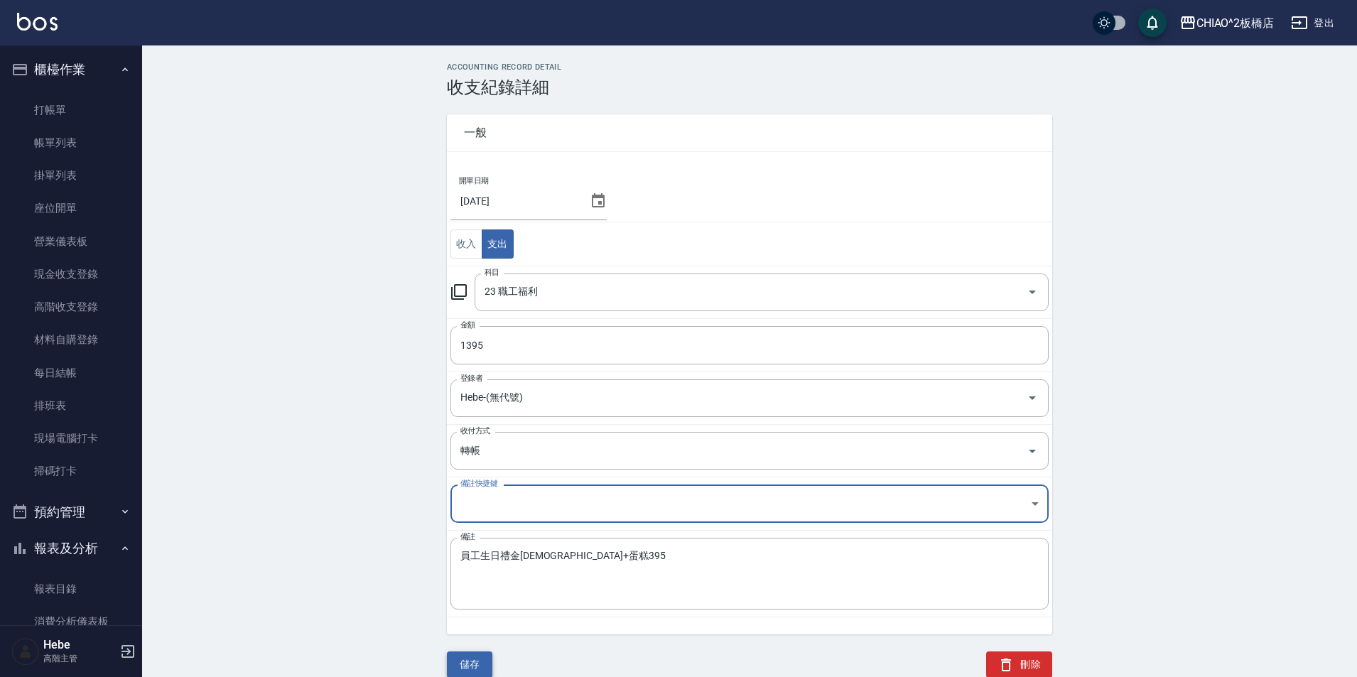
click at [475, 658] on button "儲存" at bounding box center [469, 665] width 45 height 26
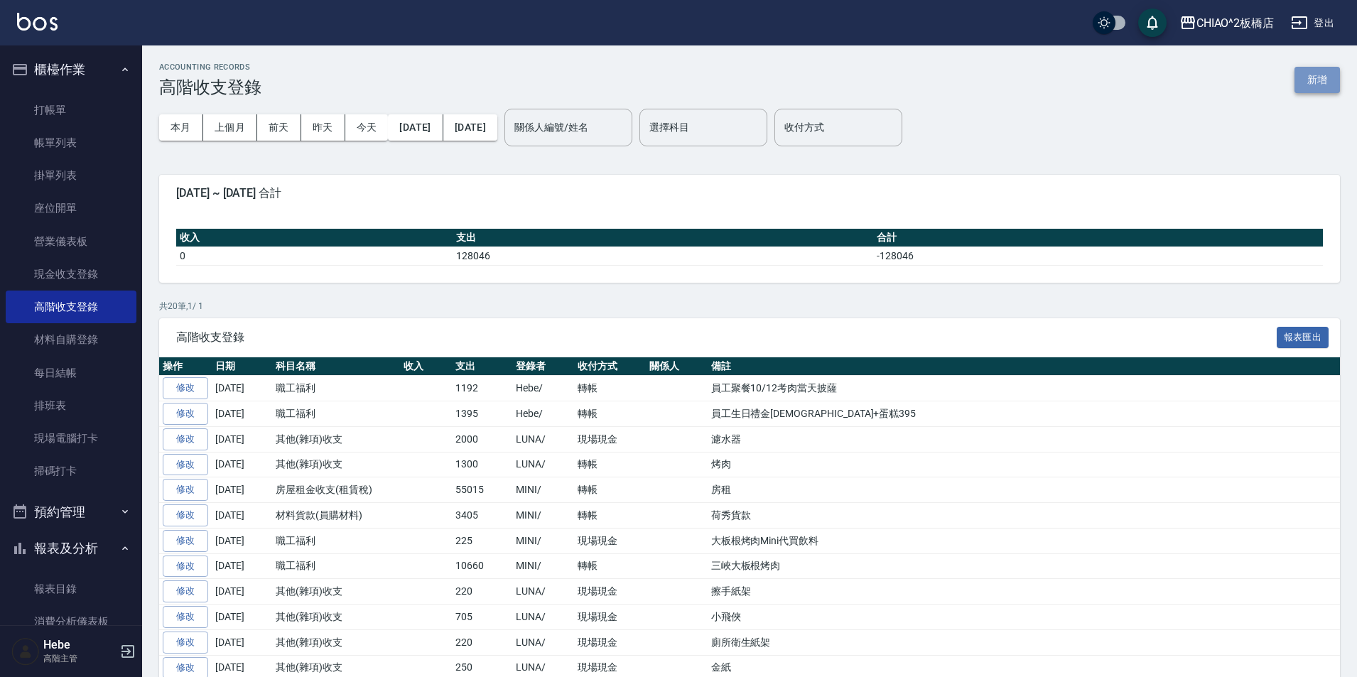
click at [680, 74] on button "新增" at bounding box center [1317, 80] width 45 height 26
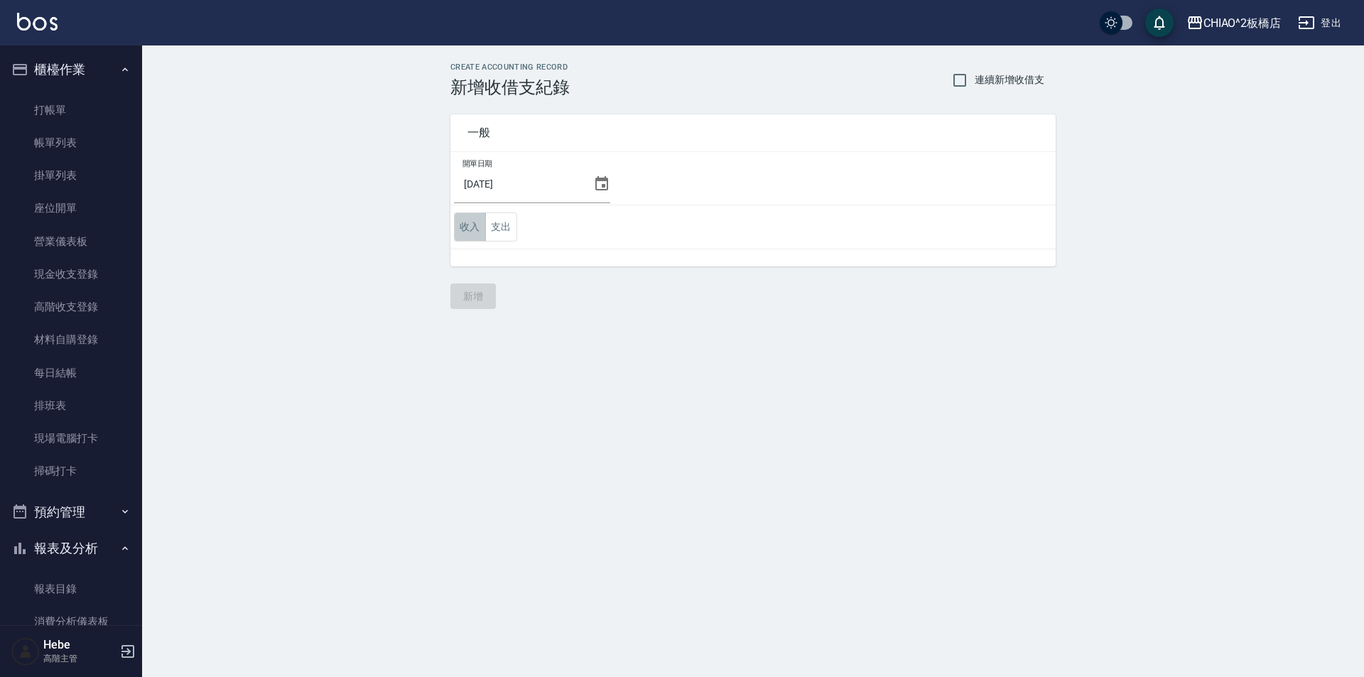
click at [476, 236] on button "收入" at bounding box center [470, 226] width 32 height 29
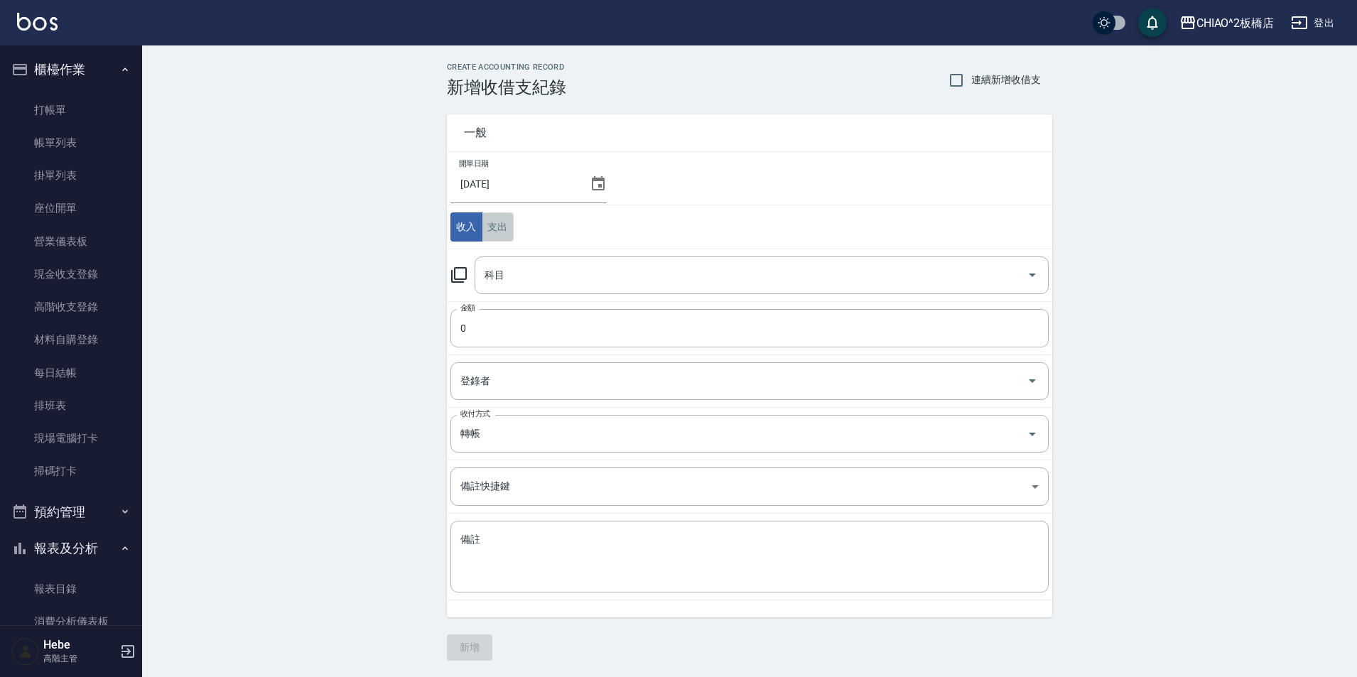
click at [499, 234] on button "支出" at bounding box center [498, 226] width 32 height 29
click at [534, 274] on input "科目" at bounding box center [751, 275] width 540 height 25
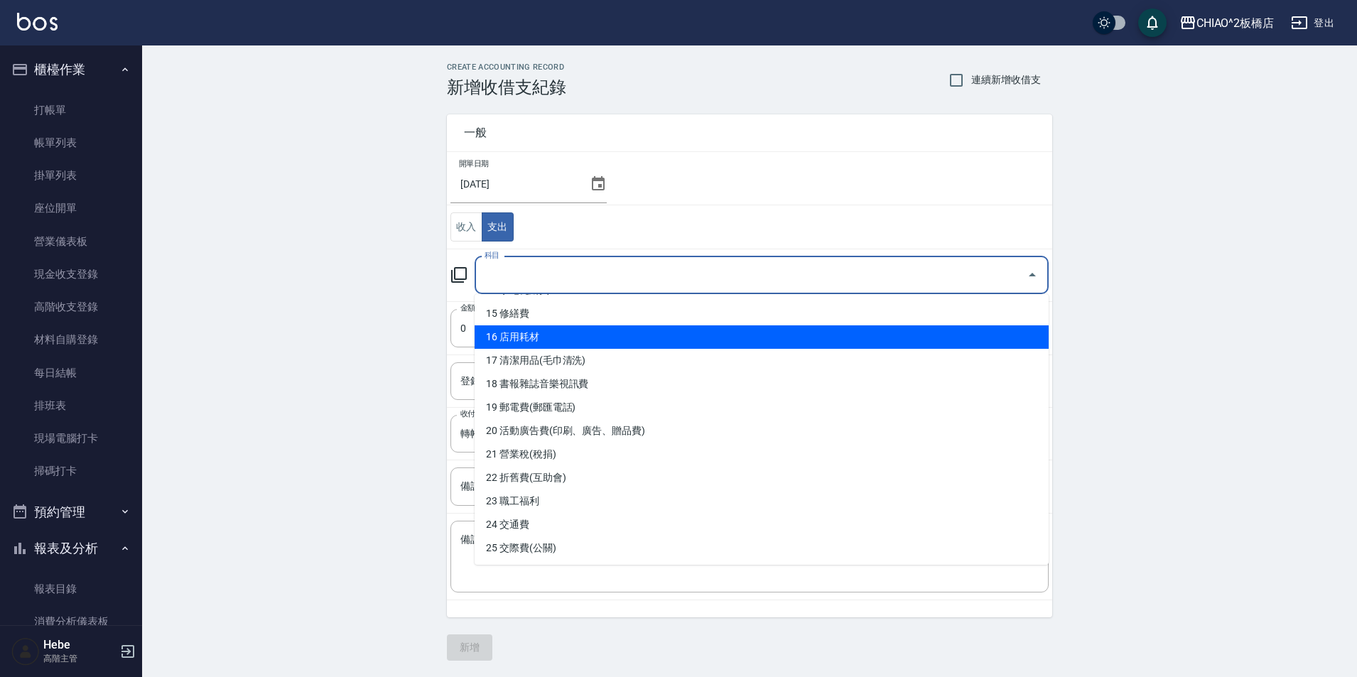
scroll to position [355, 0]
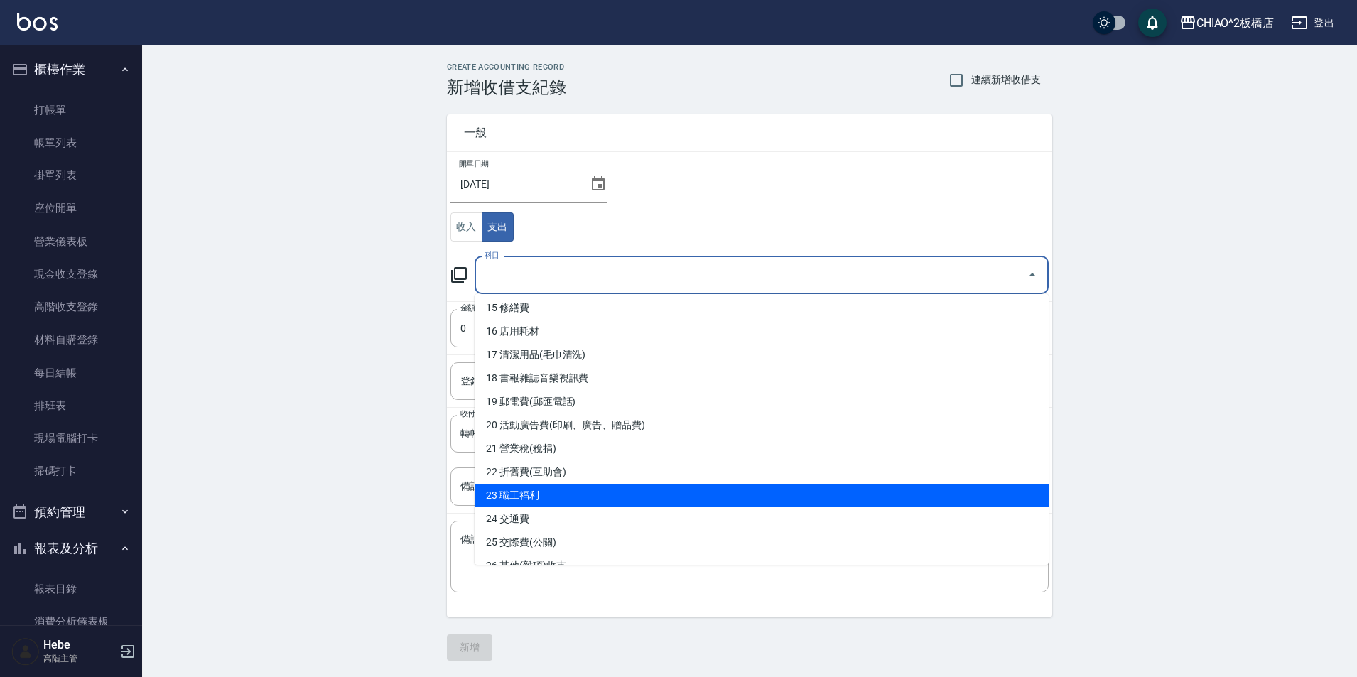
click at [557, 492] on li "23 職工福利" at bounding box center [762, 495] width 574 height 23
type input "23 職工福利"
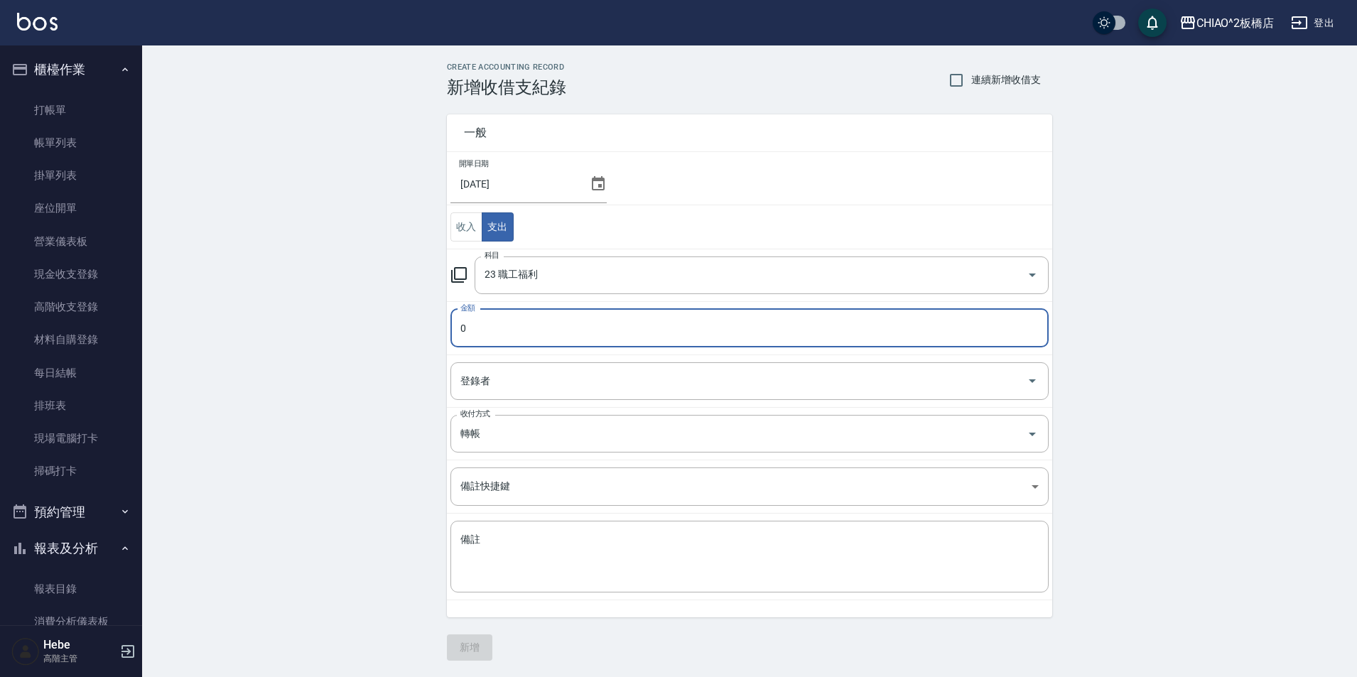
drag, startPoint x: 489, startPoint y: 330, endPoint x: 446, endPoint y: 315, distance: 45.2
click at [446, 315] on div "一般 開單日期 [DATE] 收入 支出 科目 23 職工福利 科目 金額 0 金額 登錄者 登錄者 收付方式 轉帳 收付方式 備註快捷鍵 ​ 備註快捷鍵 備…" at bounding box center [741, 357] width 622 height 520
type input "1600"
click at [514, 373] on input "登錄者" at bounding box center [739, 381] width 564 height 25
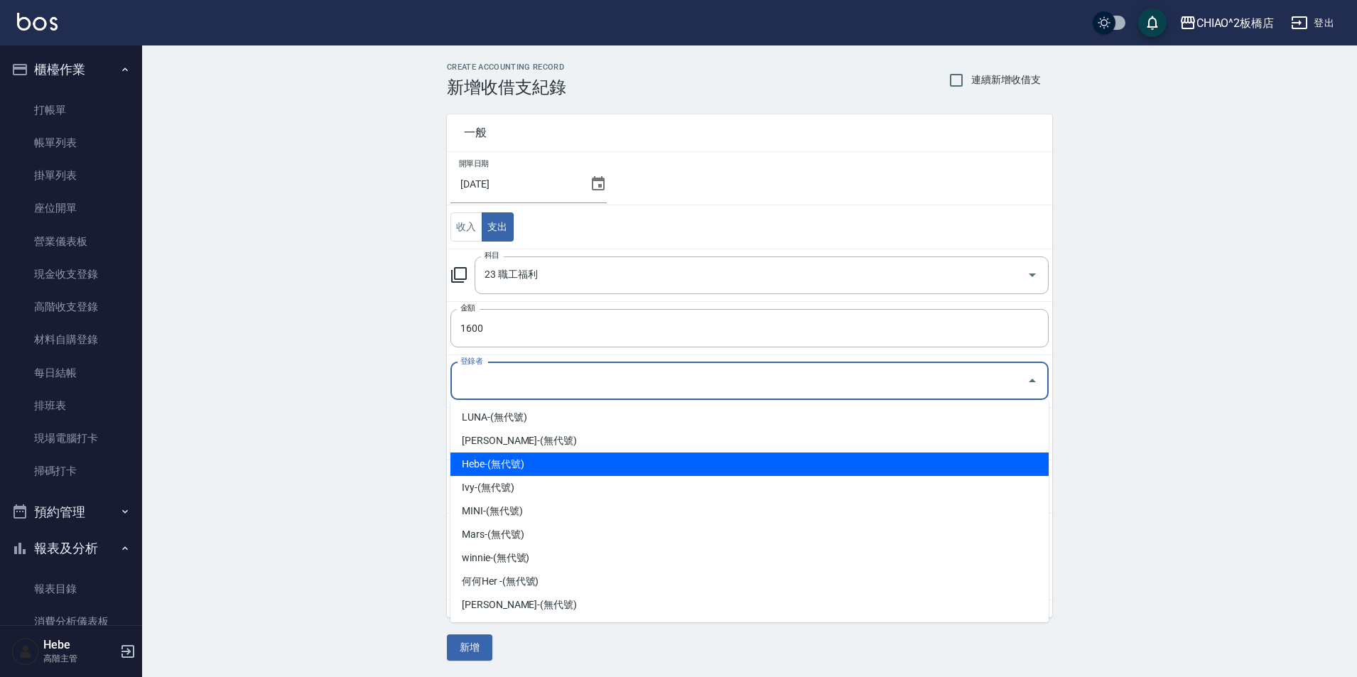
click at [499, 459] on li "Hebe-(無代號)" at bounding box center [749, 464] width 598 height 23
type input "Hebe-(無代號)"
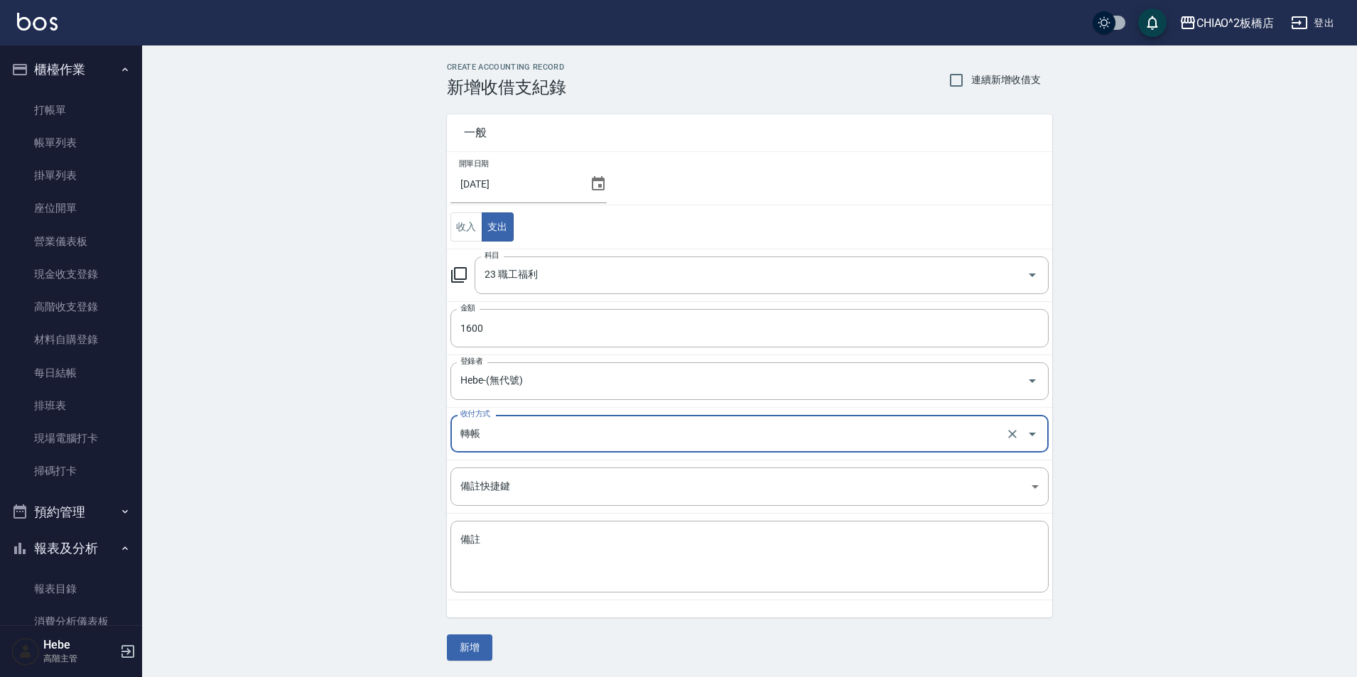
click at [499, 433] on input "轉帳" at bounding box center [730, 433] width 546 height 25
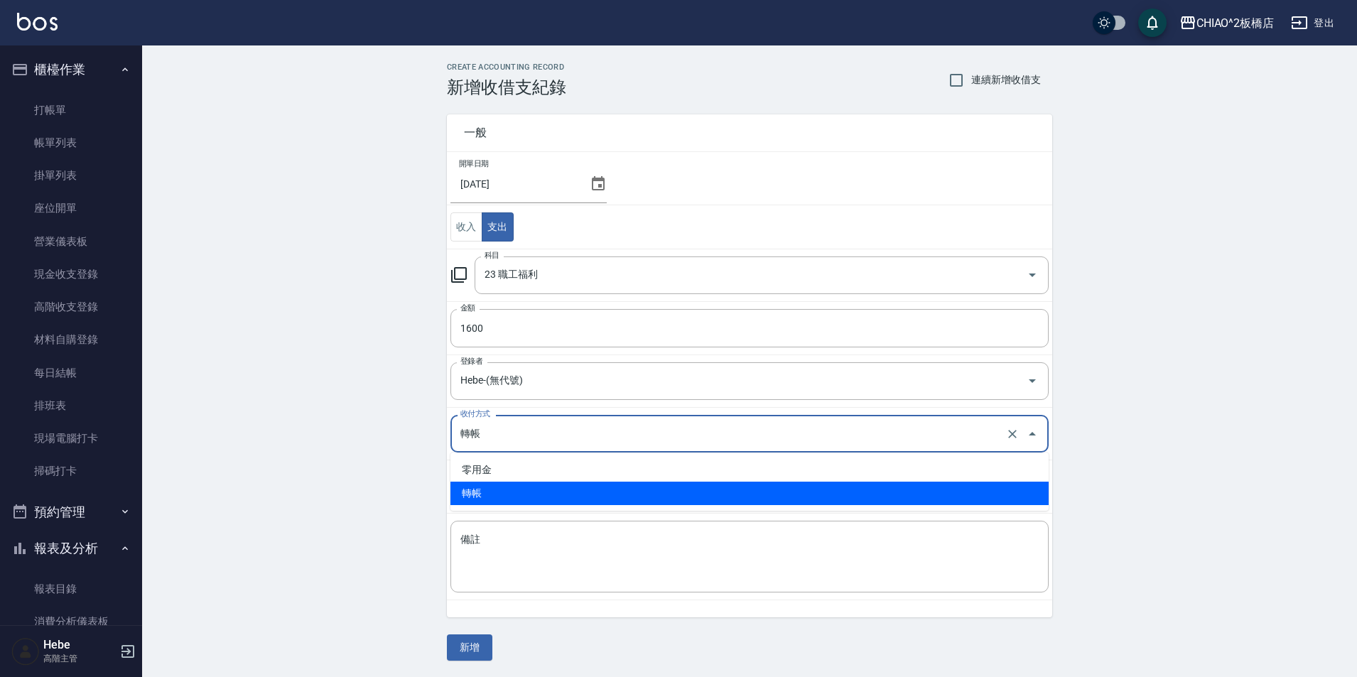
click at [512, 487] on li "轉帳" at bounding box center [749, 493] width 598 height 23
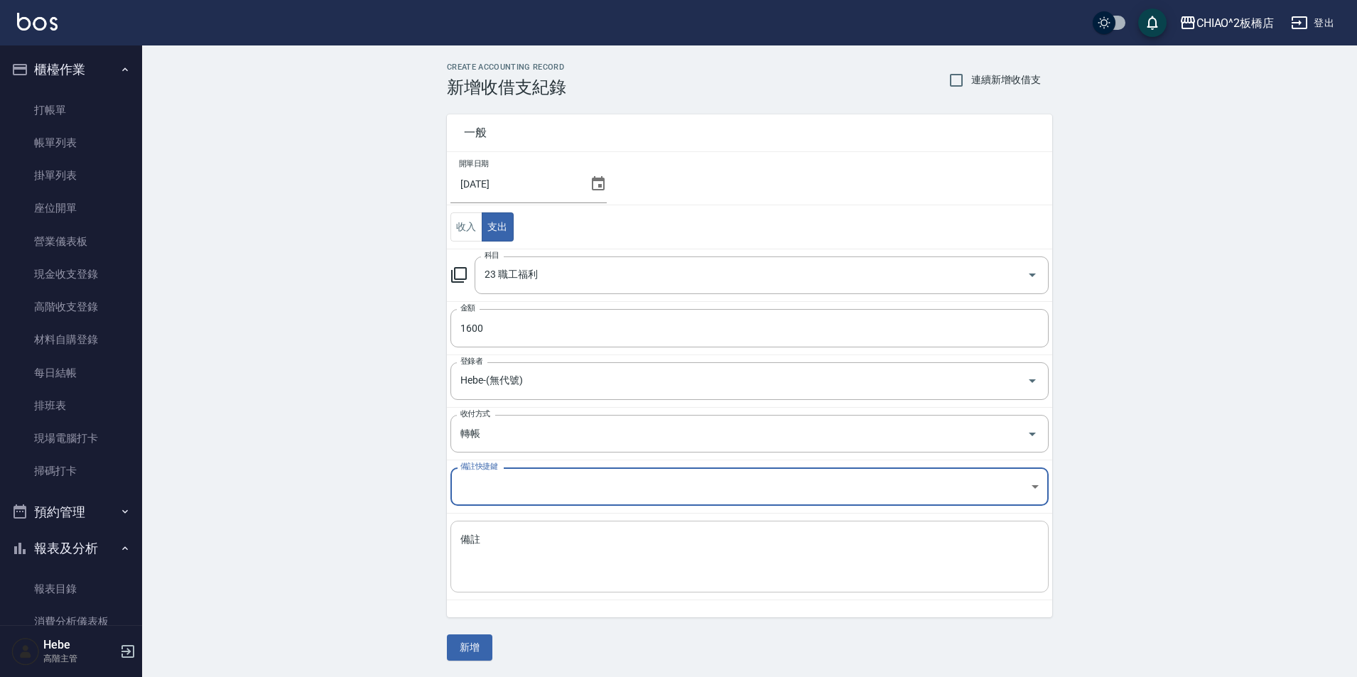
click at [509, 524] on div "x 備註" at bounding box center [749, 557] width 598 height 72
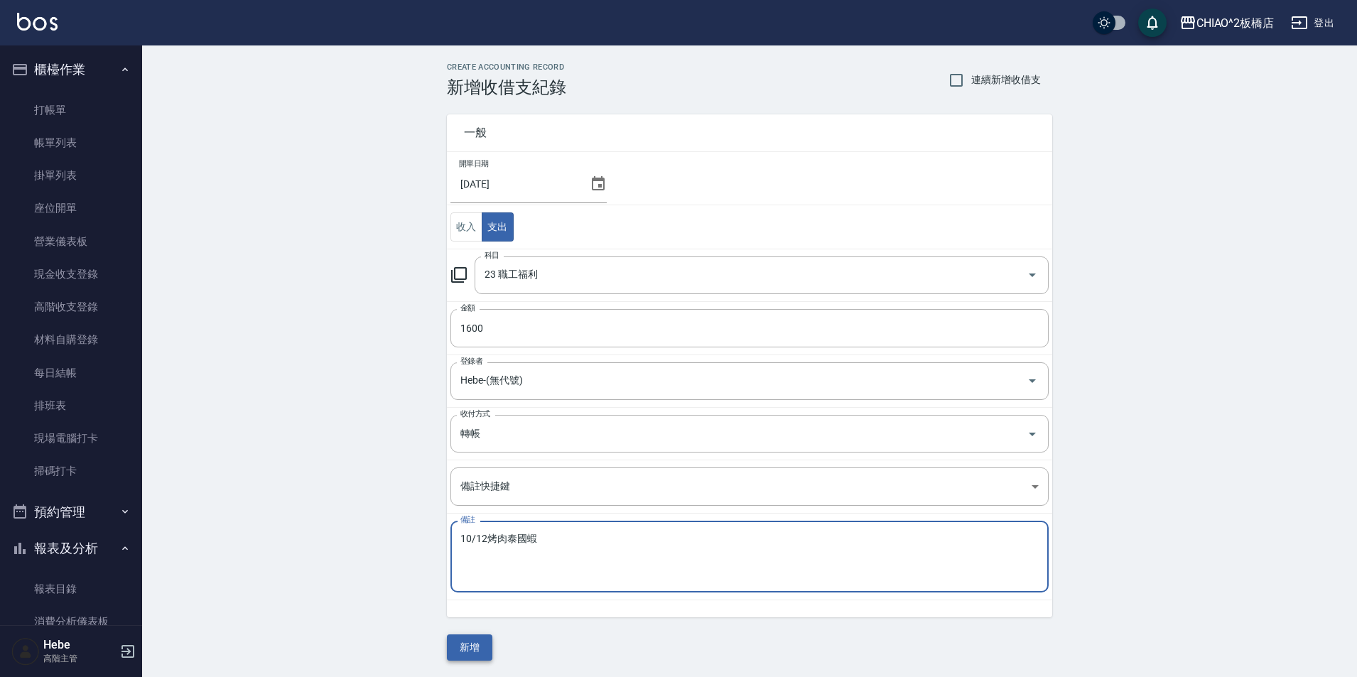
type textarea "10/12烤肉泰國蝦"
click at [480, 646] on button "新增" at bounding box center [469, 647] width 45 height 26
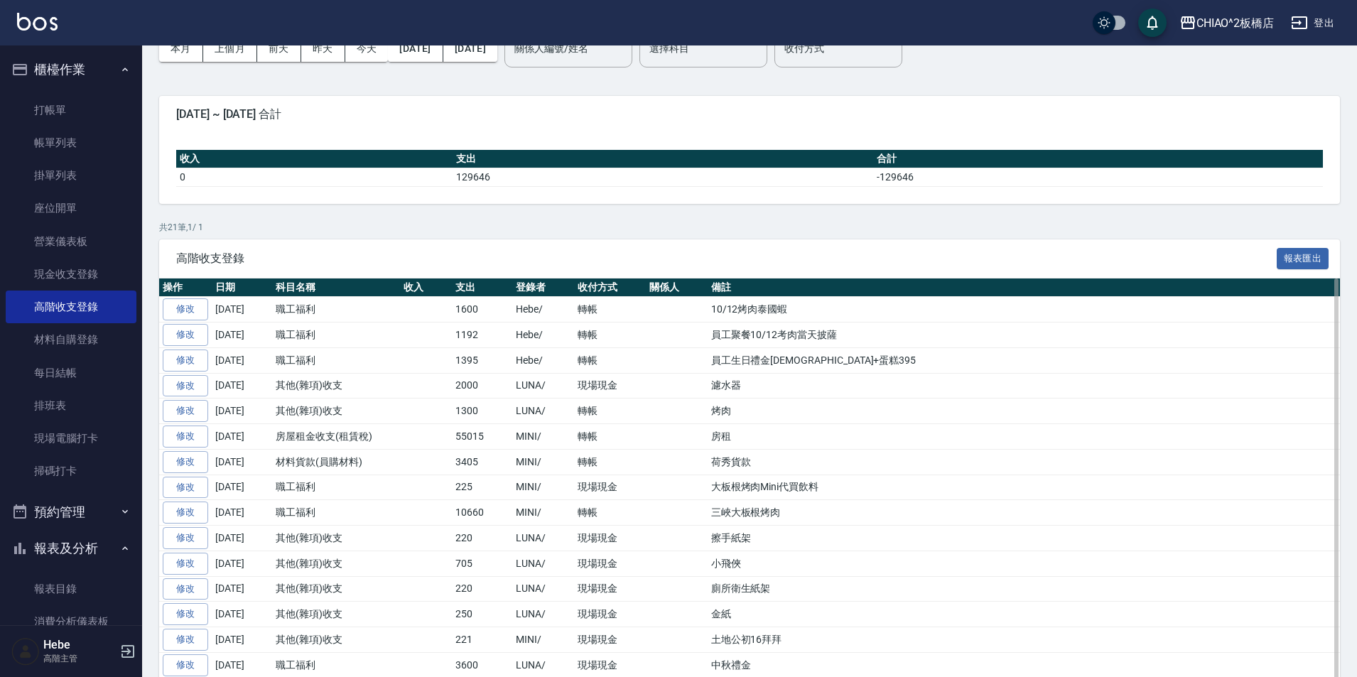
scroll to position [213, 0]
